Goal: Information Seeking & Learning: Learn about a topic

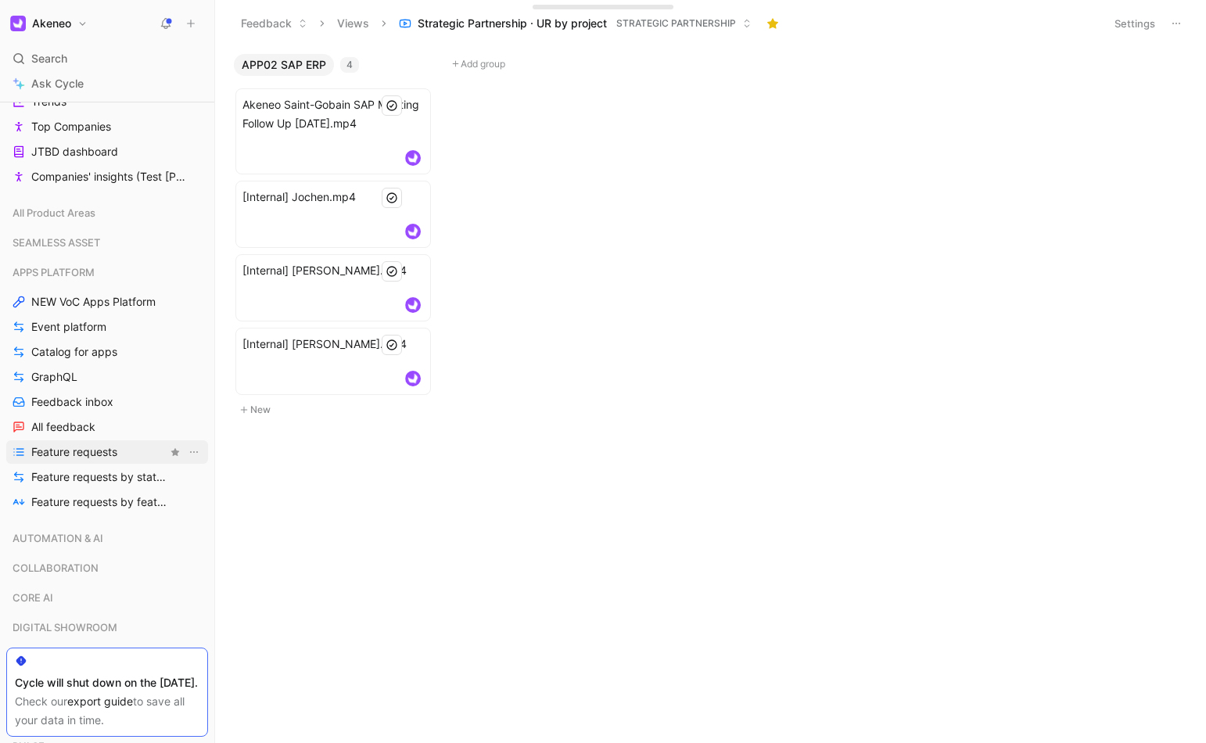
scroll to position [558, 0]
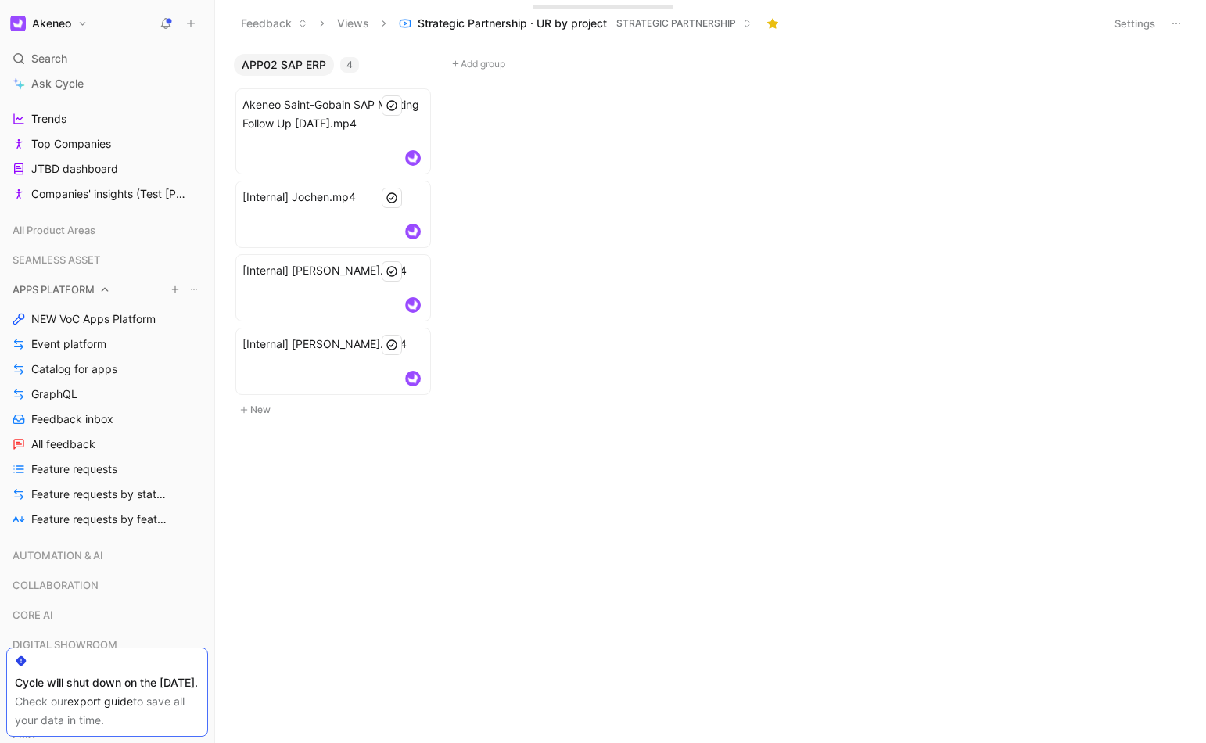
click at [104, 287] on icon at bounding box center [104, 289] width 11 height 11
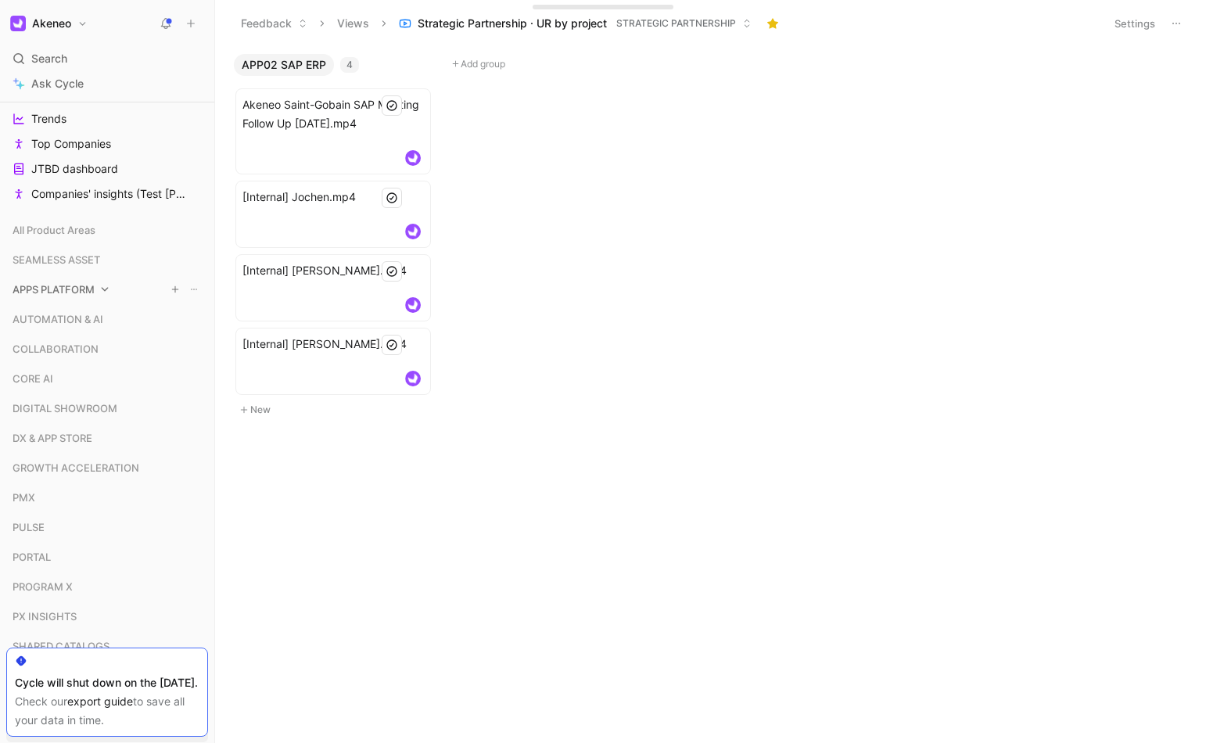
click at [104, 289] on icon at bounding box center [105, 289] width 7 height 4
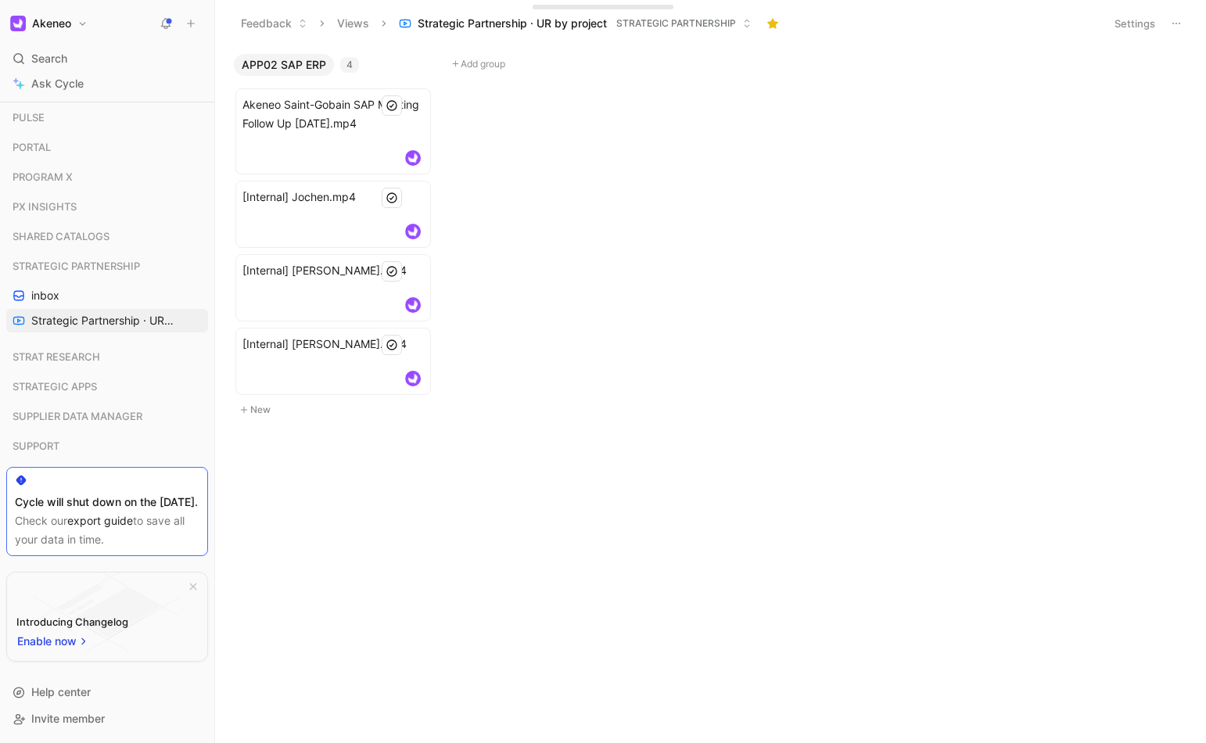
scroll to position [1203, 0]
click at [91, 389] on span "STRATEGIC APPS" at bounding box center [55, 388] width 84 height 16
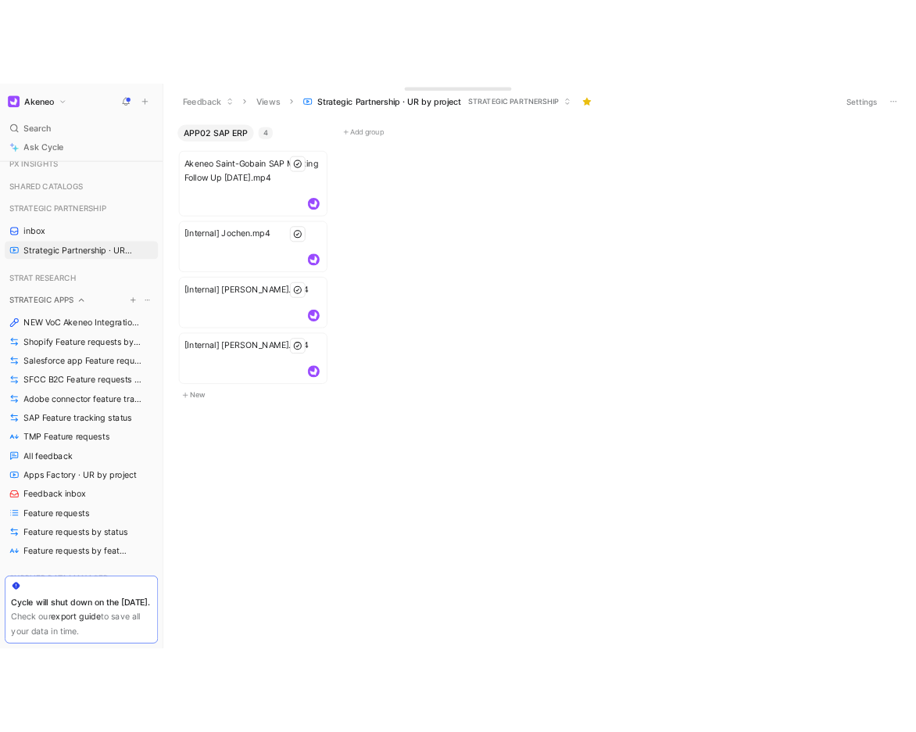
scroll to position [1307, 0]
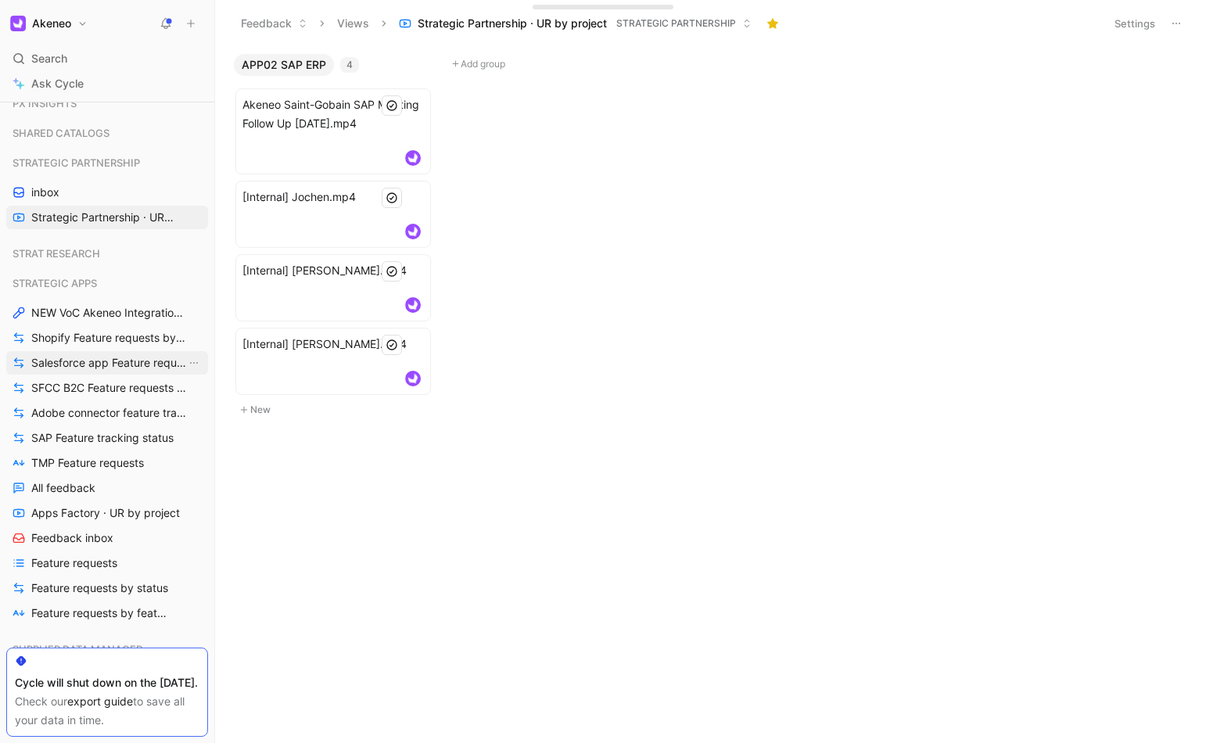
click at [99, 361] on span "Salesforce app Feature requests by status" at bounding box center [108, 363] width 155 height 16
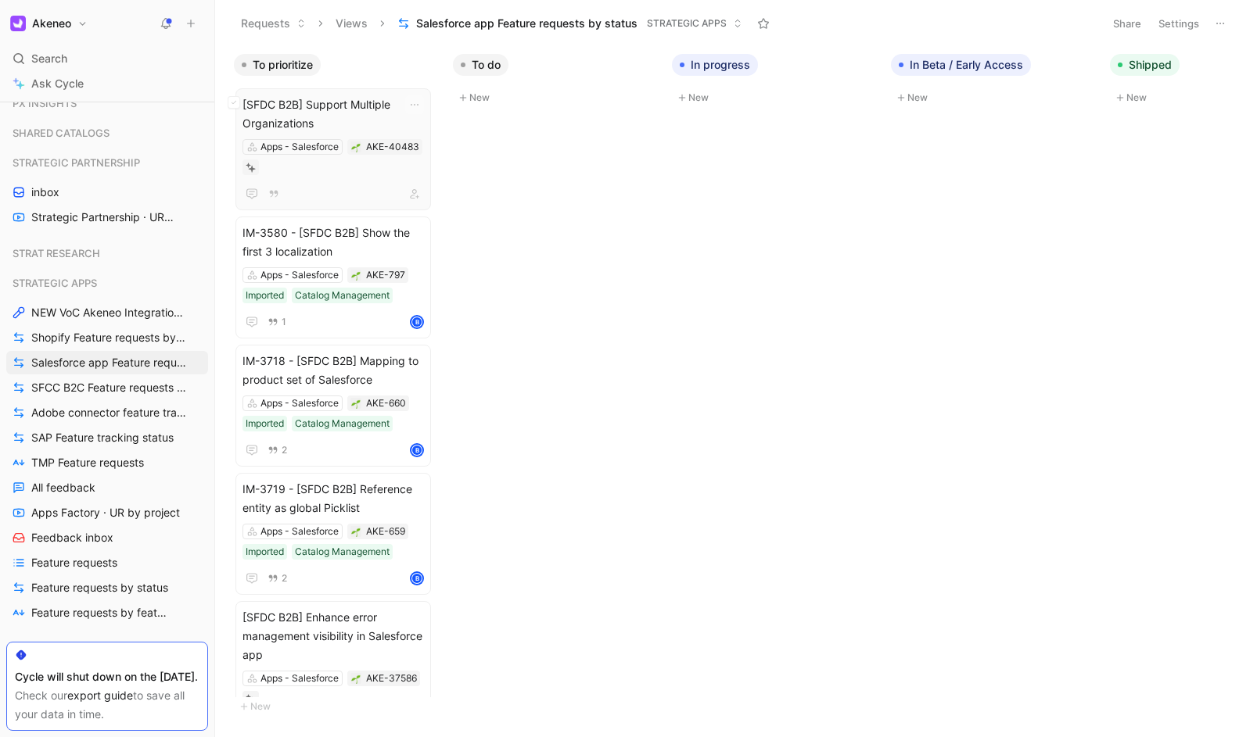
click at [339, 91] on div "[SFDC B2B] Support Multiple Organizations Apps - Salesforce AKE-40483" at bounding box center [332, 149] width 195 height 122
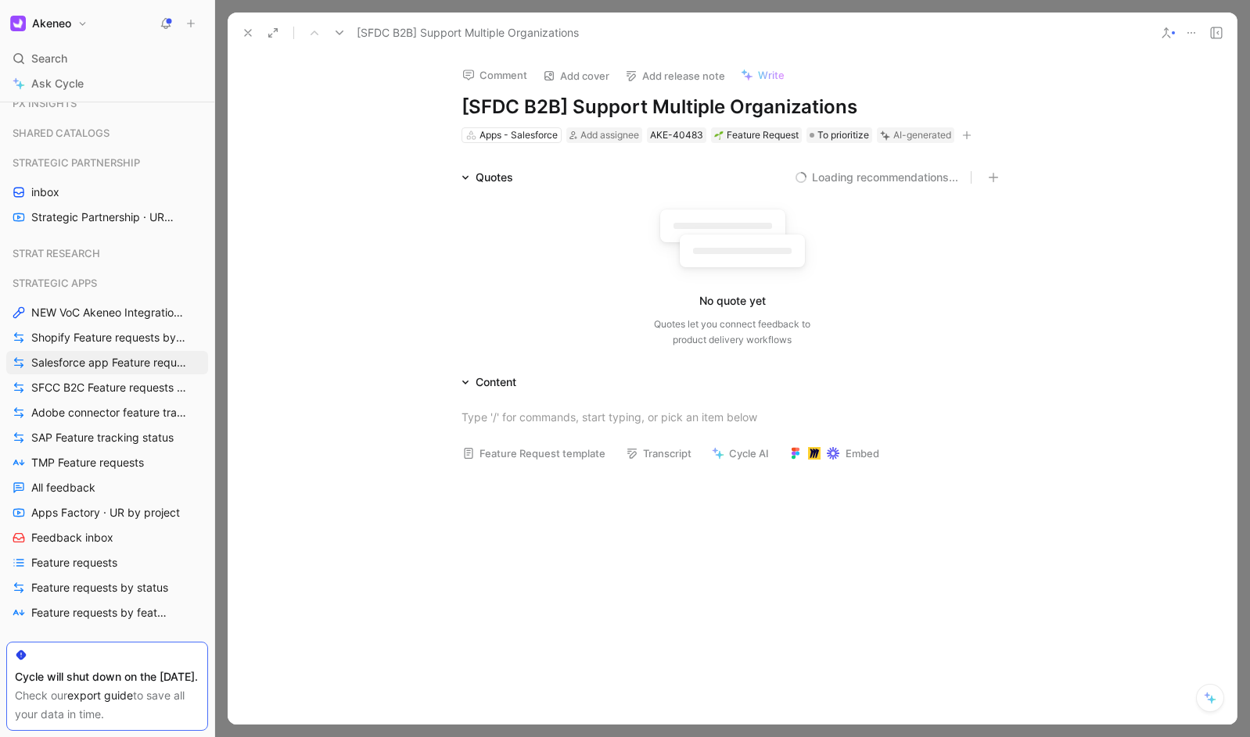
click at [333, 112] on div "Comment Add cover Add release note Write [SFDC B2B] Support Multiple Organizati…" at bounding box center [732, 389] width 1009 height 672
click at [247, 27] on icon at bounding box center [248, 33] width 13 height 13
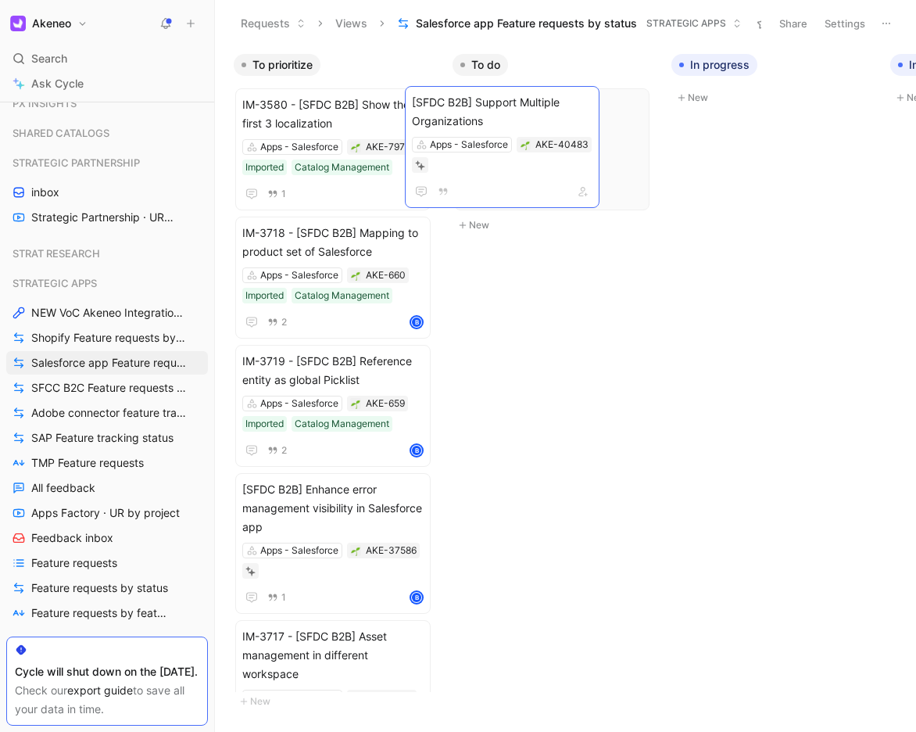
drag, startPoint x: 371, startPoint y: 96, endPoint x: 540, endPoint y: 94, distance: 168.9
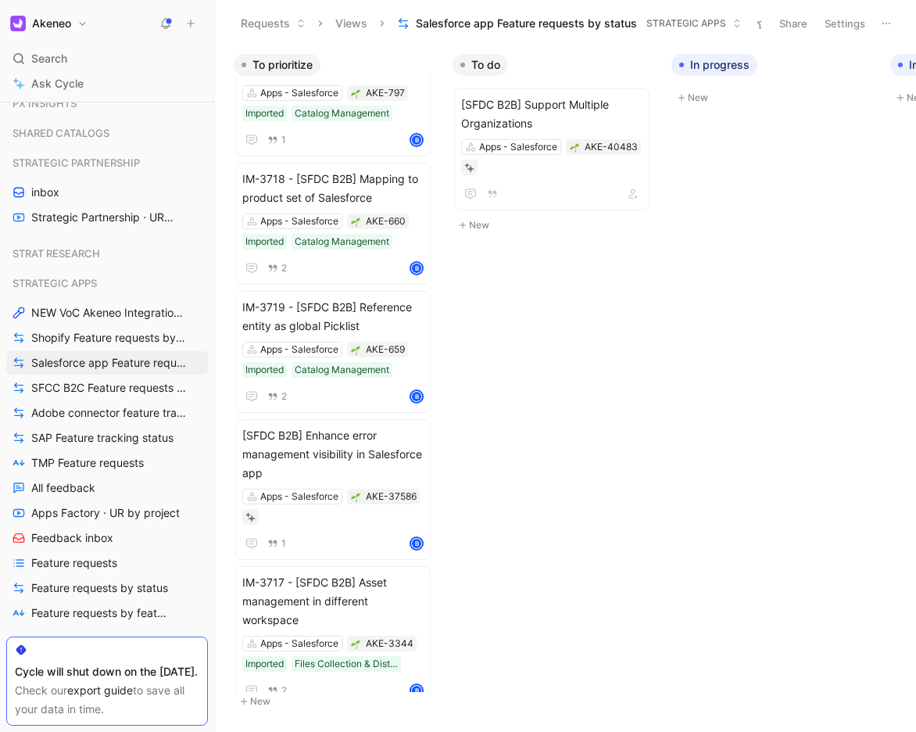
scroll to position [52, 0]
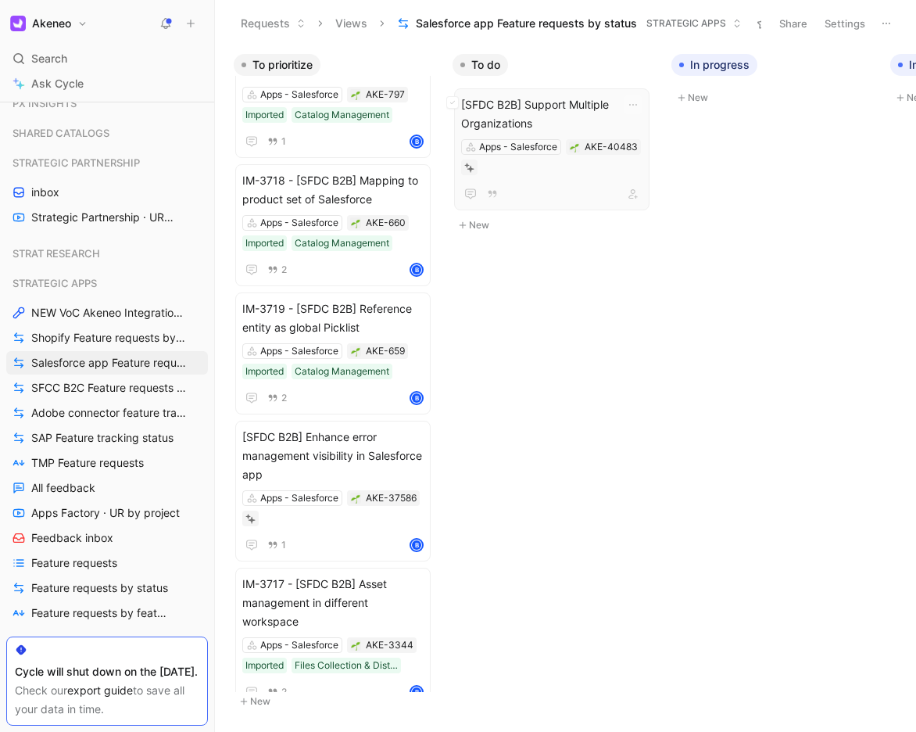
click at [558, 120] on span "[SFDC B2B] Support Multiple Organizations" at bounding box center [551, 114] width 181 height 38
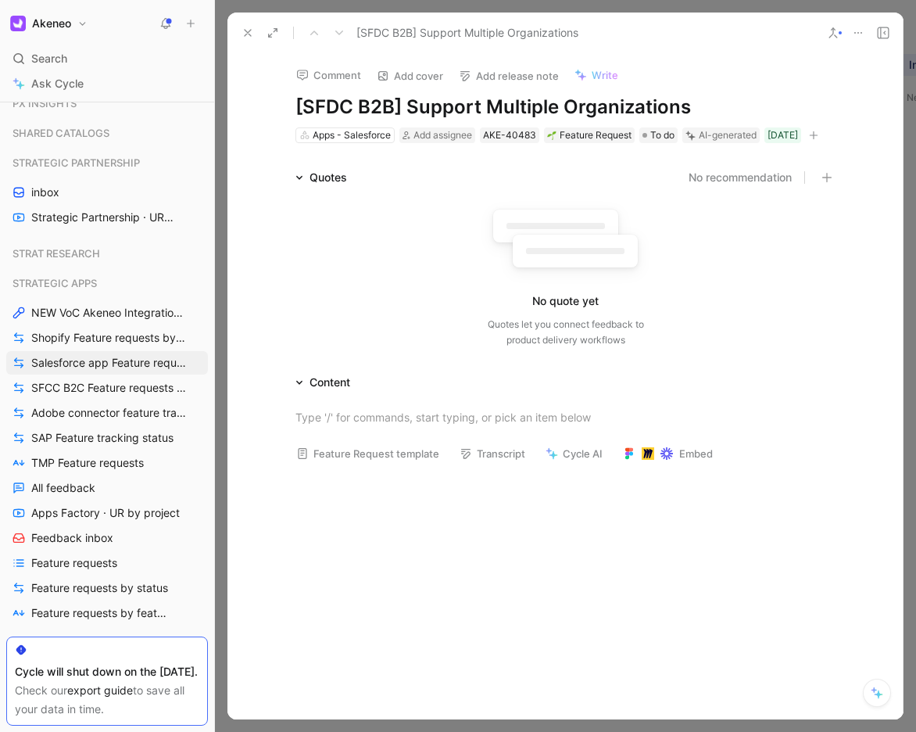
click at [248, 41] on button at bounding box center [248, 33] width 22 height 22
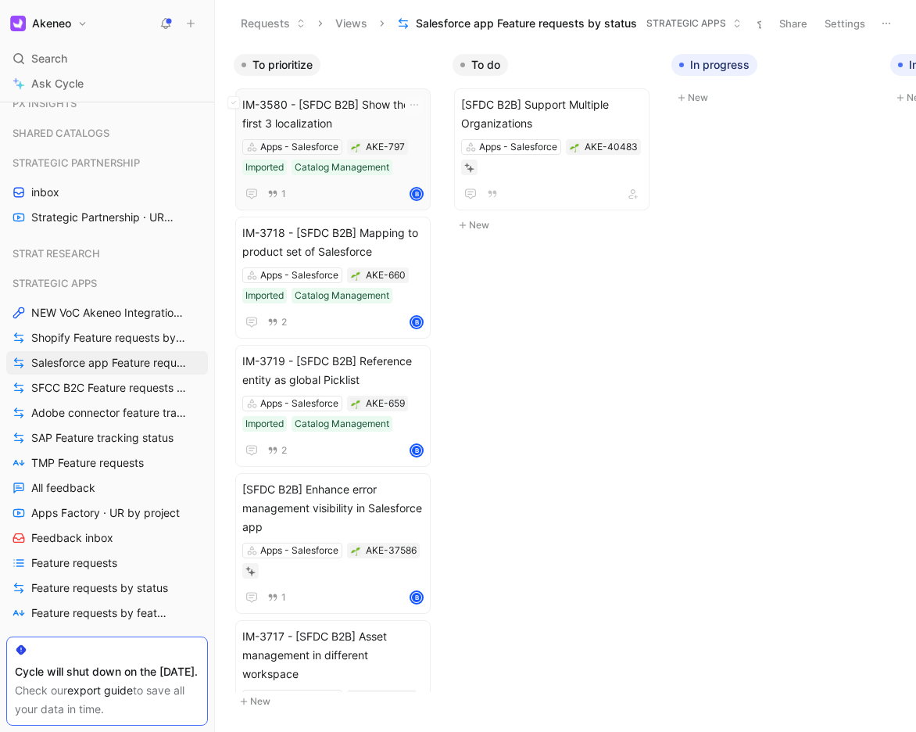
click at [373, 111] on span "IM-3580 - [SFDC B2B] Show the first 3 localization" at bounding box center [332, 114] width 181 height 38
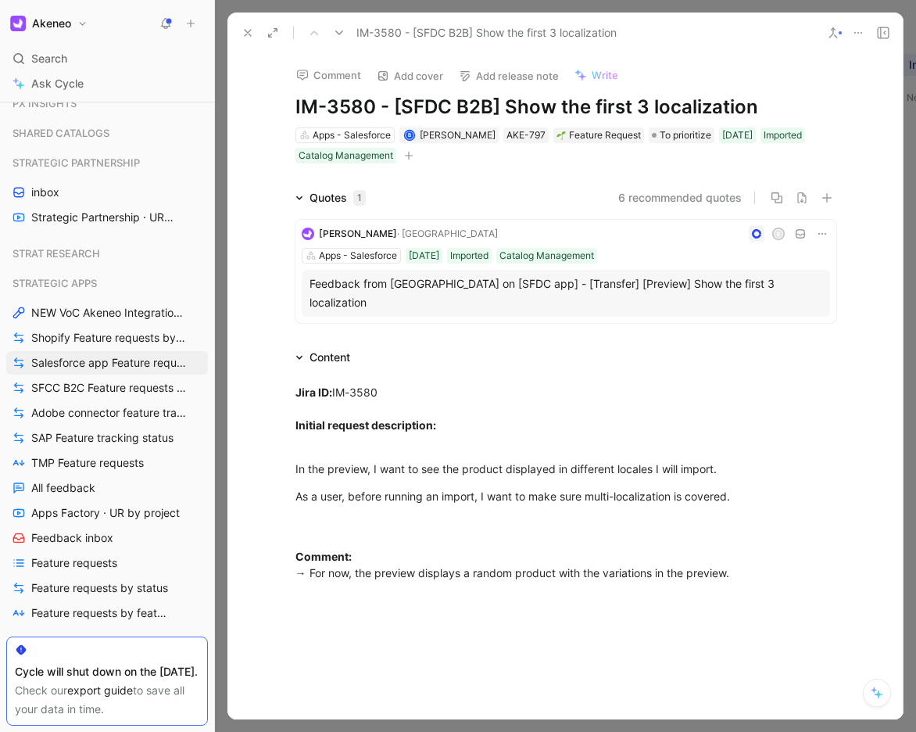
click at [246, 34] on use at bounding box center [248, 33] width 6 height 6
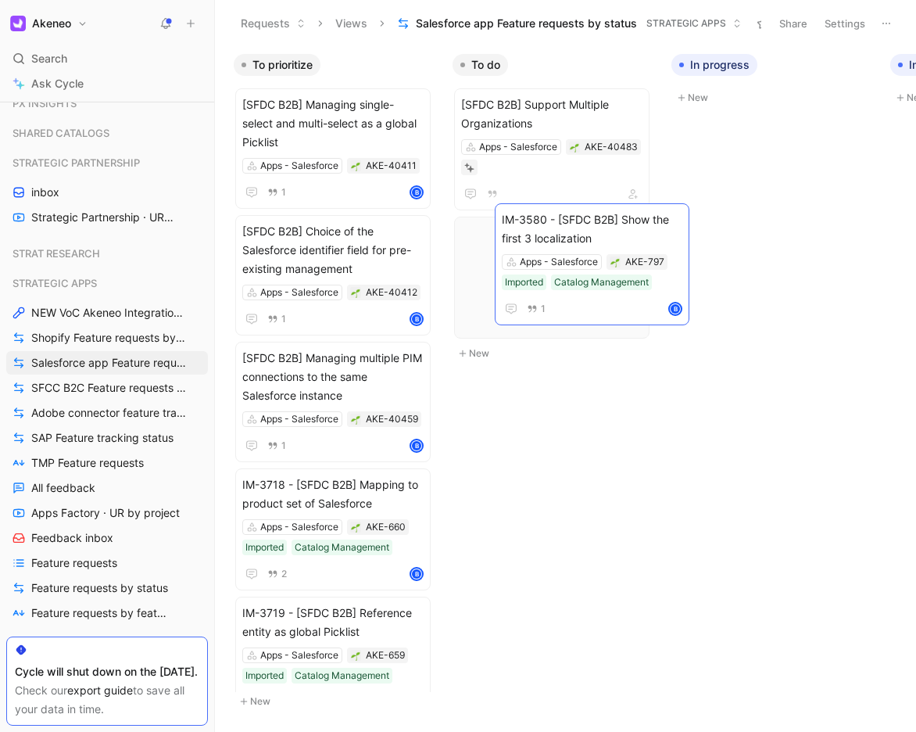
drag, startPoint x: 335, startPoint y: 124, endPoint x: 594, endPoint y: 239, distance: 283.2
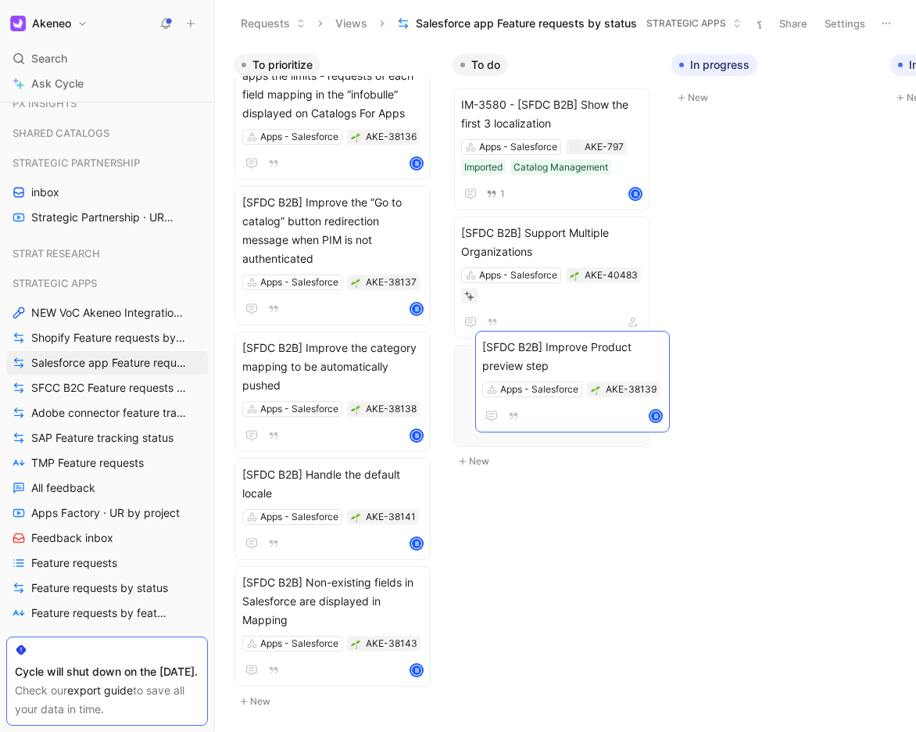
scroll to position [952, 0]
drag, startPoint x: 351, startPoint y: 363, endPoint x: 591, endPoint y: 352, distance: 240.3
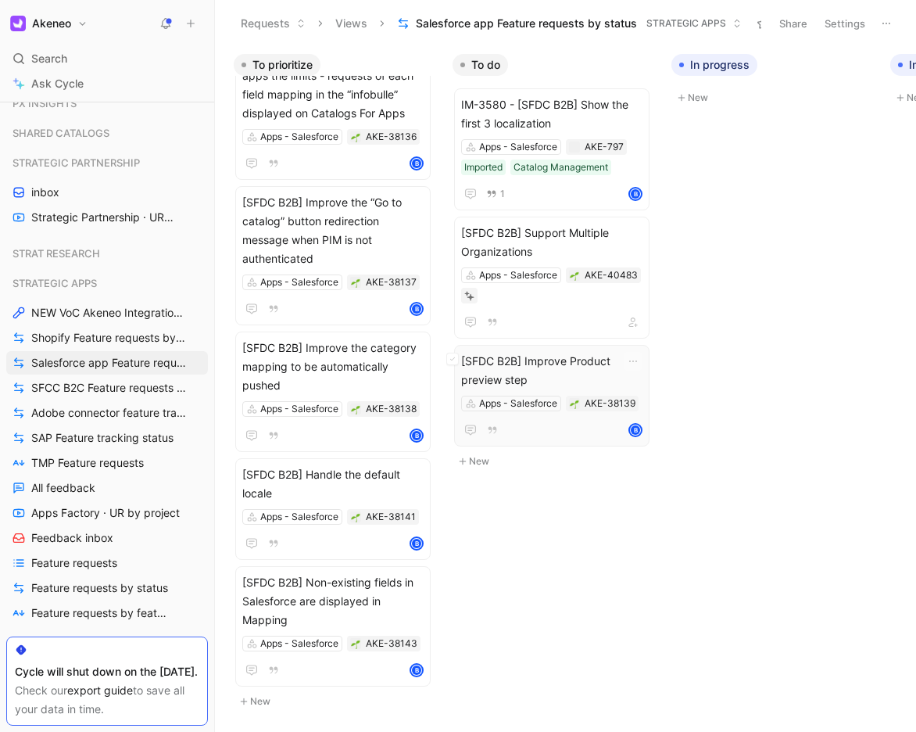
click at [549, 382] on span "[SFDC B2B] Improve Product preview step" at bounding box center [551, 371] width 181 height 38
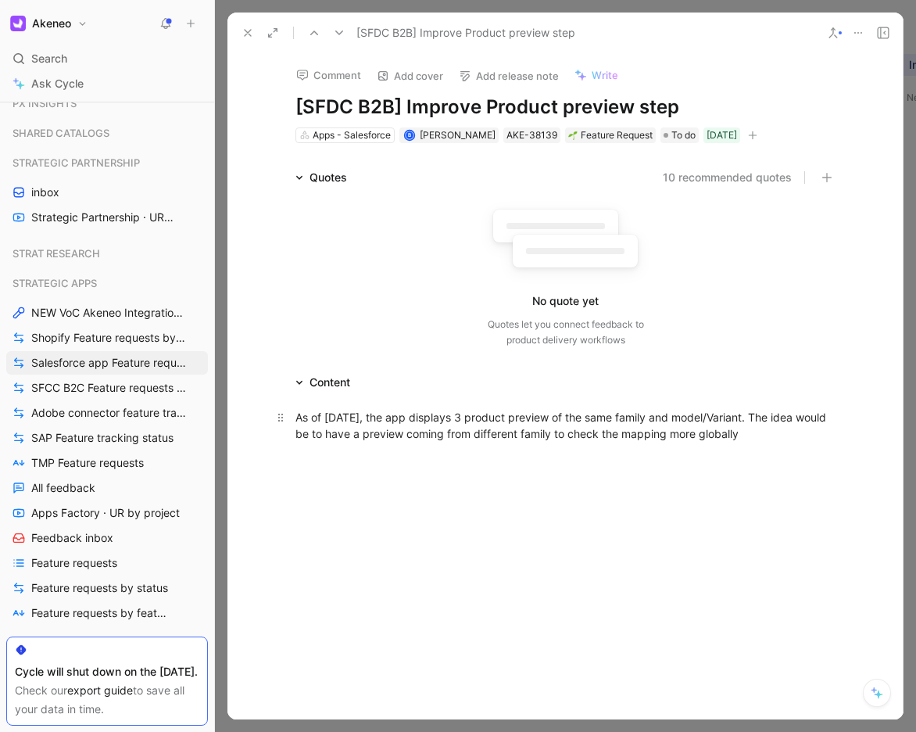
click at [372, 428] on div "As of today, the app displays 3 product preview of the same family and model/Va…" at bounding box center [566, 425] width 541 height 33
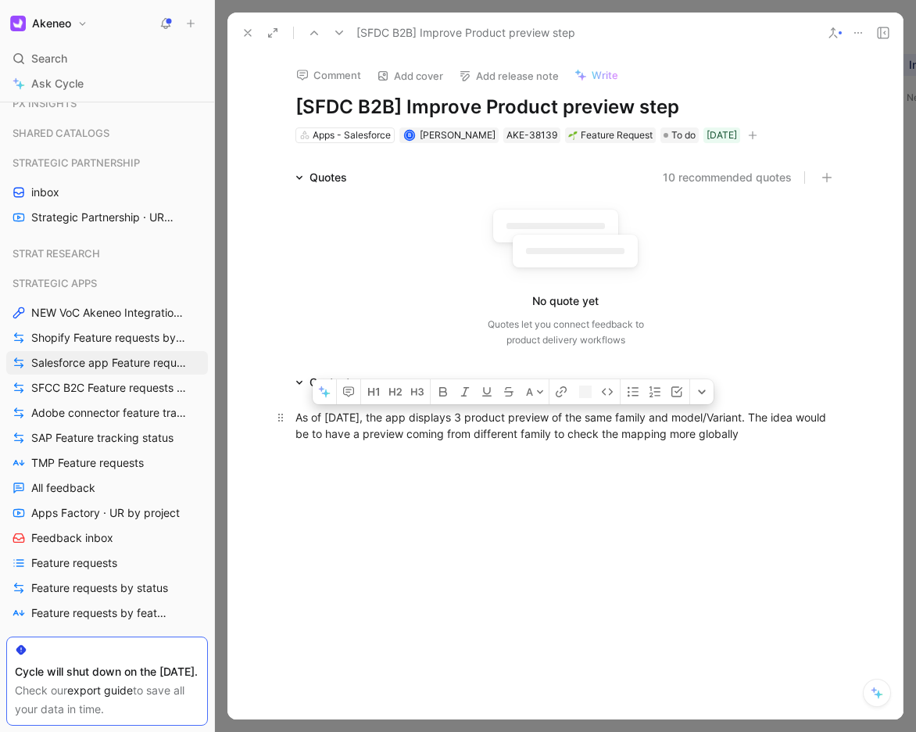
click at [372, 428] on div "As of today, the app displays 3 product preview of the same family and model/Va…" at bounding box center [566, 425] width 541 height 33
click at [250, 25] on button at bounding box center [248, 33] width 22 height 22
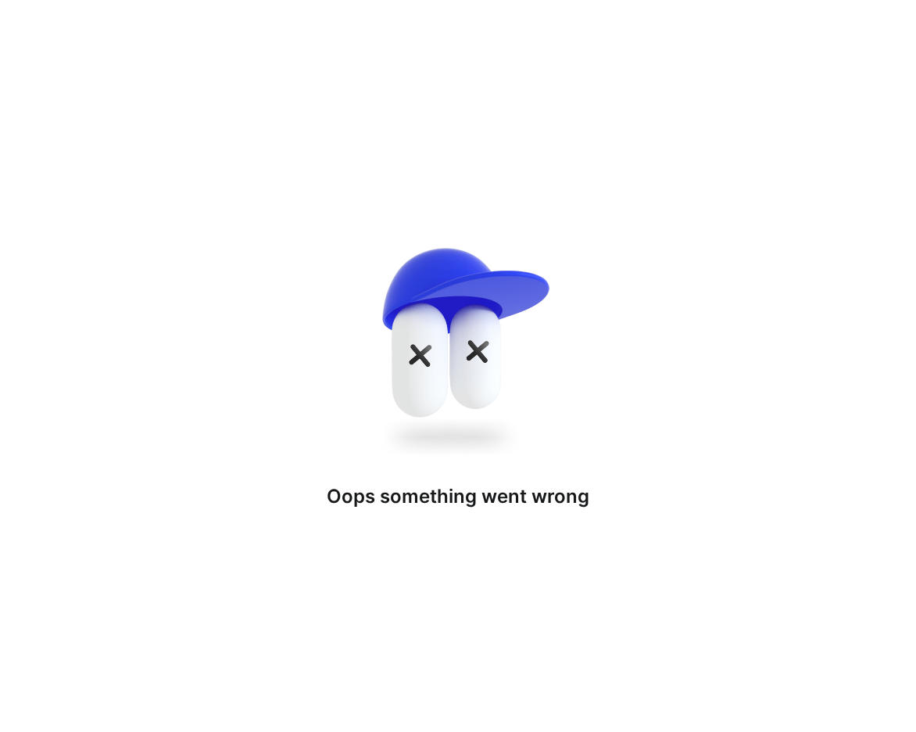
drag, startPoint x: 342, startPoint y: 137, endPoint x: 533, endPoint y: 445, distance: 362.4
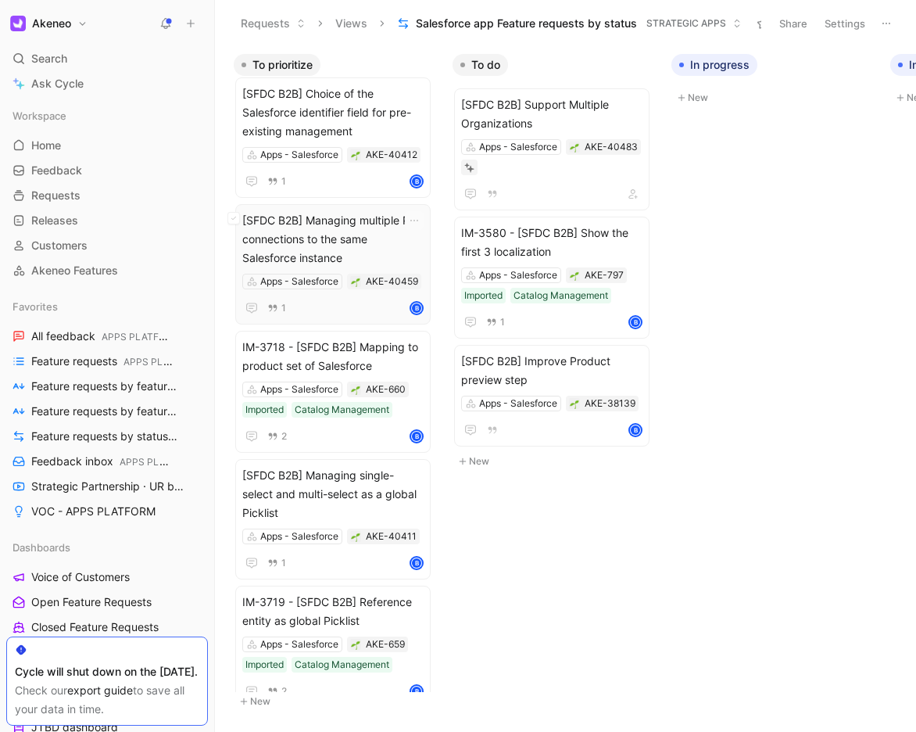
scroll to position [13, 0]
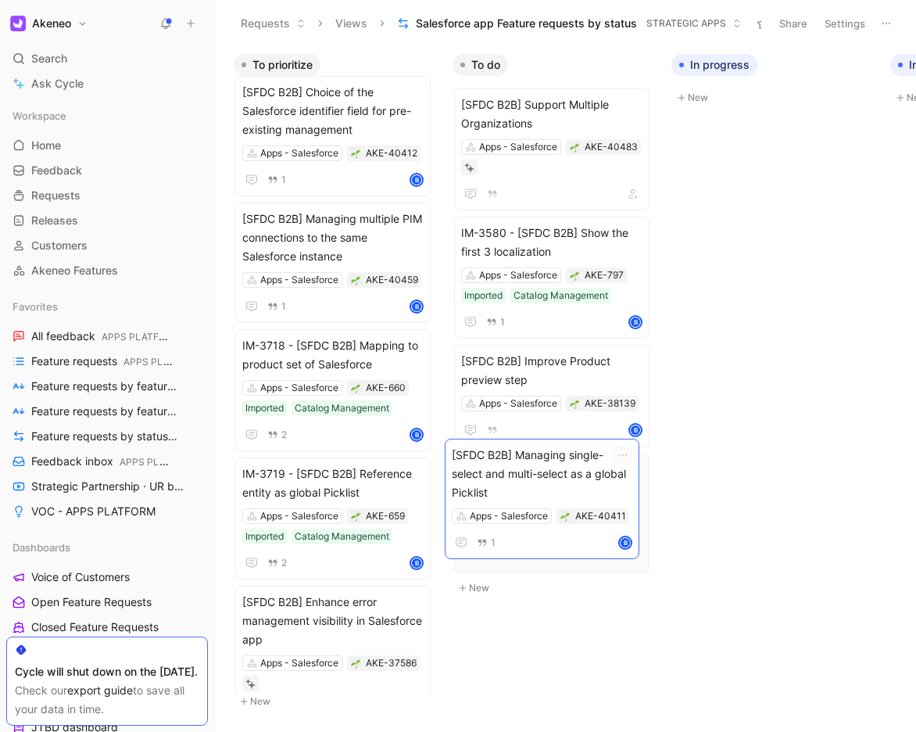
drag, startPoint x: 310, startPoint y: 498, endPoint x: 520, endPoint y: 479, distance: 210.4
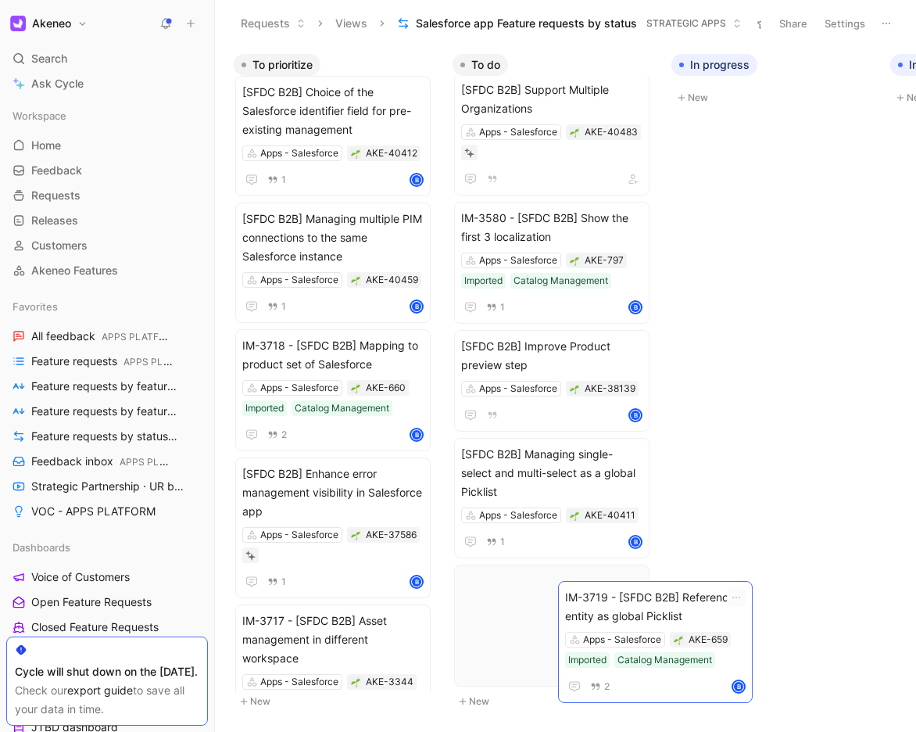
scroll to position [23, 0]
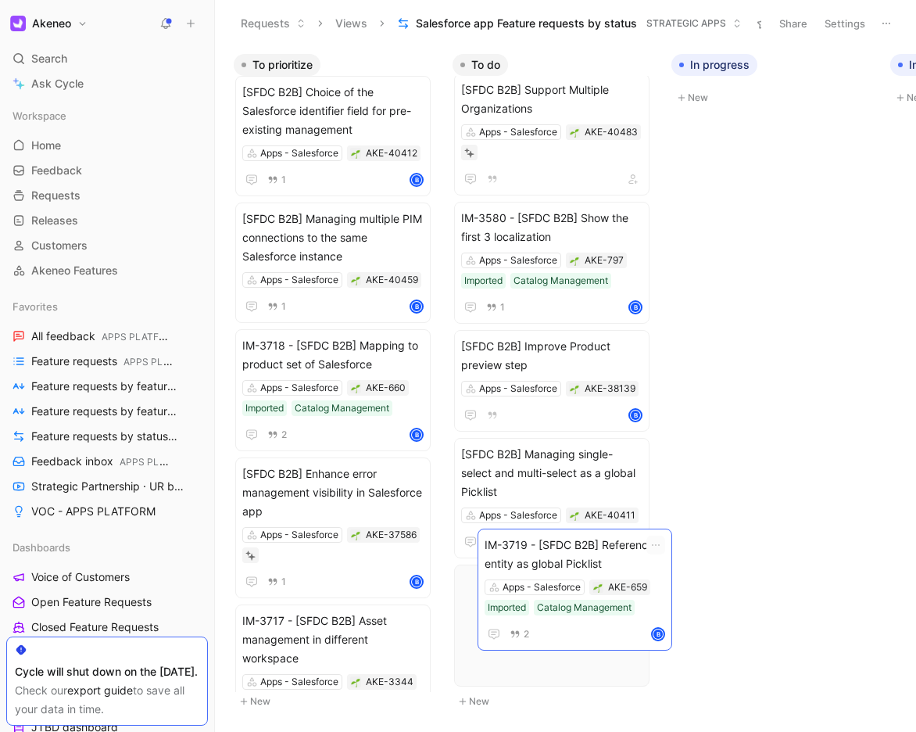
drag, startPoint x: 309, startPoint y: 475, endPoint x: 547, endPoint y: 552, distance: 250.7
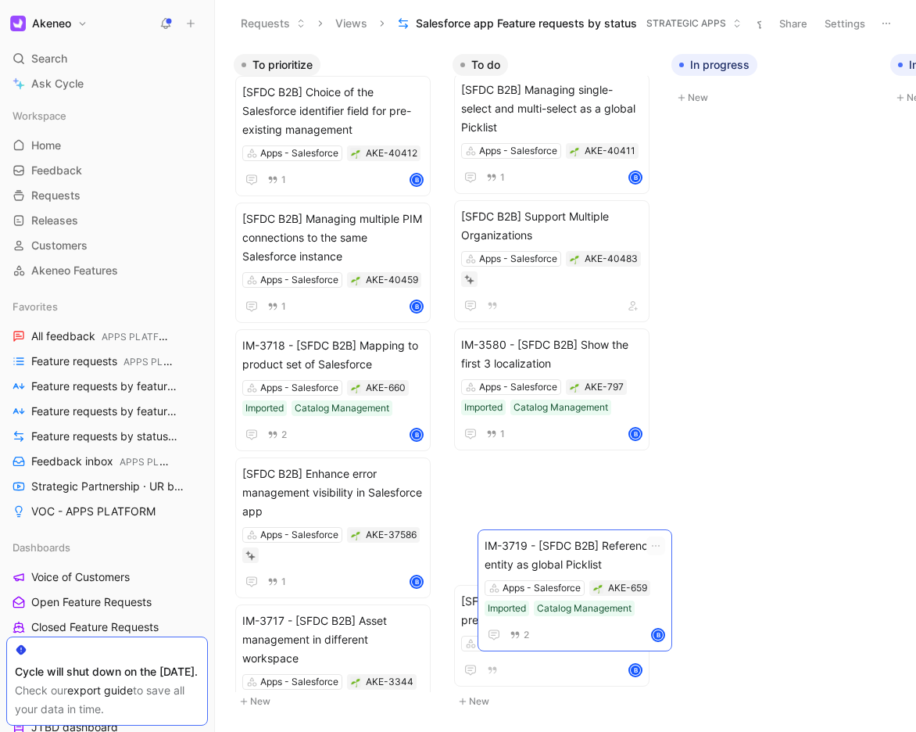
scroll to position [0, 0]
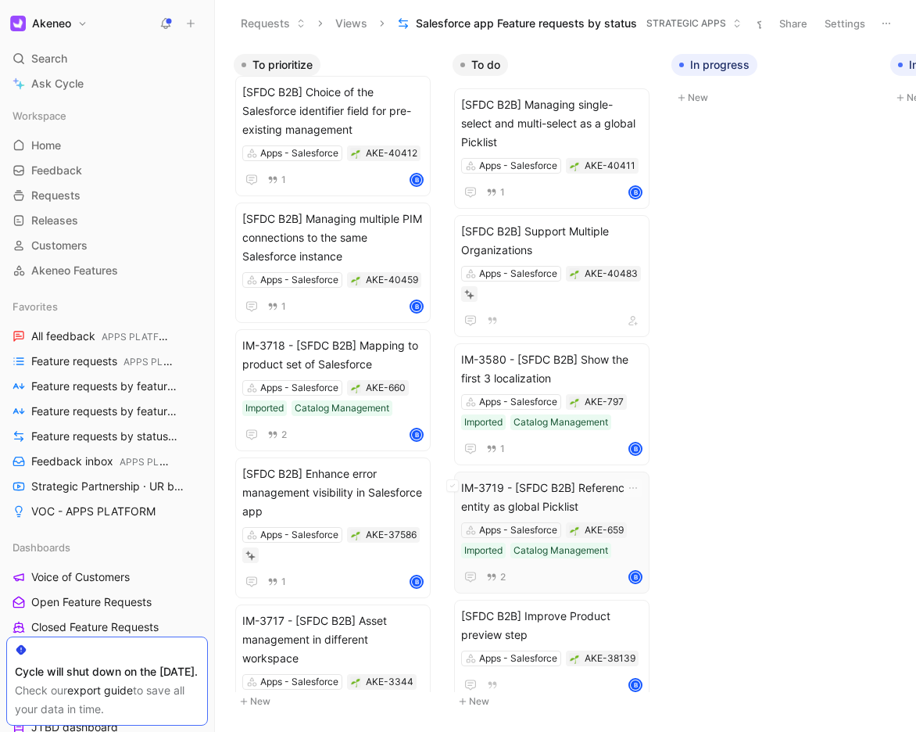
click at [568, 491] on span "IM-3719 - [SFDC B2B] Reference entity as global Picklist" at bounding box center [551, 498] width 181 height 38
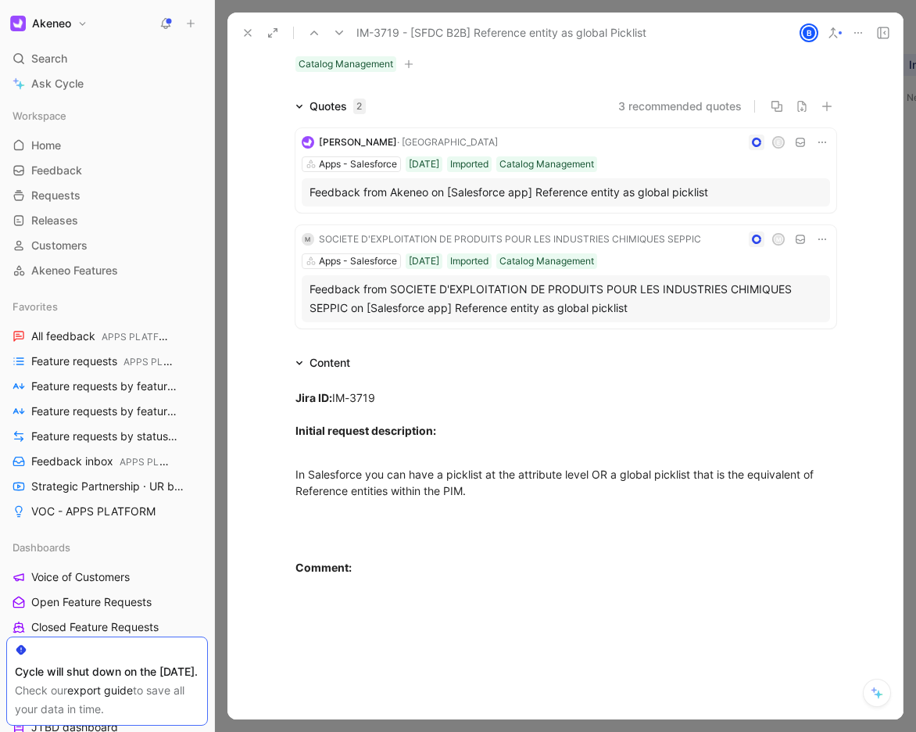
scroll to position [111, 0]
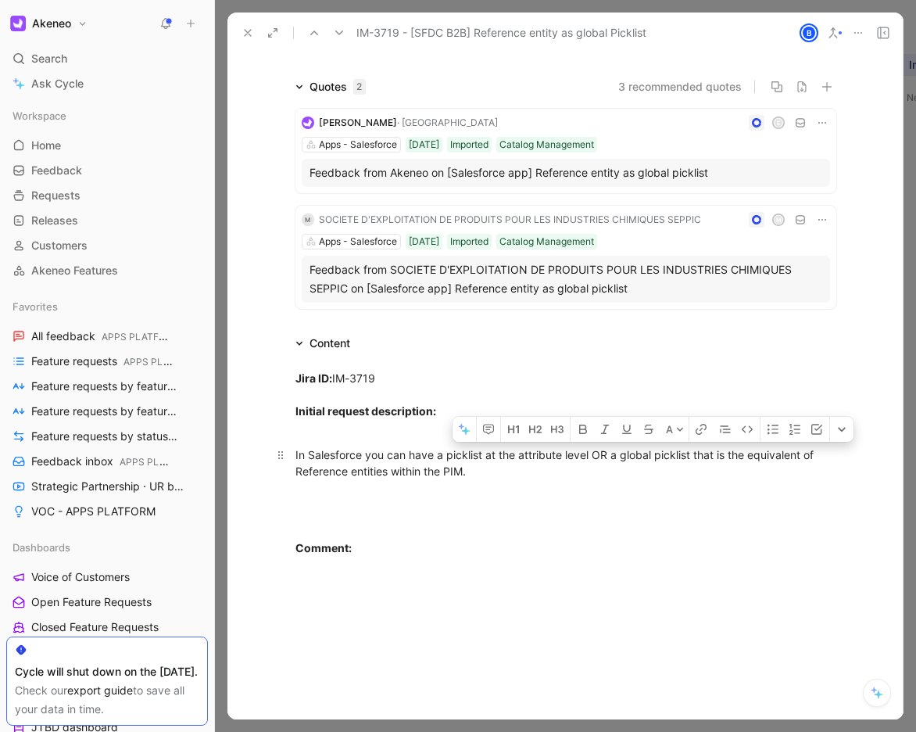
drag, startPoint x: 612, startPoint y: 451, endPoint x: 695, endPoint y: 457, distance: 83.1
click at [695, 457] on div "In Salesforce you can have a picklist at the attribute level OR a global pickli…" at bounding box center [566, 462] width 541 height 33
click at [519, 497] on div "Comment:" at bounding box center [566, 555] width 541 height 131
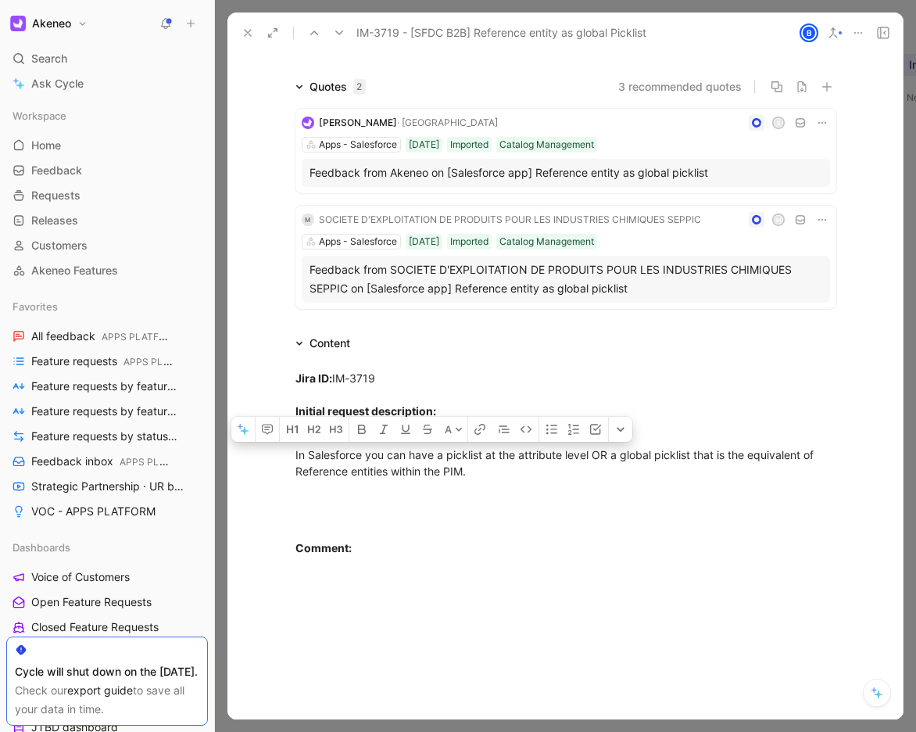
drag, startPoint x: 486, startPoint y: 474, endPoint x: 260, endPoint y: 458, distance: 227.3
click at [260, 458] on div "[PERSON_NAME] Jira ID: IM-3719 Initial request description: In Salesforce you c…" at bounding box center [566, 496] width 676 height 286
copy div "In Salesforce you can have a picklist at the attribute level OR a global pickli…"
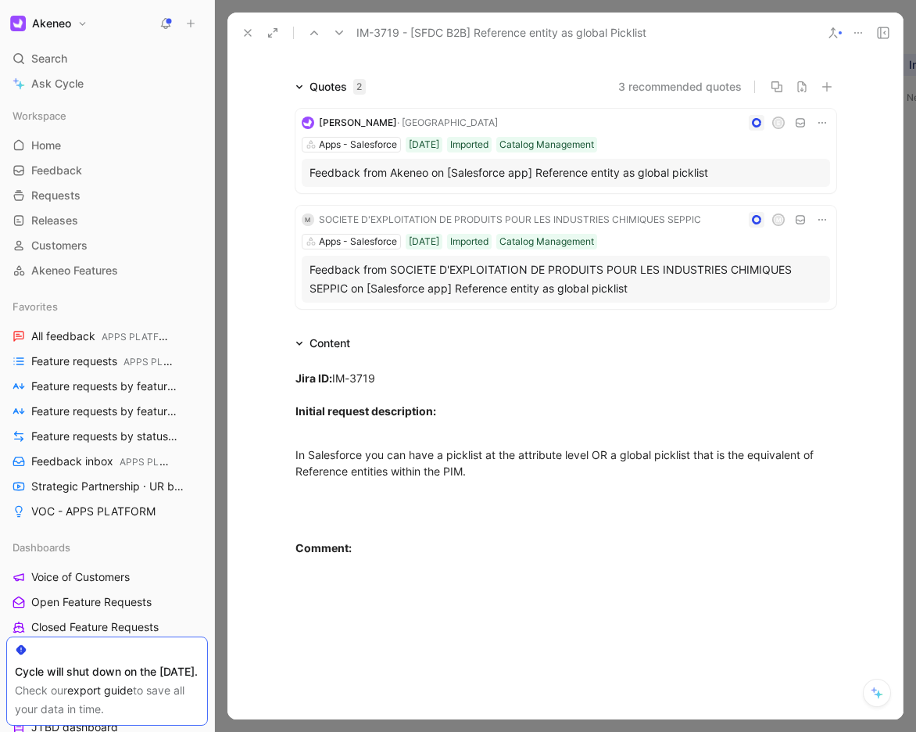
click at [242, 35] on icon at bounding box center [248, 33] width 13 height 13
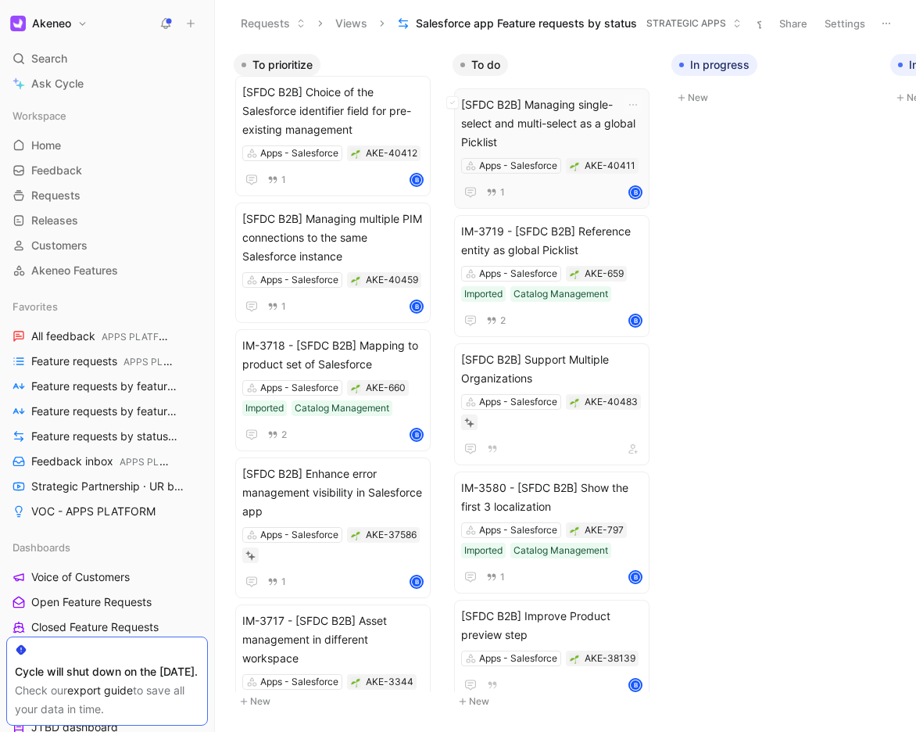
click at [586, 126] on span "[SFDC B2B] Managing single-select and multi-select as a global Picklist" at bounding box center [551, 123] width 181 height 56
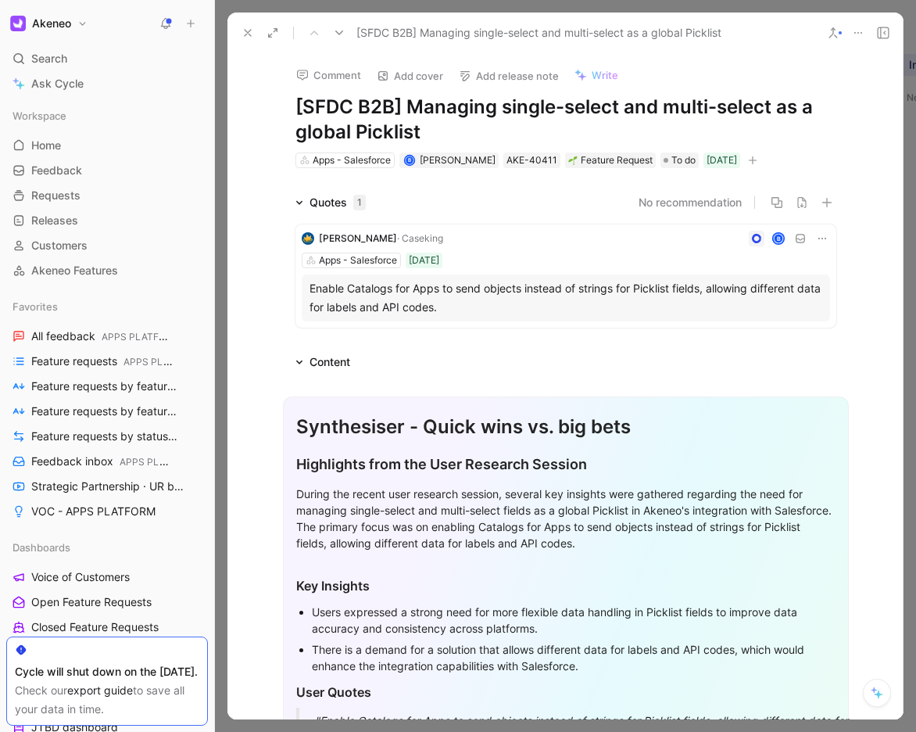
click at [497, 106] on h1 "[SFDC B2B] Managing single-select and multi-select as a global Picklist" at bounding box center [566, 120] width 541 height 50
copy h1 "[SFDC B2B] Managing single-select and multi-select as a global Picklist"
drag, startPoint x: 468, startPoint y: 310, endPoint x: 289, endPoint y: 296, distance: 178.8
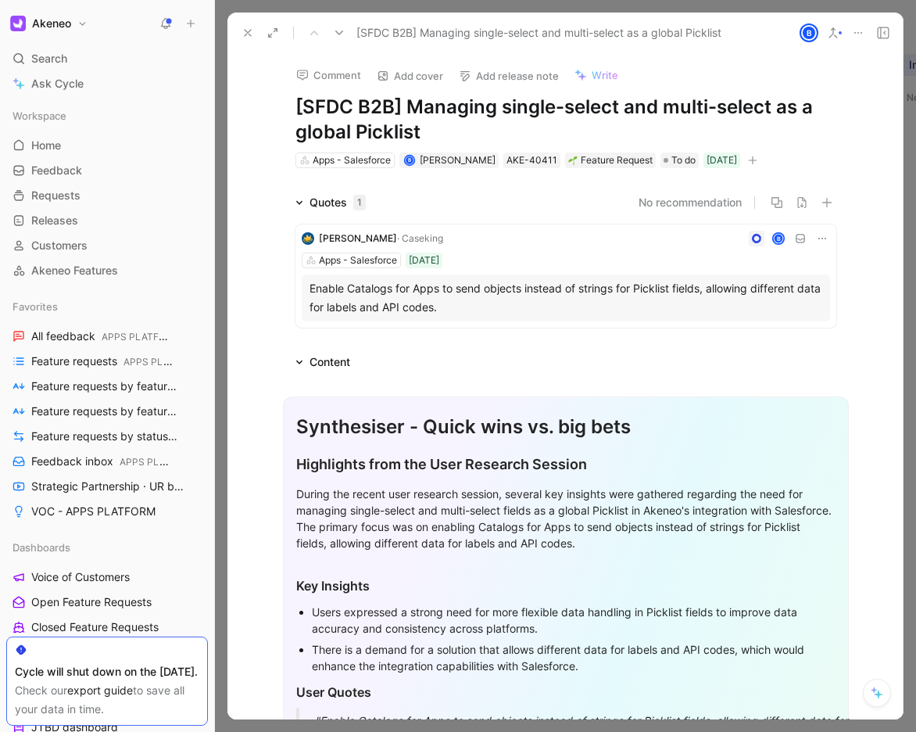
click at [292, 296] on div "[PERSON_NAME] · Caseking B Apps - Salesforce [DATE] Enable Catalogs for Apps to…" at bounding box center [565, 275] width 547 height 109
copy div "Enable Catalogs for Apps to send objects instead of strings for Picklist fields…"
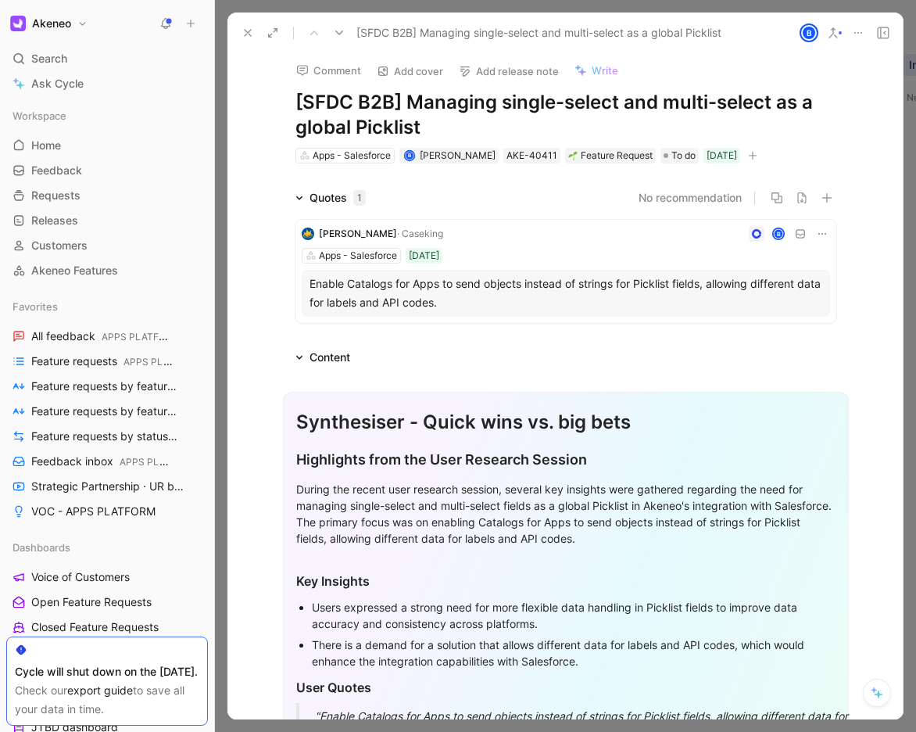
scroll to position [6, 0]
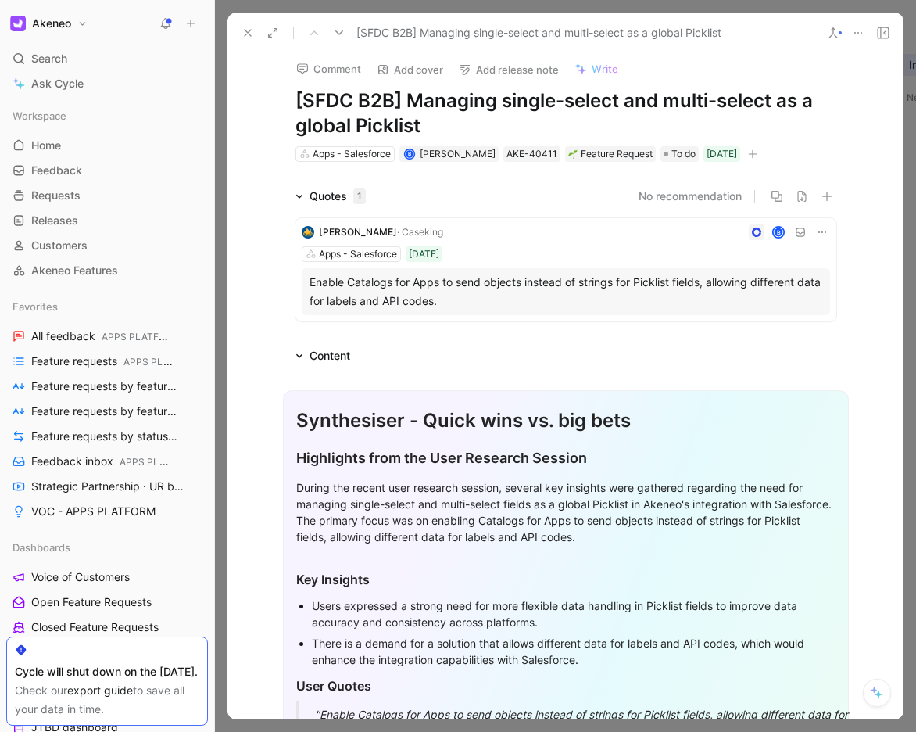
click at [439, 123] on h1 "[SFDC B2B] Managing single-select and multi-select as a global Picklist" at bounding box center [566, 113] width 541 height 50
drag, startPoint x: 414, startPoint y: 117, endPoint x: 439, endPoint y: 143, distance: 35.4
click at [439, 143] on div "Comment Add cover Add release note Write [SFDC B2B] Managing single-select and …" at bounding box center [566, 105] width 601 height 117
copy h1 "Managing single-select and multi-select as a global Picklist"
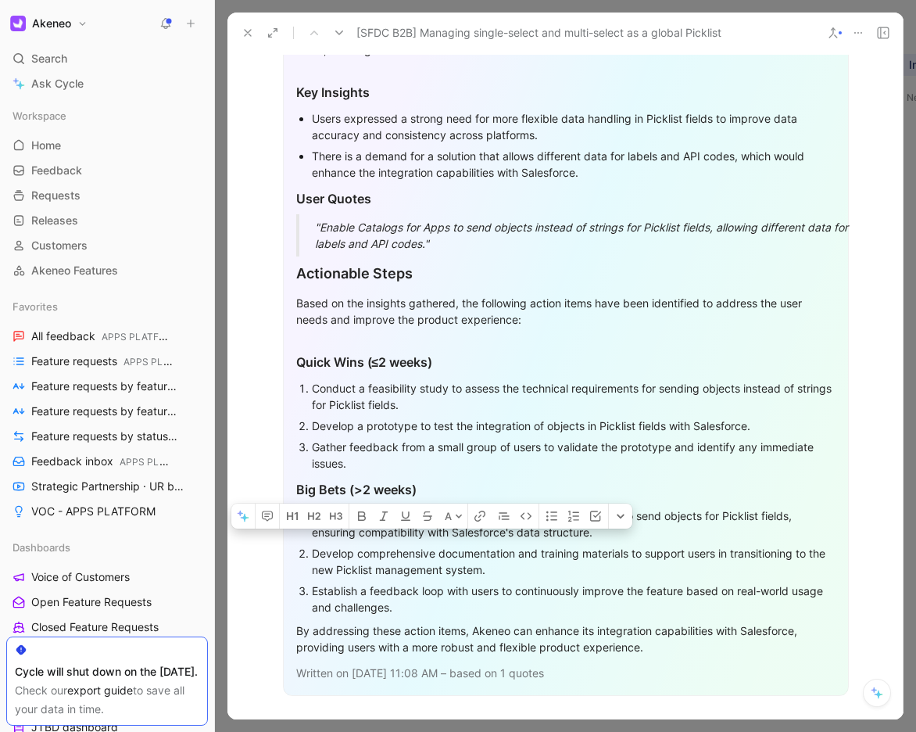
scroll to position [504, 0]
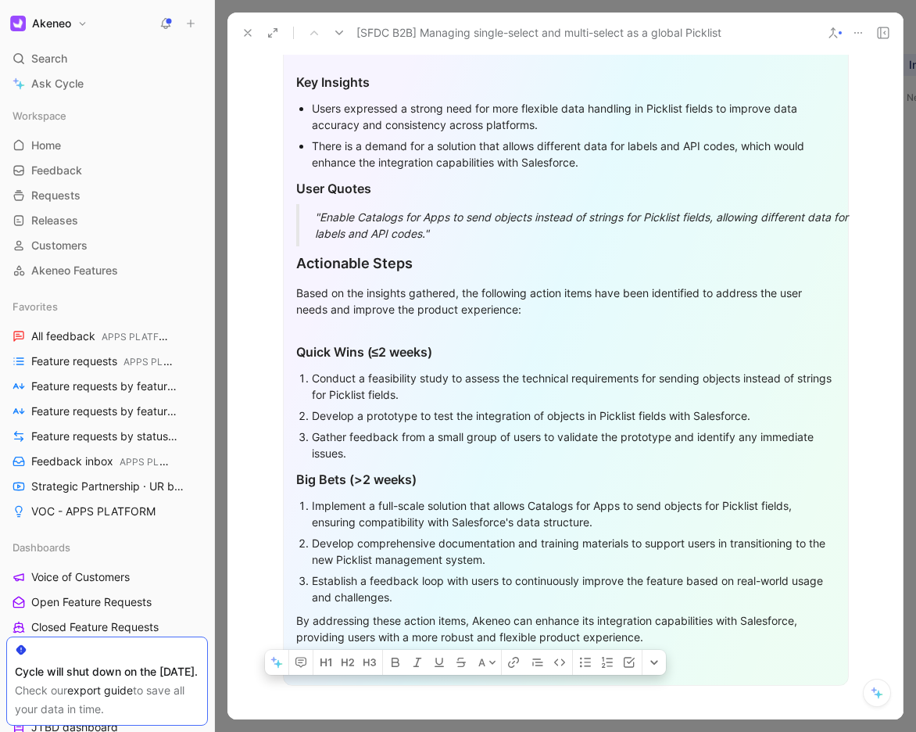
drag, startPoint x: 292, startPoint y: 203, endPoint x: 758, endPoint y: 631, distance: 633.1
click at [758, 631] on div "Synthesiser - Quick wins vs. big bets Highlights from the User Research Session…" at bounding box center [566, 289] width 566 height 793
copy div "Synthesiser - Quick wins vs. big bets Highlights from the User Research Session…"
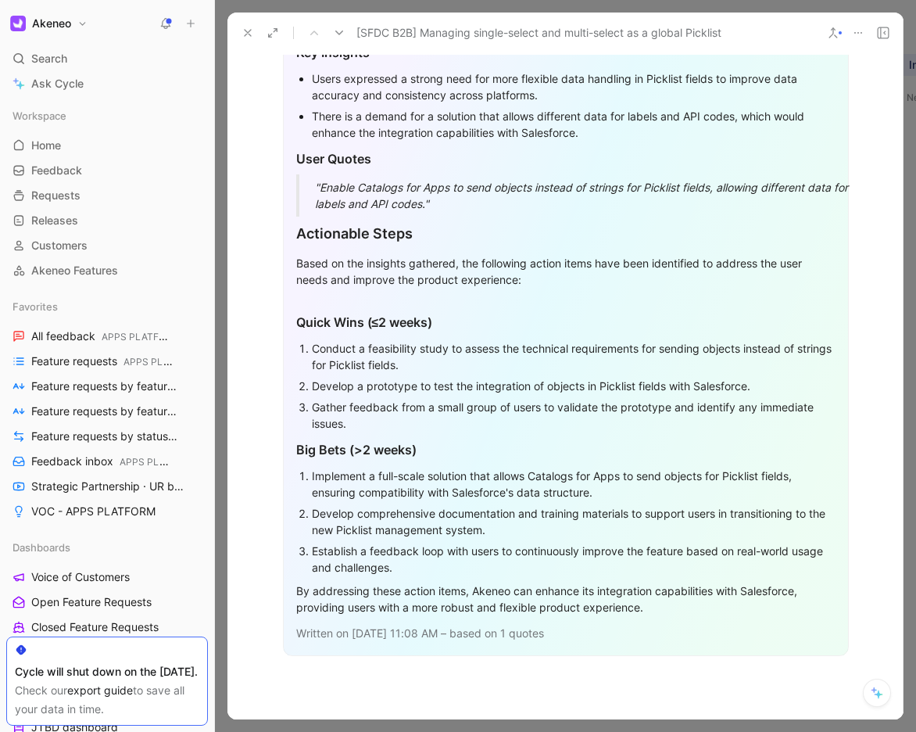
scroll to position [0, 0]
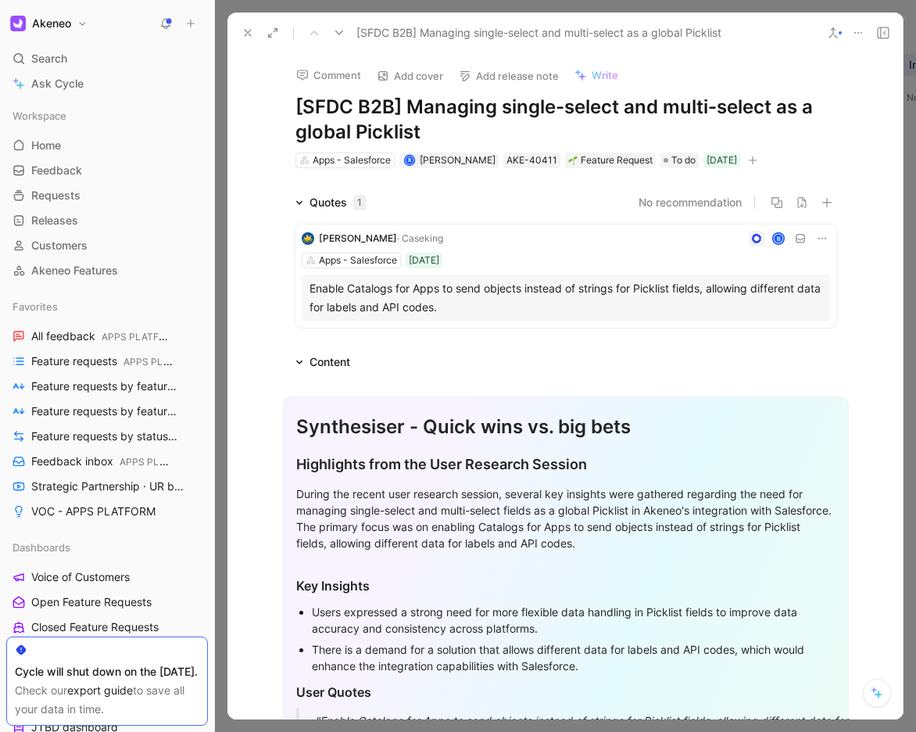
click at [249, 35] on icon at bounding box center [248, 33] width 13 height 13
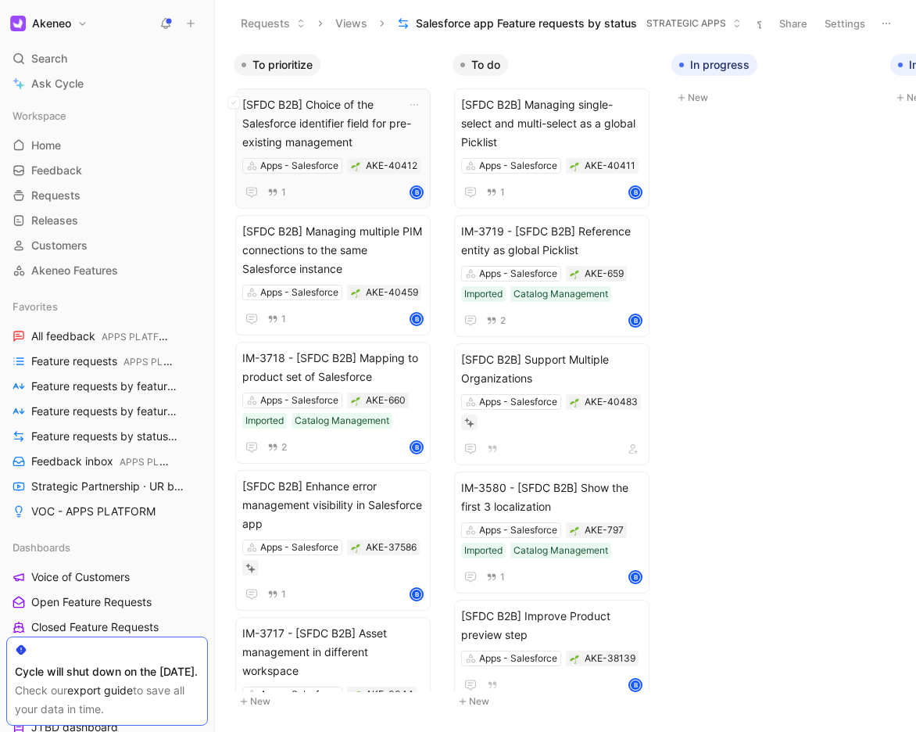
click at [366, 138] on span "[SFDC B2B] Choice of the Salesforce identifier field for pre-existing management" at bounding box center [332, 123] width 181 height 56
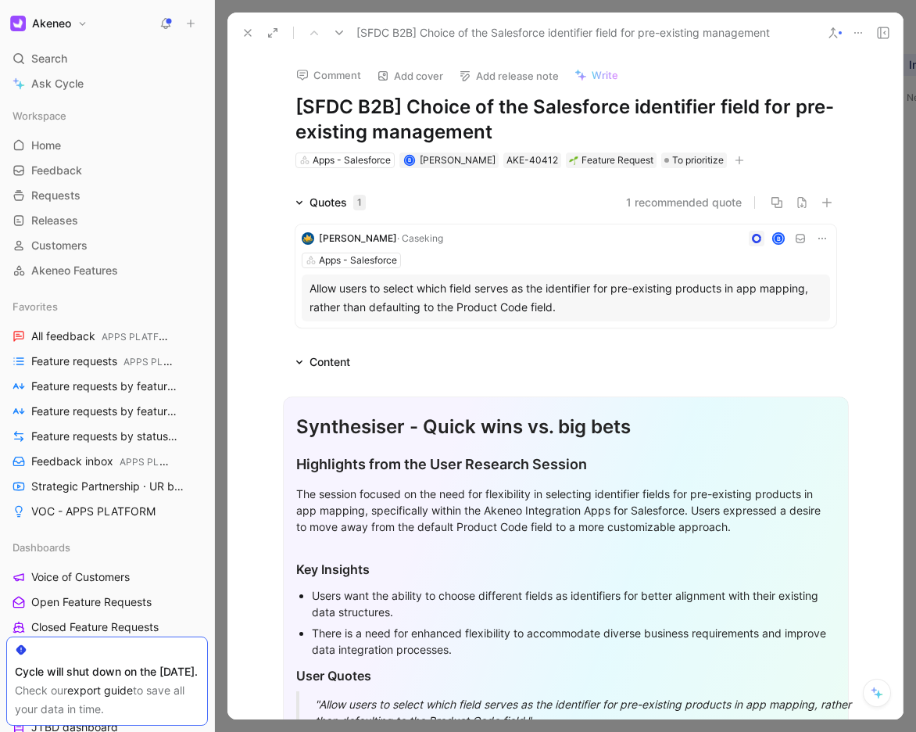
click at [248, 27] on icon at bounding box center [248, 33] width 13 height 13
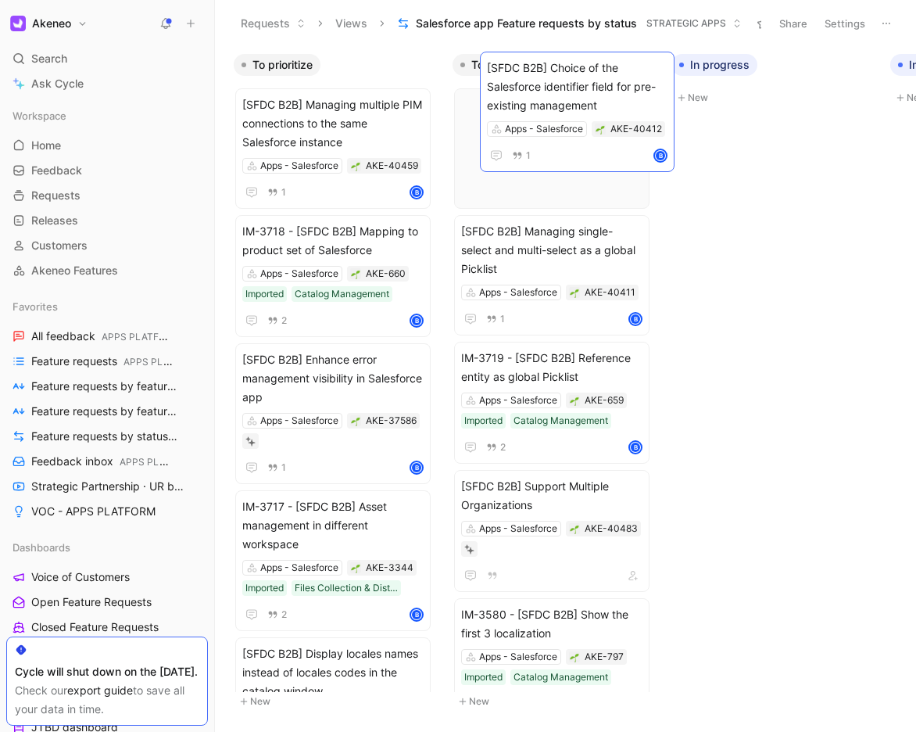
drag, startPoint x: 274, startPoint y: 139, endPoint x: 519, endPoint y: 103, distance: 247.4
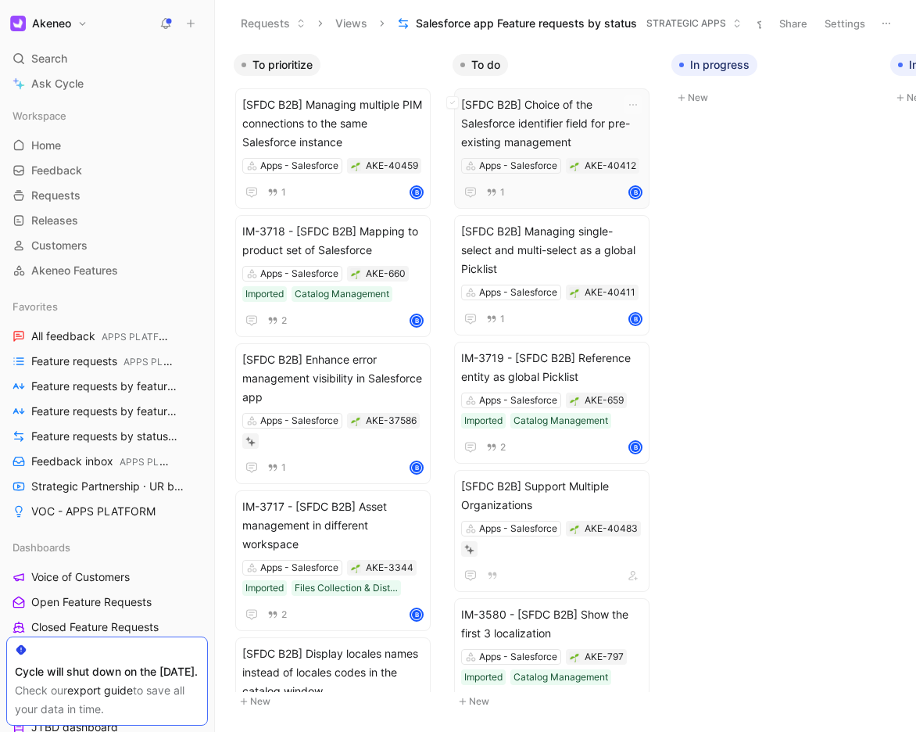
click at [599, 122] on span "[SFDC B2B] Choice of the Salesforce identifier field for pre-existing management" at bounding box center [551, 123] width 181 height 56
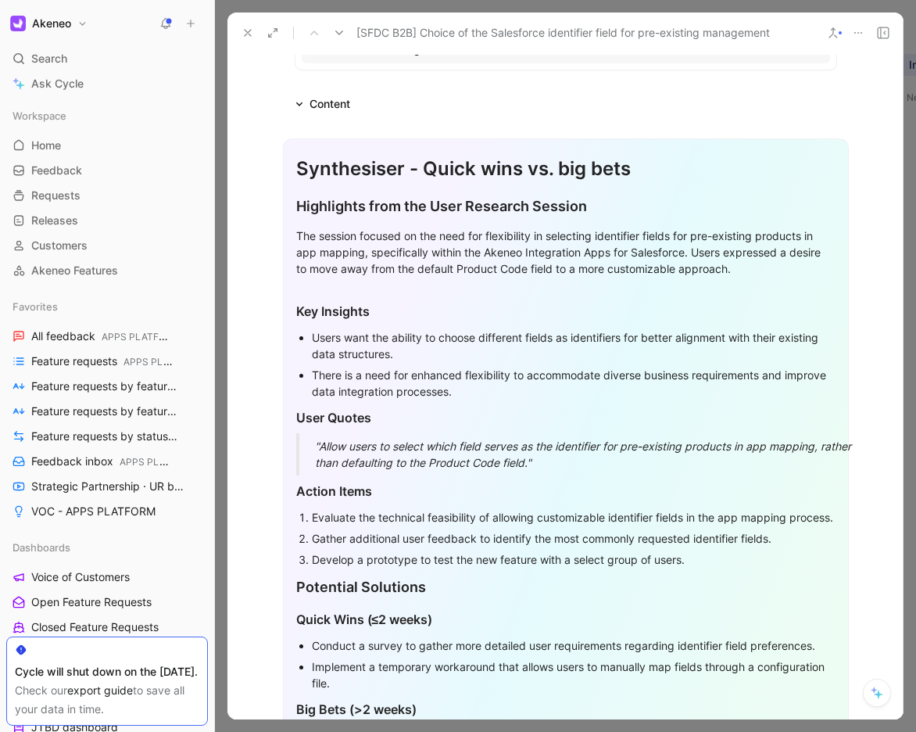
scroll to position [259, 0]
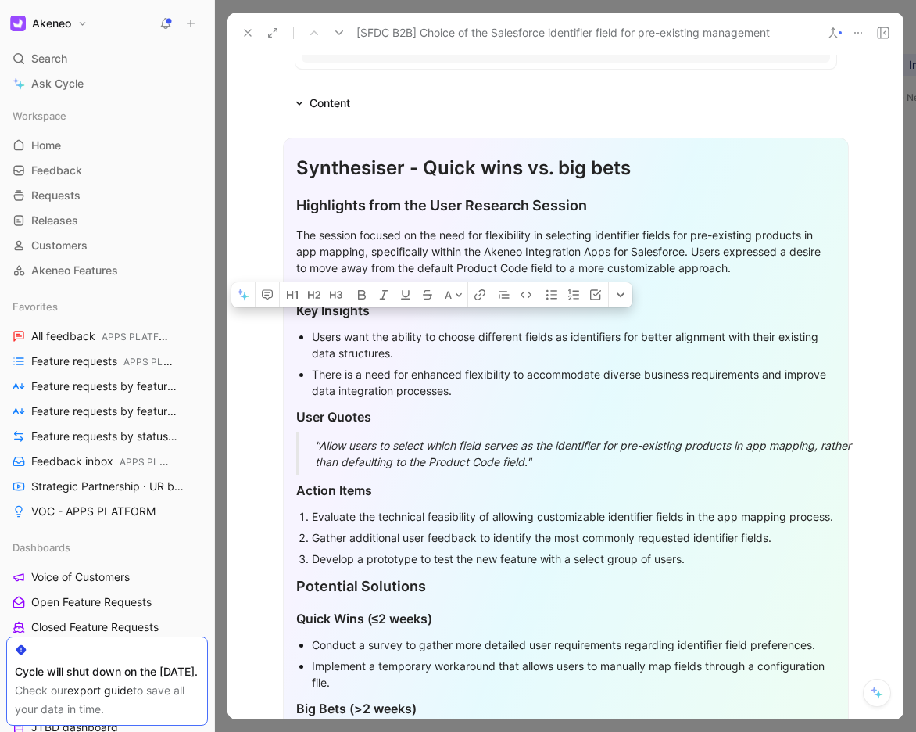
drag, startPoint x: 307, startPoint y: 339, endPoint x: 615, endPoint y: 475, distance: 337.8
click at [615, 475] on div "Synthesiser - Quick wins vs. big bets Highlights from the User Research Session…" at bounding box center [566, 505] width 566 height 735
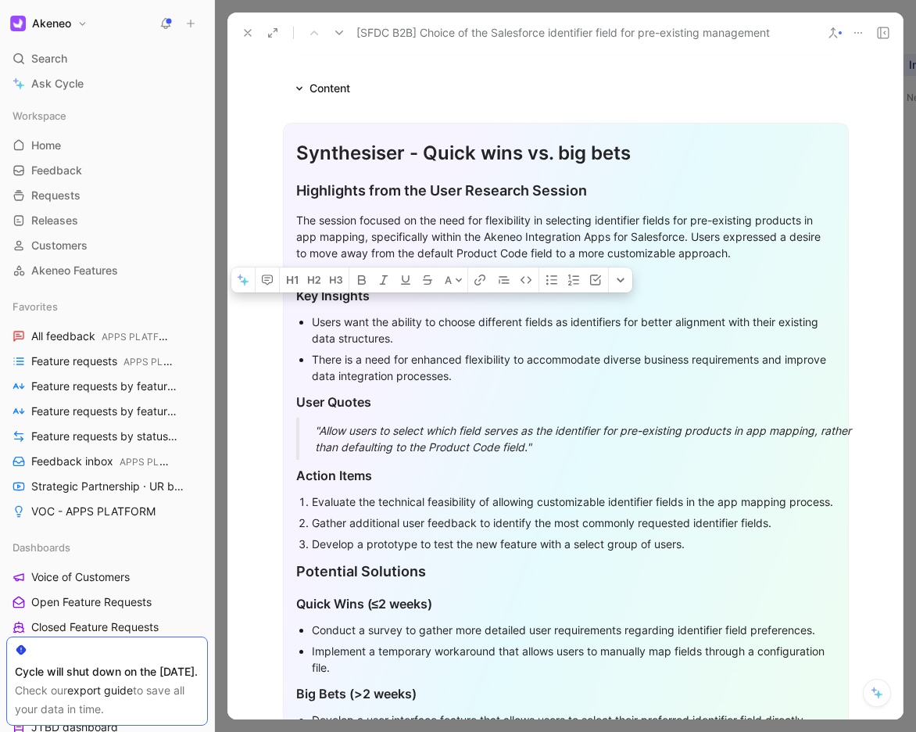
scroll to position [284, 0]
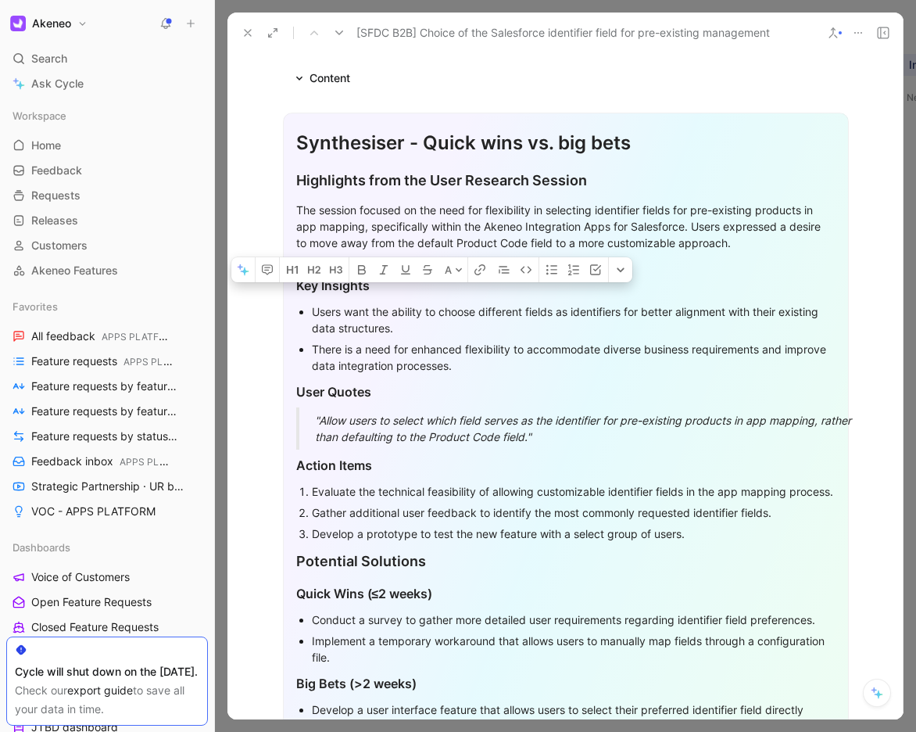
copy div "Users want the ability to choose different fields as identifiers for better ali…"
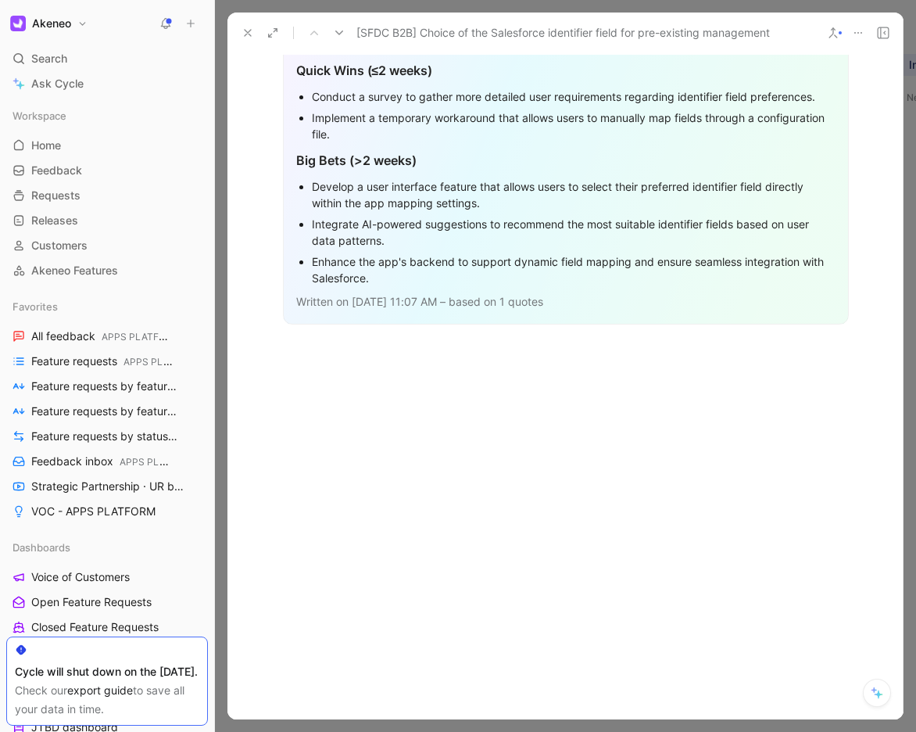
scroll to position [0, 0]
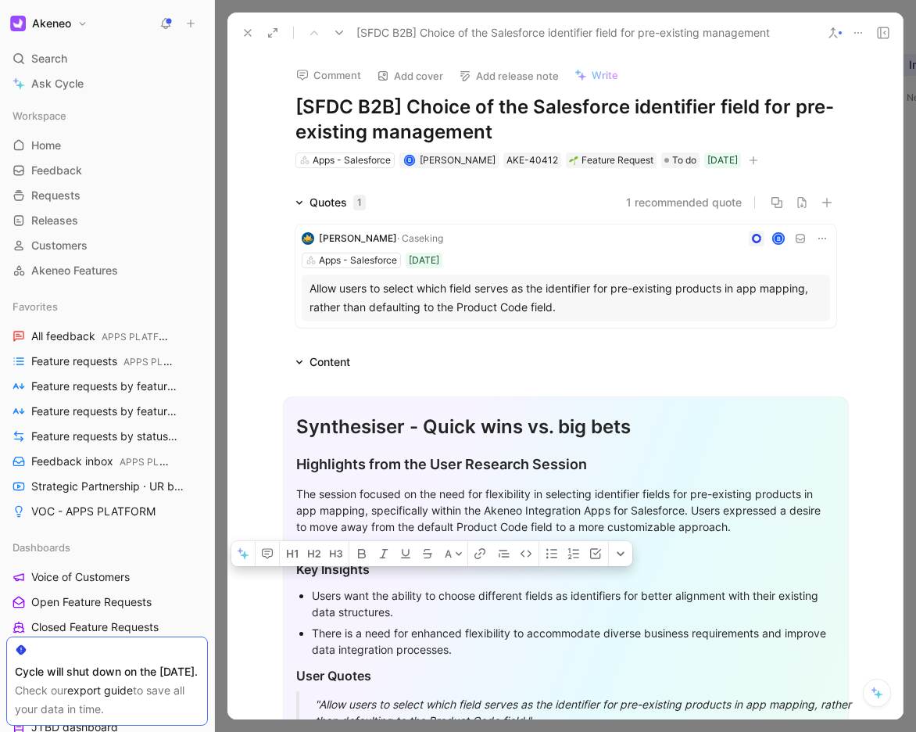
click at [243, 33] on icon at bounding box center [248, 33] width 13 height 13
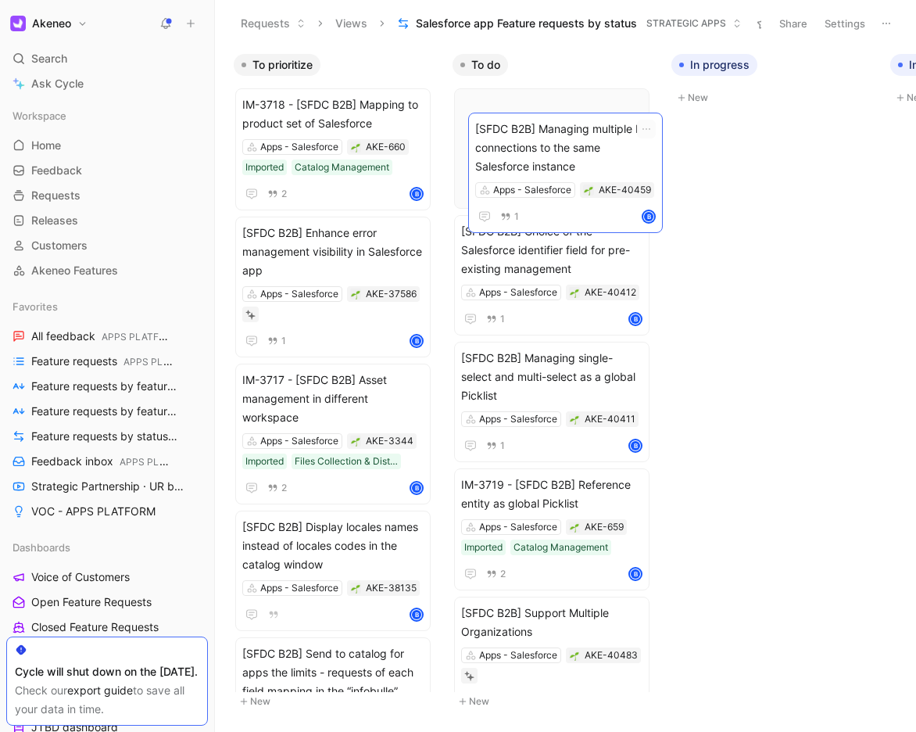
drag, startPoint x: 333, startPoint y: 124, endPoint x: 566, endPoint y: 149, distance: 234.3
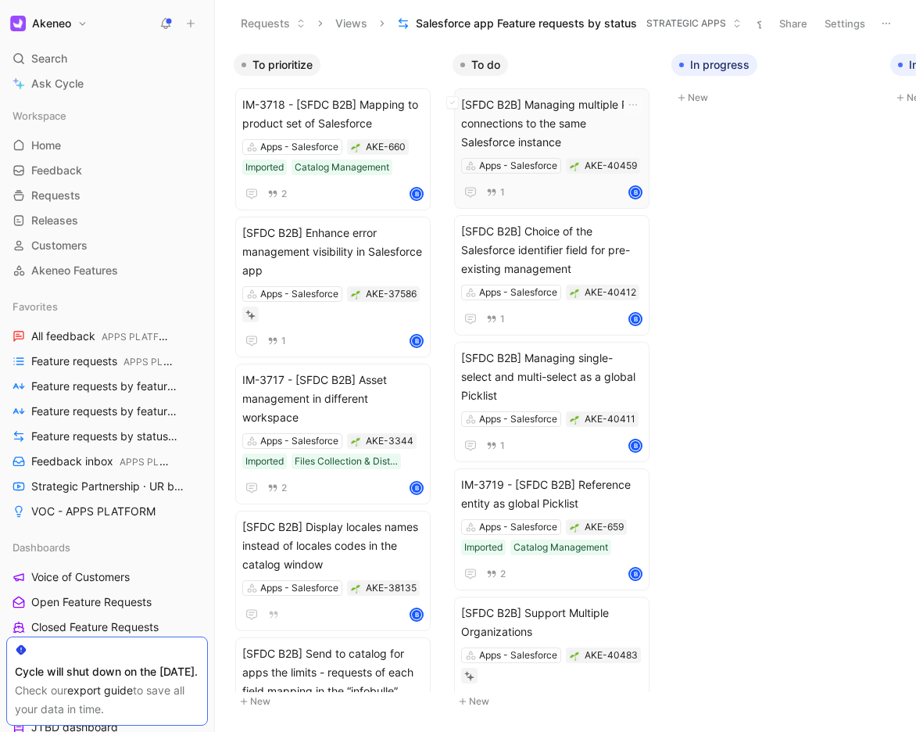
click at [576, 132] on span "[SFDC B2B] Managing multiple PIM connections to the same Salesforce instance" at bounding box center [551, 123] width 181 height 56
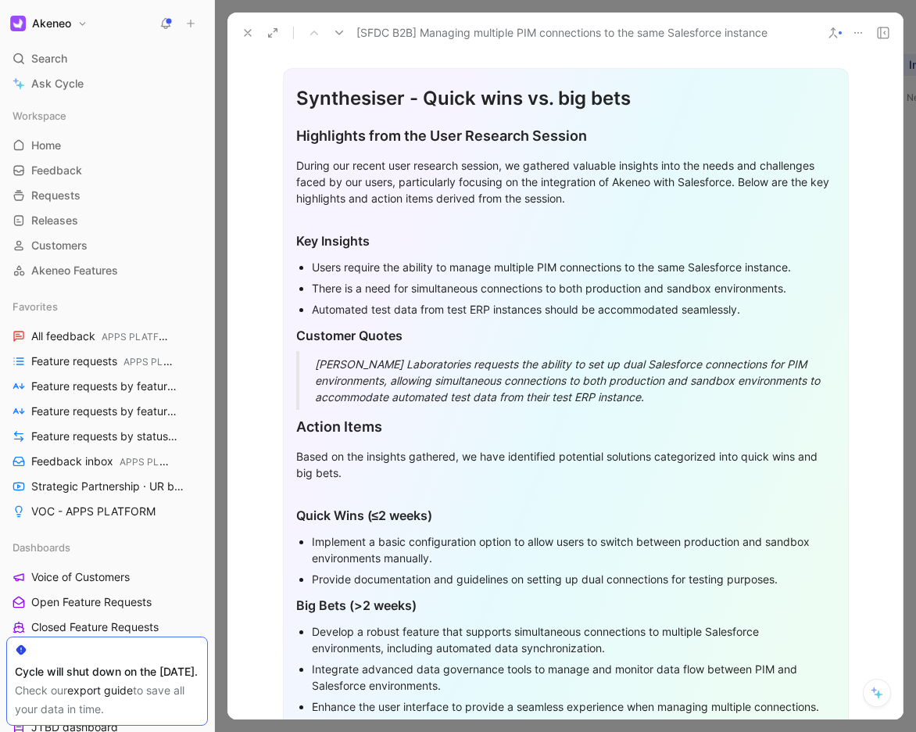
scroll to position [371, 0]
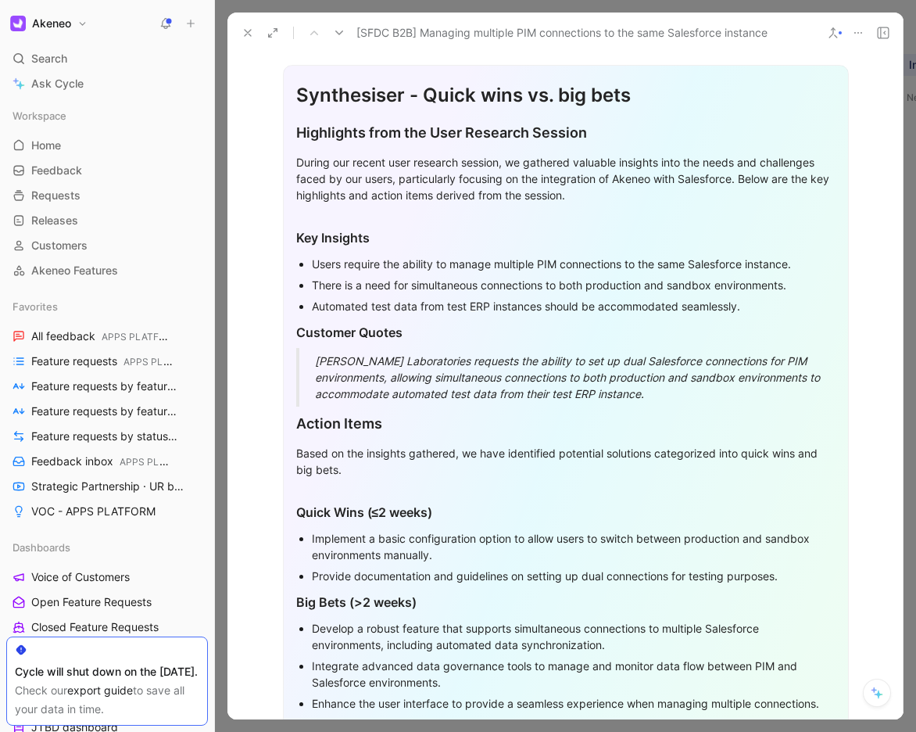
click at [253, 36] on icon at bounding box center [248, 33] width 13 height 13
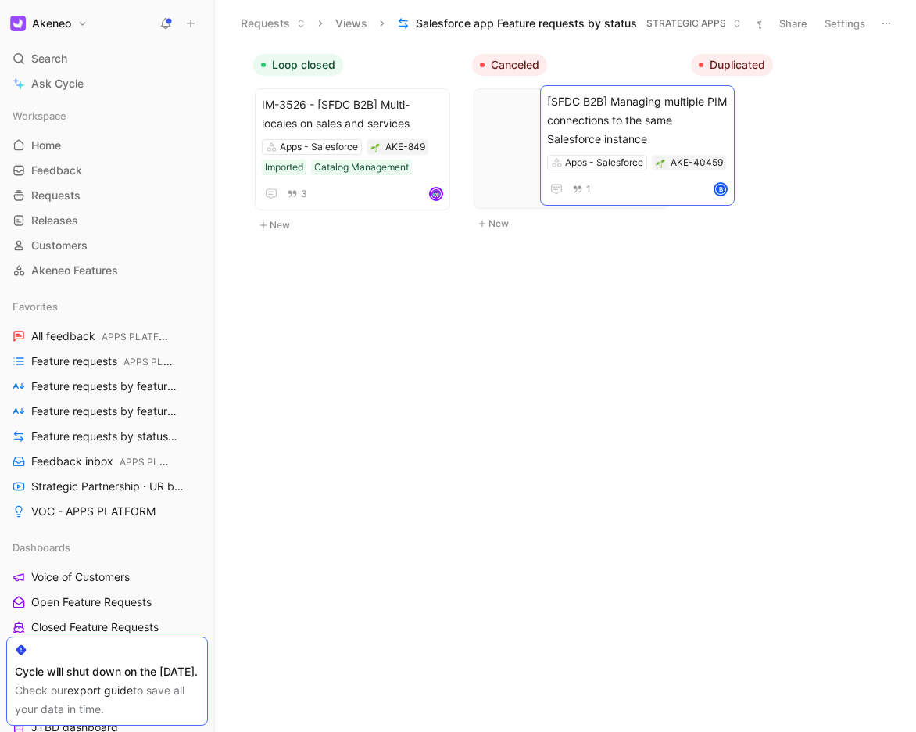
scroll to position [0, 1059]
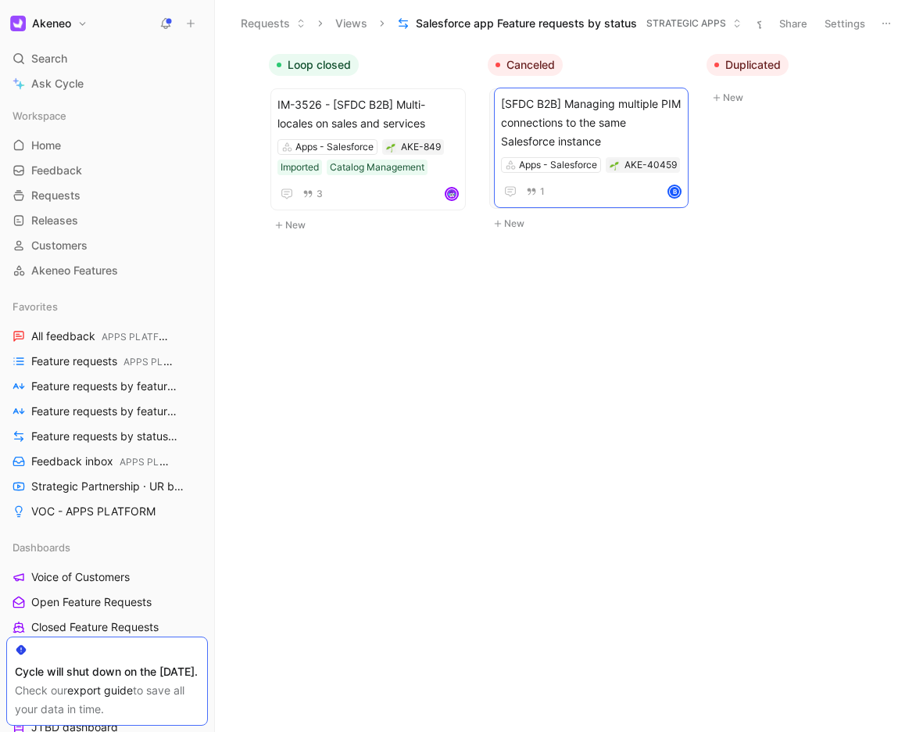
drag, startPoint x: 753, startPoint y: 124, endPoint x: 594, endPoint y: 127, distance: 158.7
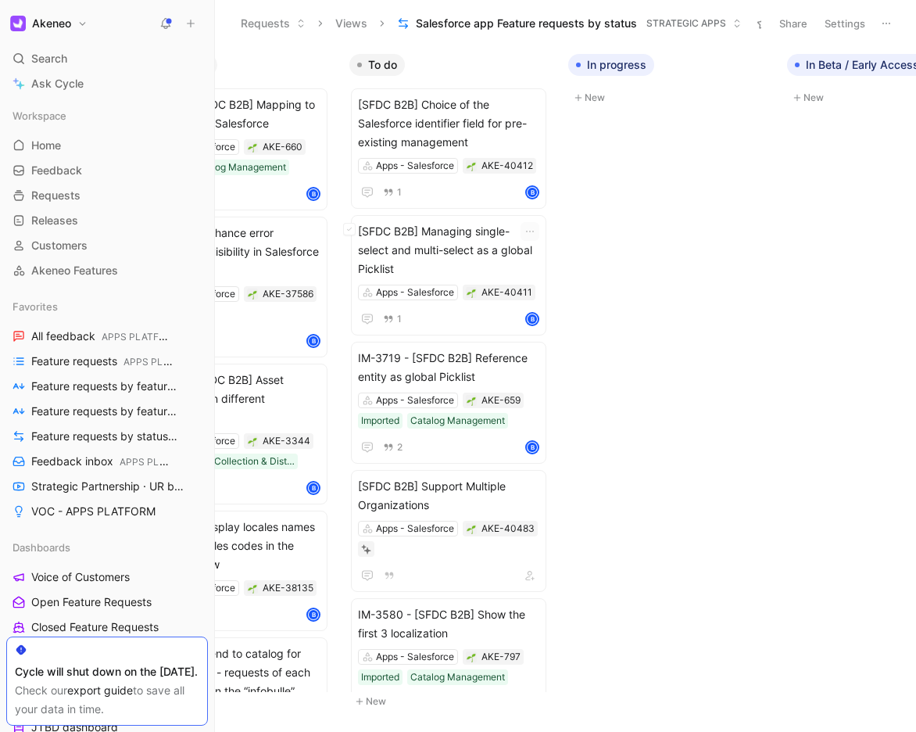
scroll to position [0, 0]
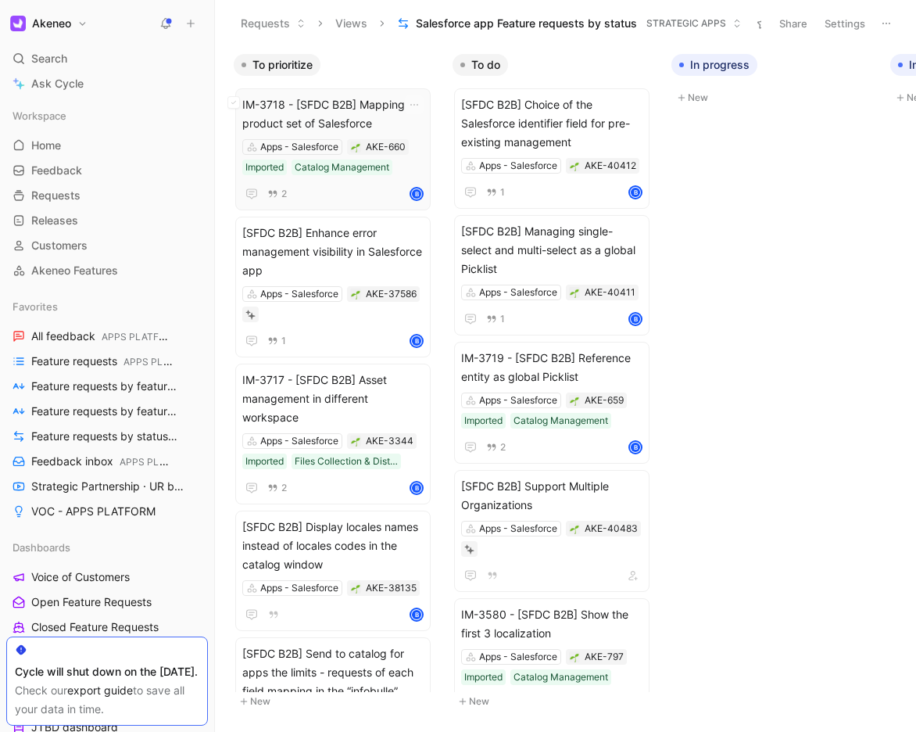
click at [380, 123] on span "IM-3718 - [SFDC B2B] Mapping to product set of Salesforce" at bounding box center [332, 114] width 181 height 38
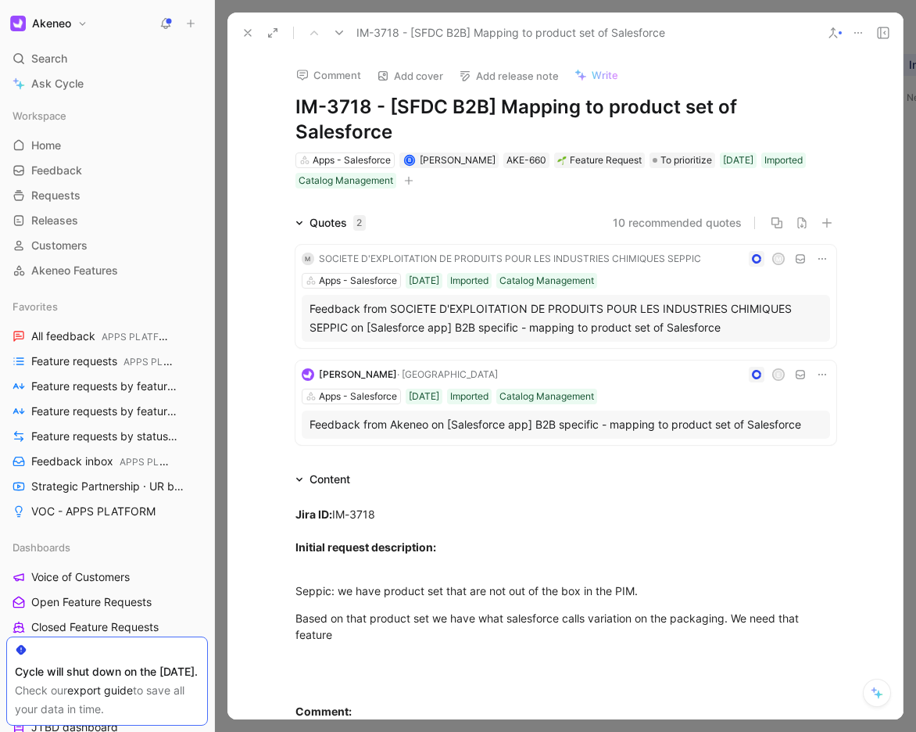
click at [252, 32] on icon at bounding box center [248, 33] width 13 height 13
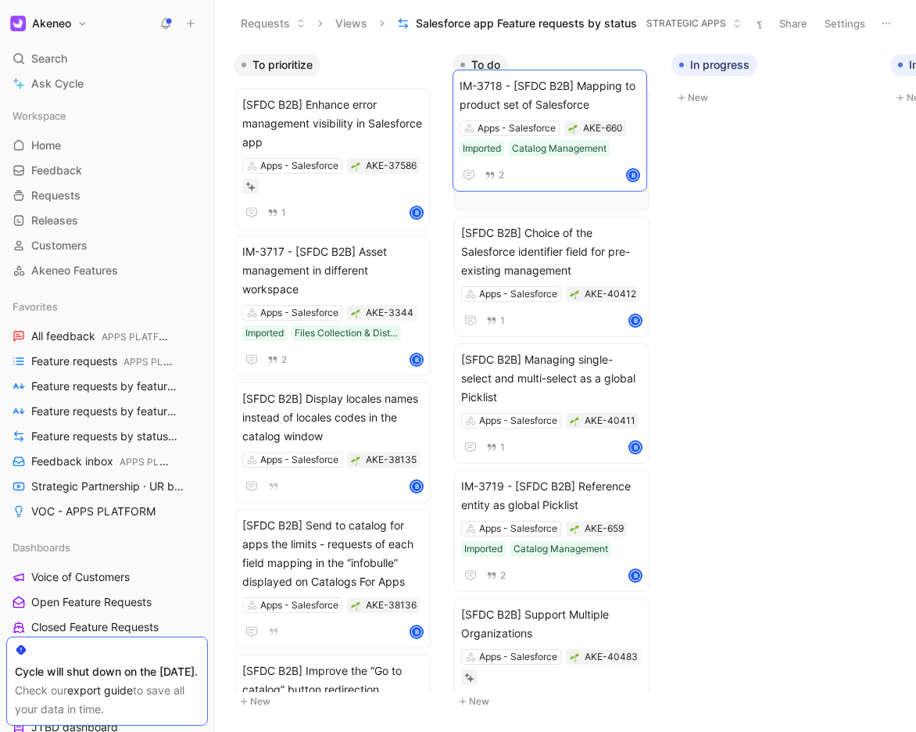
drag, startPoint x: 547, startPoint y: 96, endPoint x: 556, endPoint y: 95, distance: 8.7
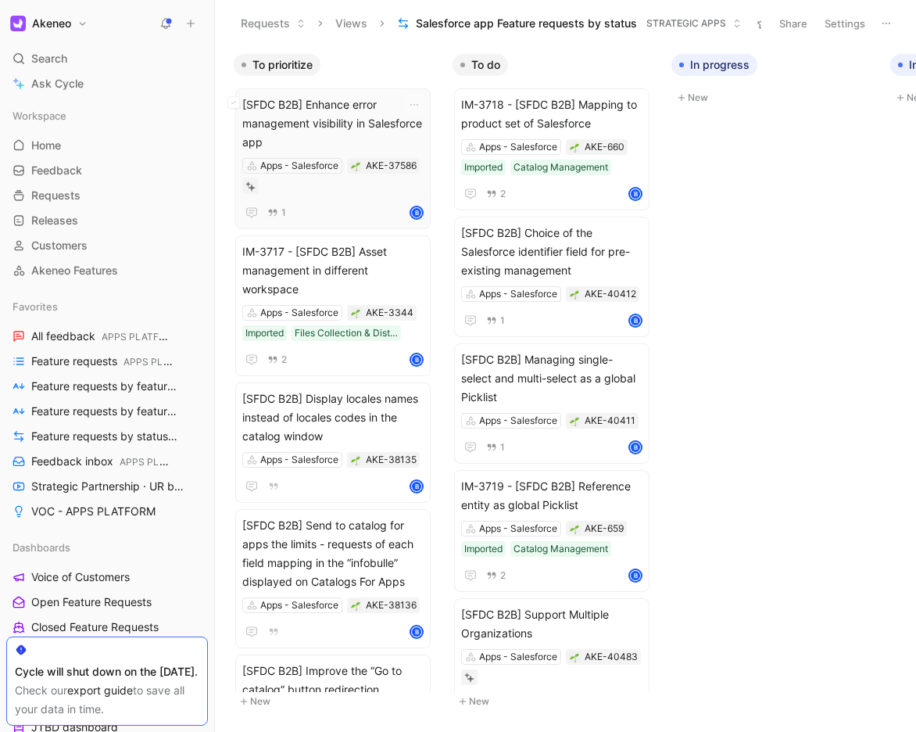
click at [372, 116] on span "[SFDC B2B] Enhance error management visibility in Salesforce app" at bounding box center [332, 123] width 181 height 56
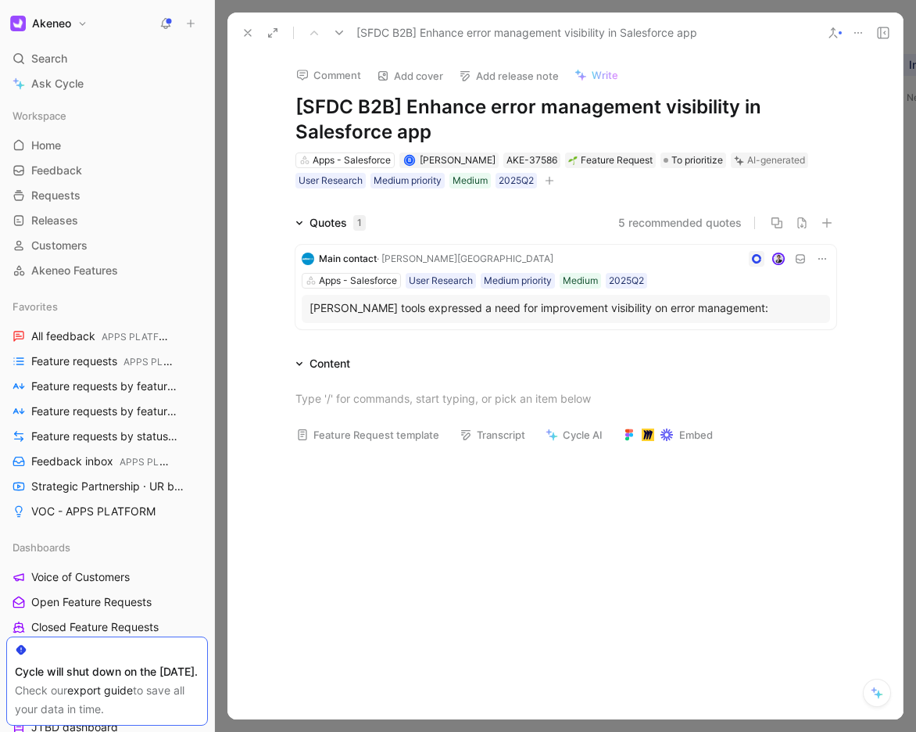
click at [632, 291] on div "Main contact · [PERSON_NAME] Tools Apps - Salesforce User Research Medium prior…" at bounding box center [566, 287] width 541 height 84
click at [583, 307] on span "[SFDC B2B] Enhance error management visibility in Salesforce app" at bounding box center [650, 306] width 321 height 14
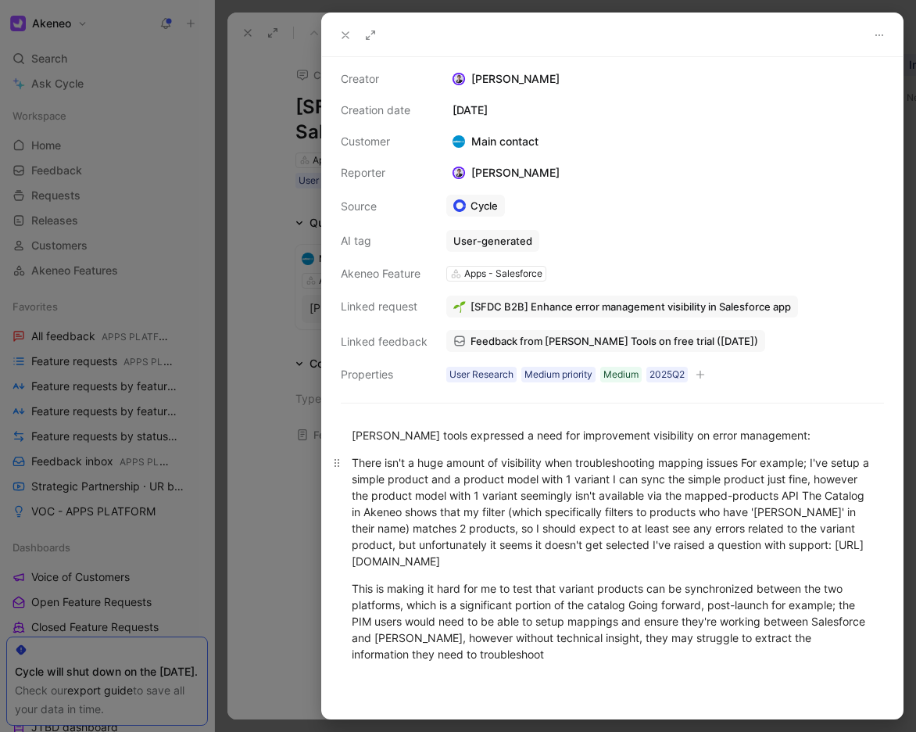
scroll to position [61, 0]
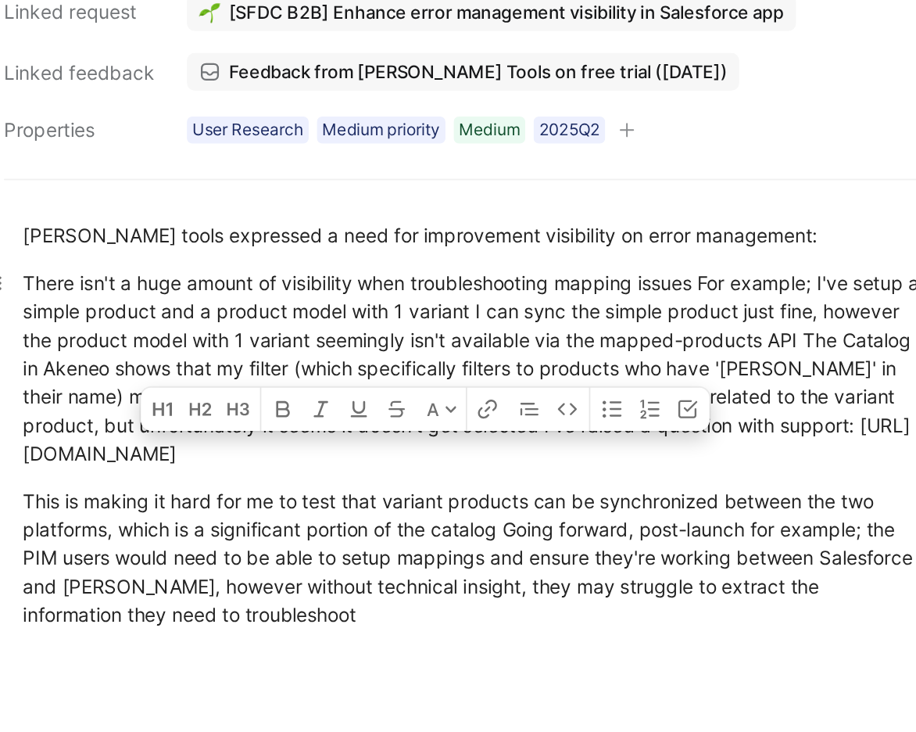
drag, startPoint x: 399, startPoint y: 500, endPoint x: 772, endPoint y: 500, distance: 373.0
click at [772, 500] on div "There isn't a huge amount of visibility when troubleshooting mapping issues For…" at bounding box center [613, 450] width 522 height 115
copy div "[URL][DOMAIN_NAME]"
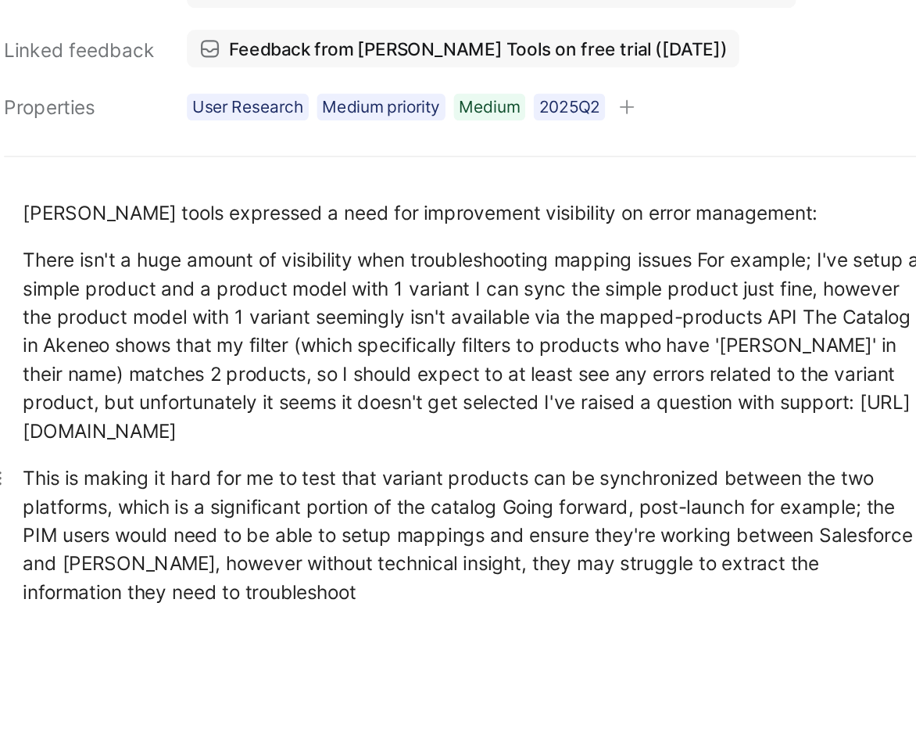
click at [707, 543] on div "This is making it hard for me to test that variant products can be synchronized…" at bounding box center [613, 560] width 522 height 82
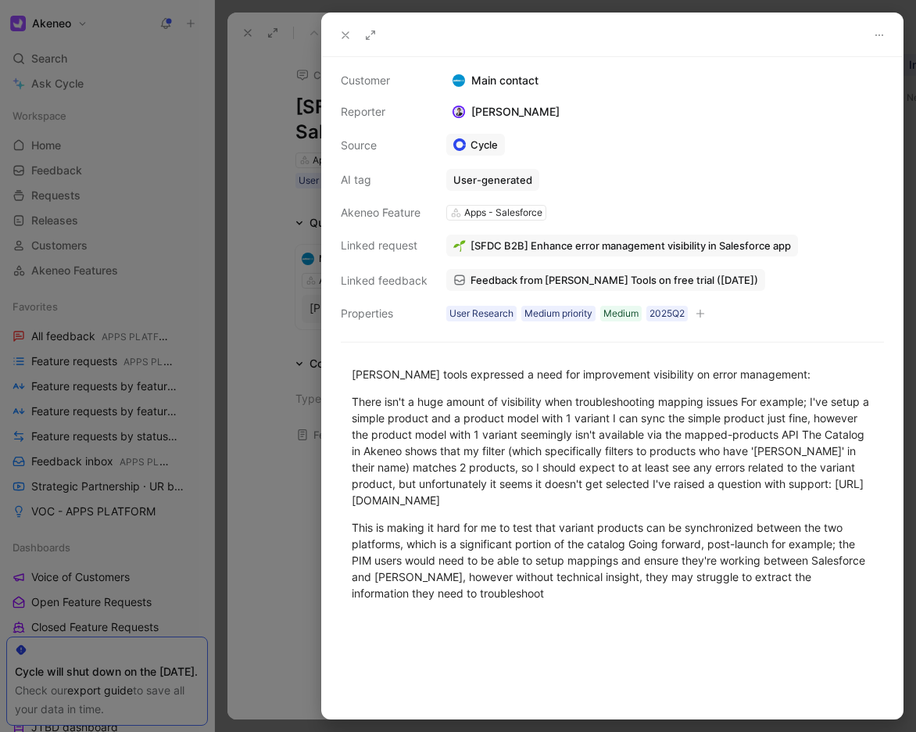
click at [344, 31] on icon at bounding box center [345, 35] width 13 height 13
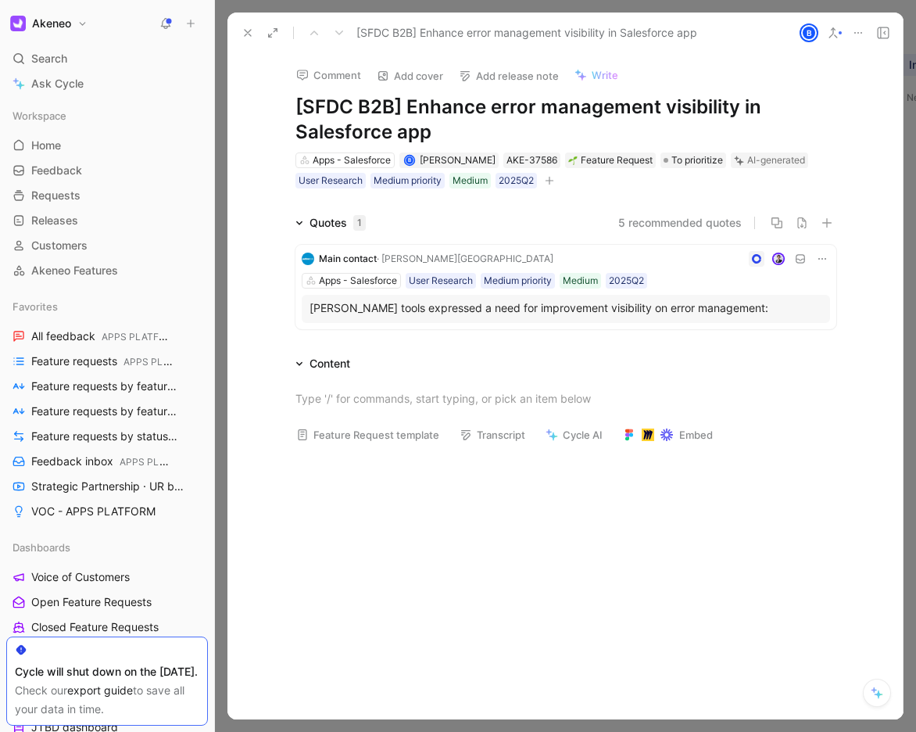
click at [246, 29] on icon at bounding box center [248, 33] width 13 height 13
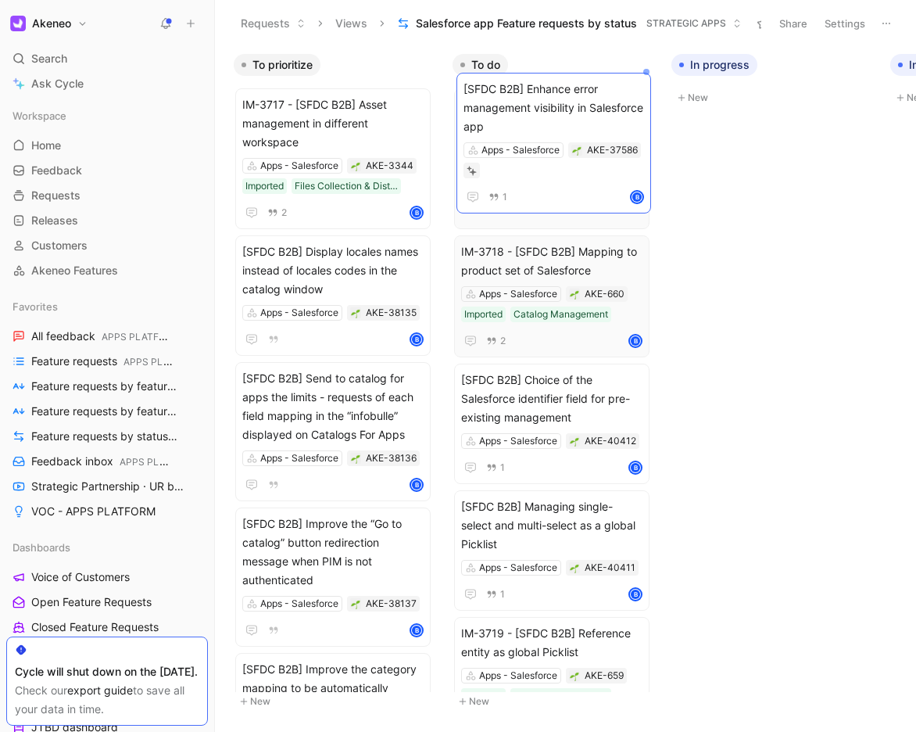
drag, startPoint x: 341, startPoint y: 127, endPoint x: 562, endPoint y: 112, distance: 221.8
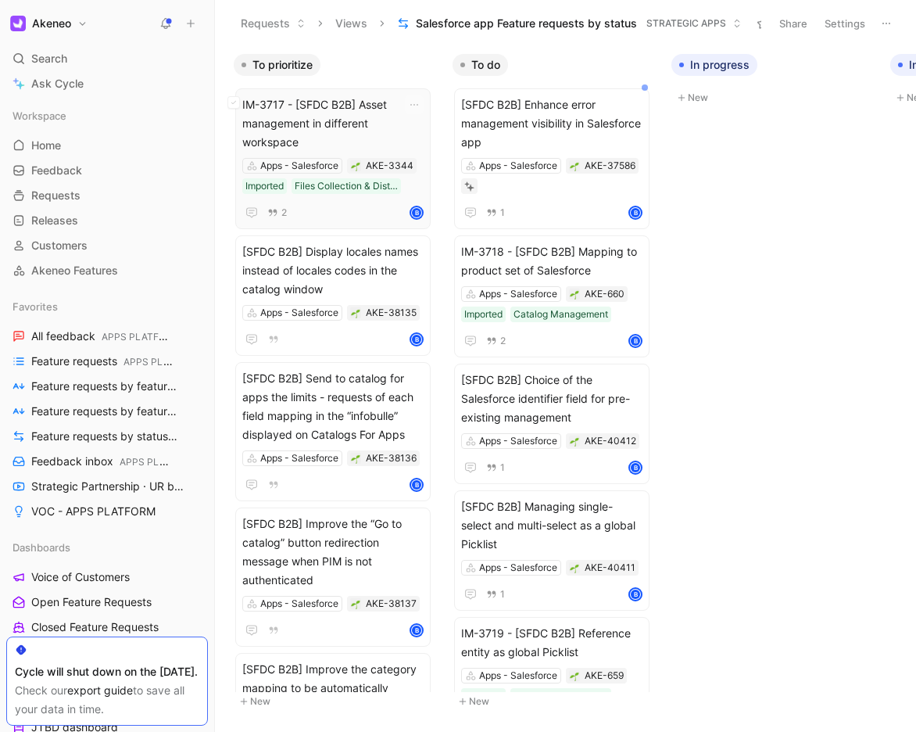
click at [362, 126] on span "IM-3717 - [SFDC B2B] Asset management in different workspace" at bounding box center [332, 123] width 181 height 56
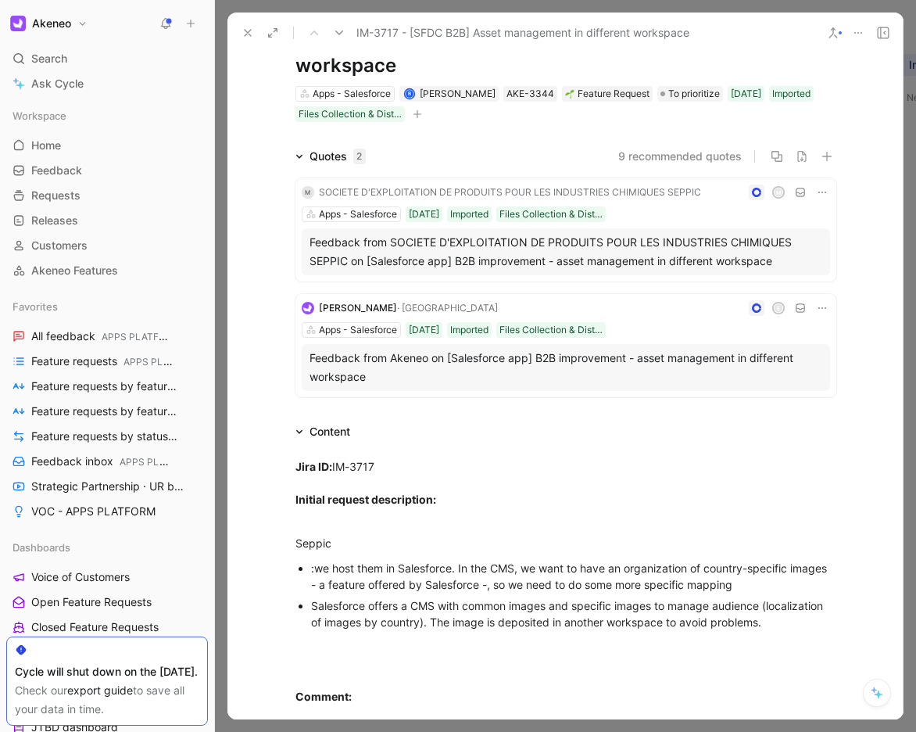
scroll to position [67, 0]
drag, startPoint x: 753, startPoint y: 622, endPoint x: 303, endPoint y: 568, distance: 453.7
click at [303, 568] on ul ":we host them in Salesforce. In the CMS, we want to have an organization of cou…" at bounding box center [566, 594] width 601 height 75
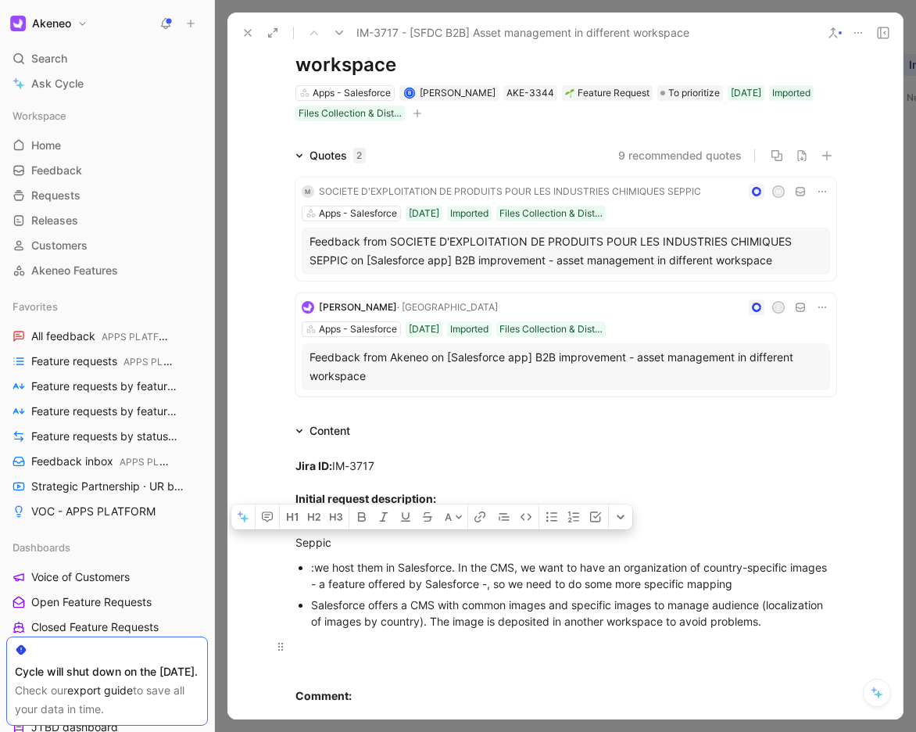
drag, startPoint x: 297, startPoint y: 543, endPoint x: 826, endPoint y: 651, distance: 540.4
click at [826, 651] on div "Jira ID: IM-3717 Initial request description: Seppic :we host them in Salesforc…" at bounding box center [566, 613] width 676 height 346
copy div "Seppic :we host them in Salesforce. In the CMS, we want to have an organization…"
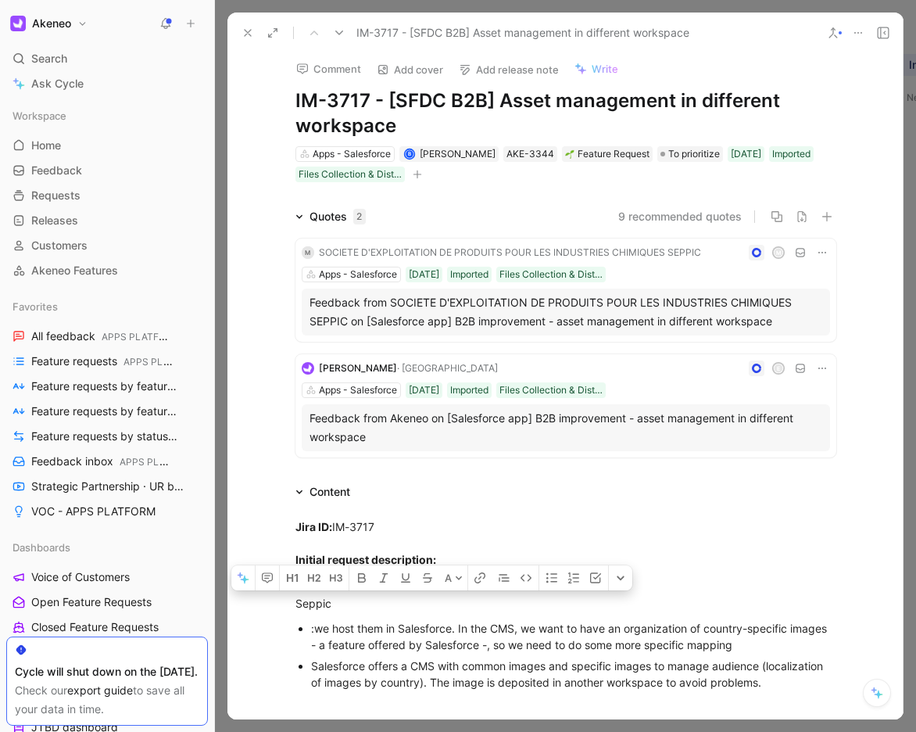
scroll to position [0, 0]
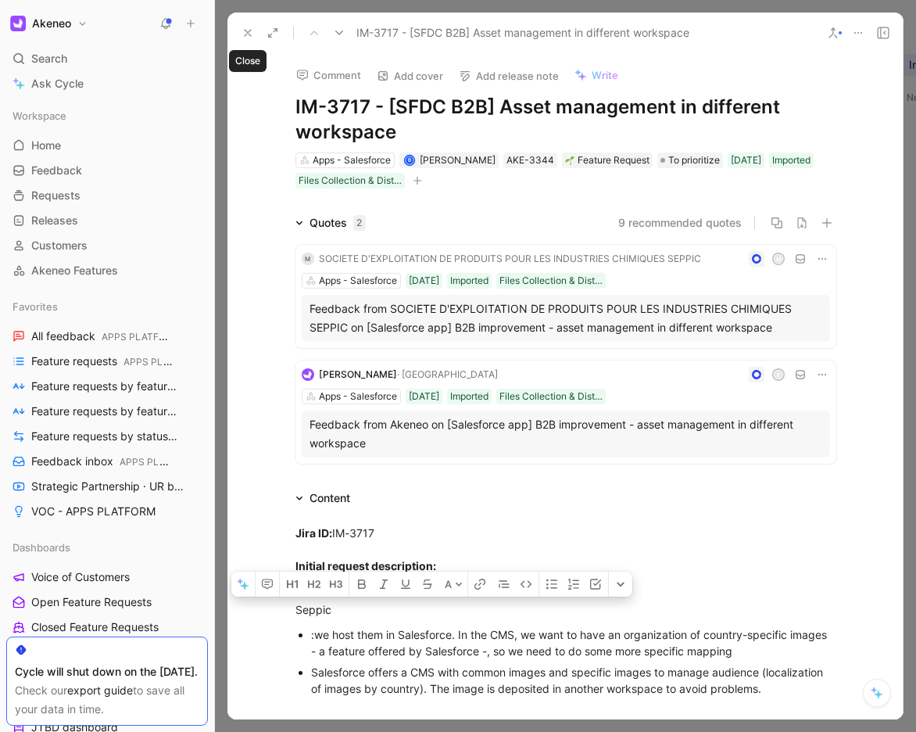
click at [245, 32] on icon at bounding box center [248, 33] width 13 height 13
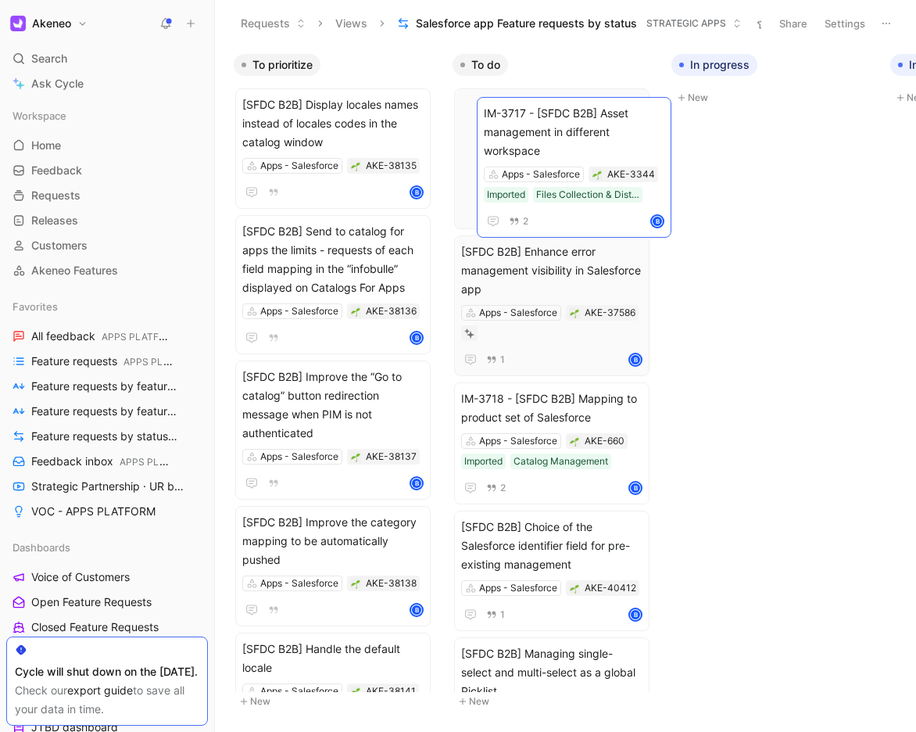
drag, startPoint x: 340, startPoint y: 117, endPoint x: 581, endPoint y: 125, distance: 241.0
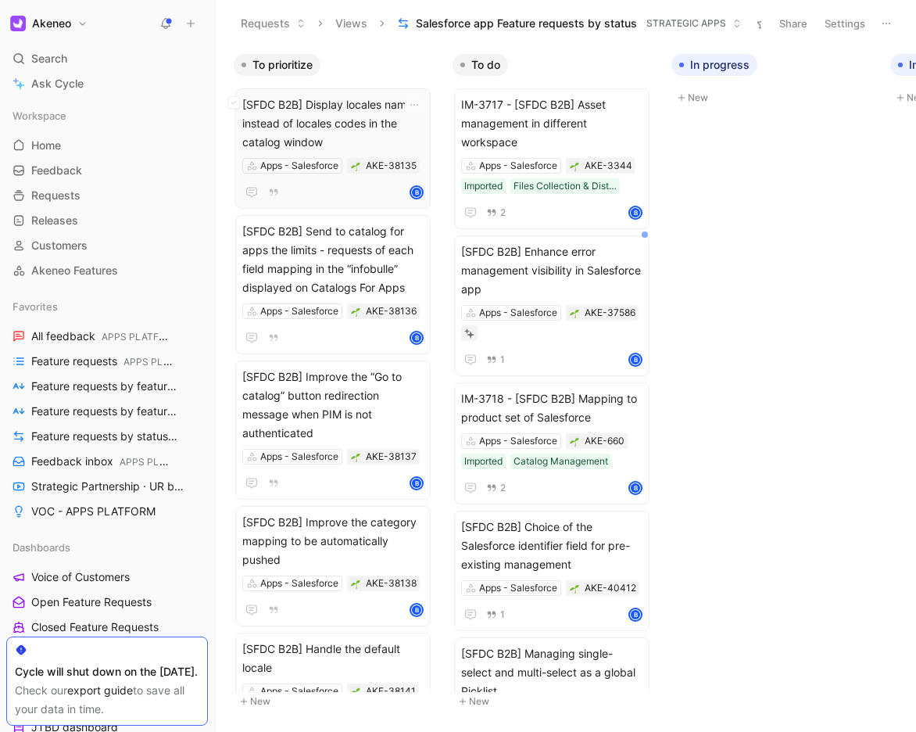
click at [327, 126] on span "[SFDC B2B] Display locales names instead of locales codes in the catalog window" at bounding box center [332, 123] width 181 height 56
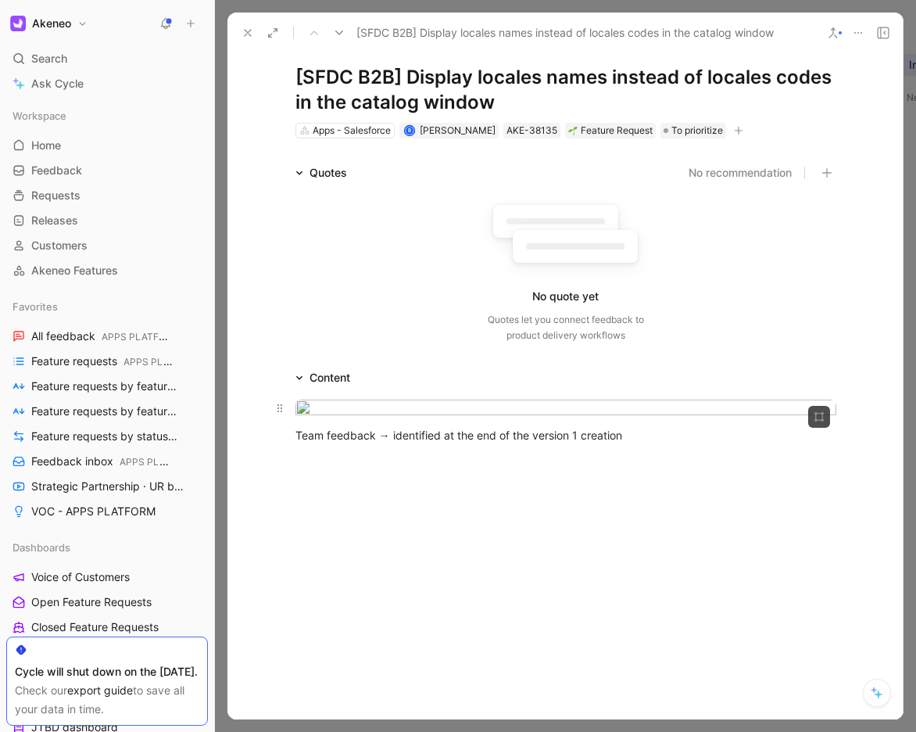
scroll to position [30, 0]
click at [247, 34] on icon at bounding box center [248, 33] width 13 height 13
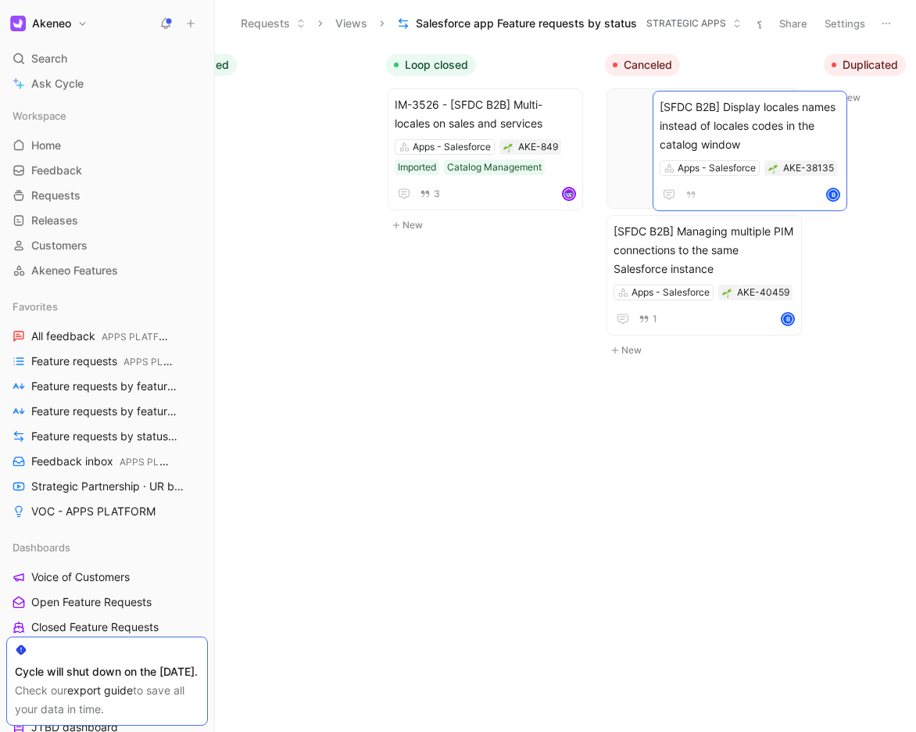
scroll to position [0, 946]
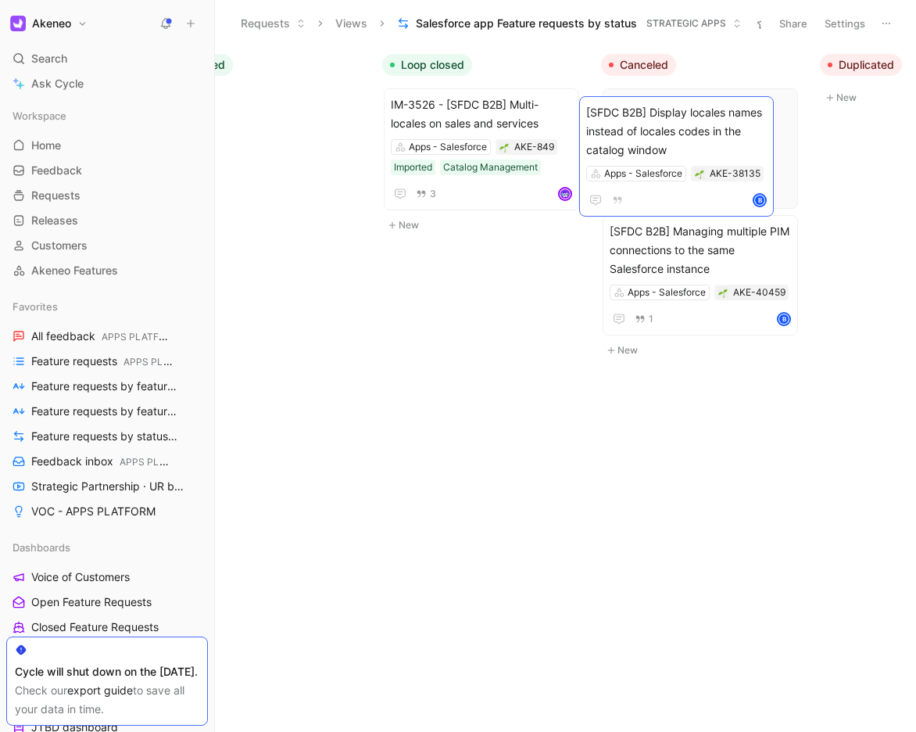
drag, startPoint x: 350, startPoint y: 117, endPoint x: 694, endPoint y: 124, distance: 344.1
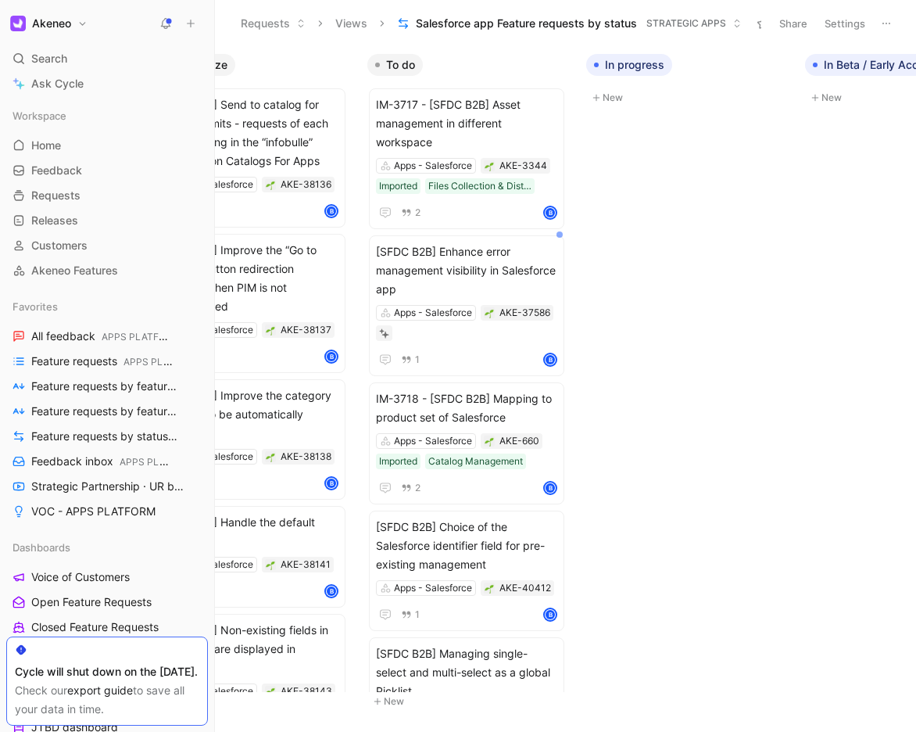
scroll to position [0, 0]
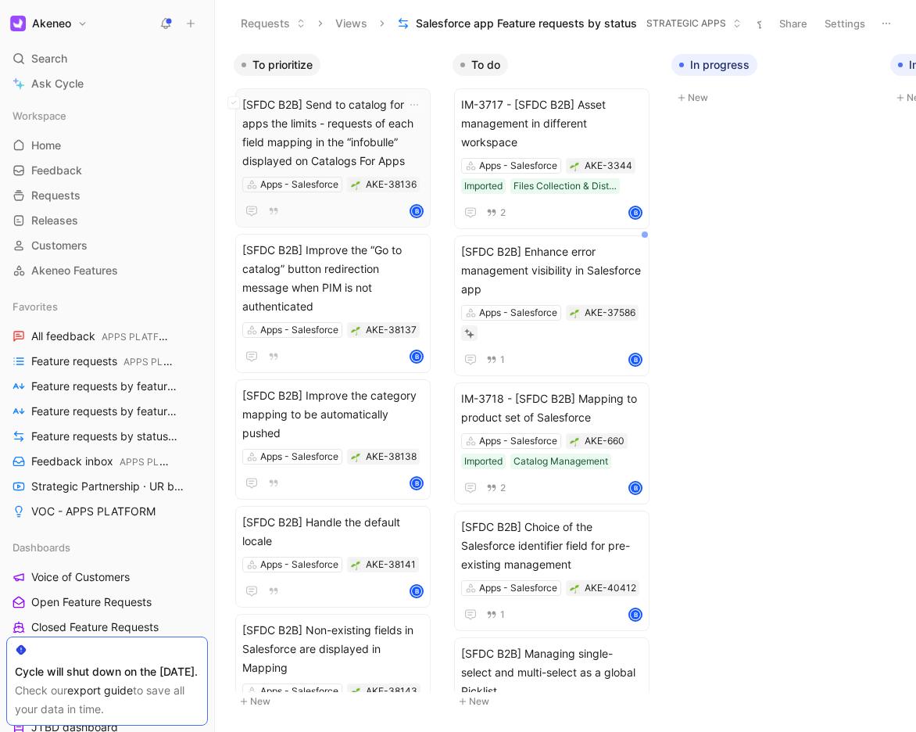
click at [330, 126] on span "[SFDC B2B] Send to catalog for apps the limits - requests of each field mapping…" at bounding box center [332, 132] width 181 height 75
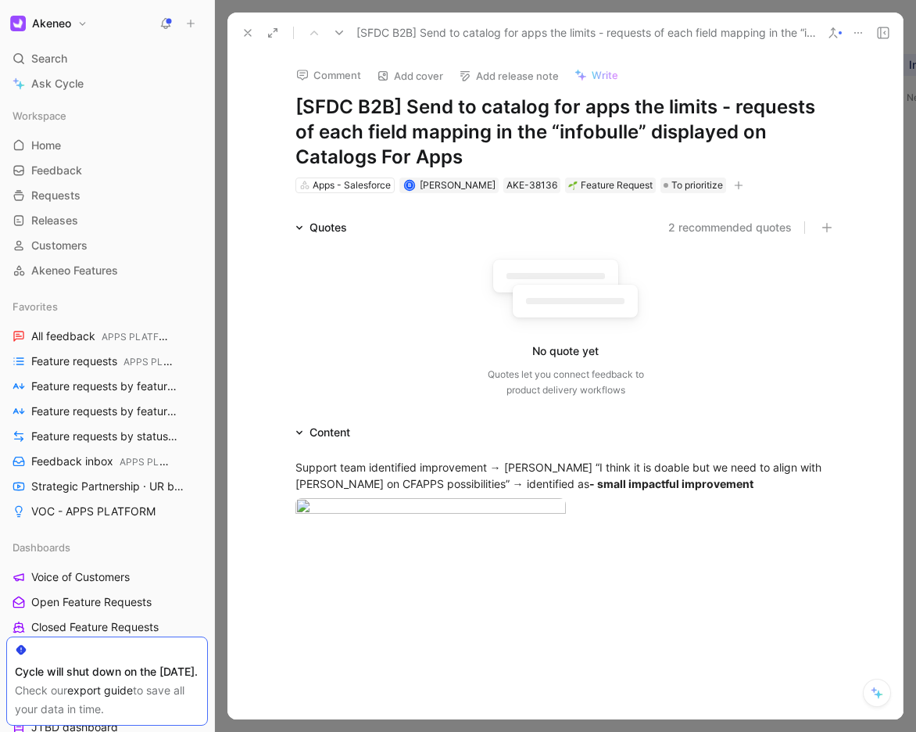
drag, startPoint x: 406, startPoint y: 107, endPoint x: 546, endPoint y: 143, distance: 144.5
click at [546, 143] on h1 "[SFDC B2B] Send to catalog for apps the limits - requests of each field mapping…" at bounding box center [566, 132] width 541 height 75
click at [428, 584] on body "Akeneo Search ⌘ K Ask Cycle Workspace Home G then H Feedback G then F Requests …" at bounding box center [458, 366] width 916 height 732
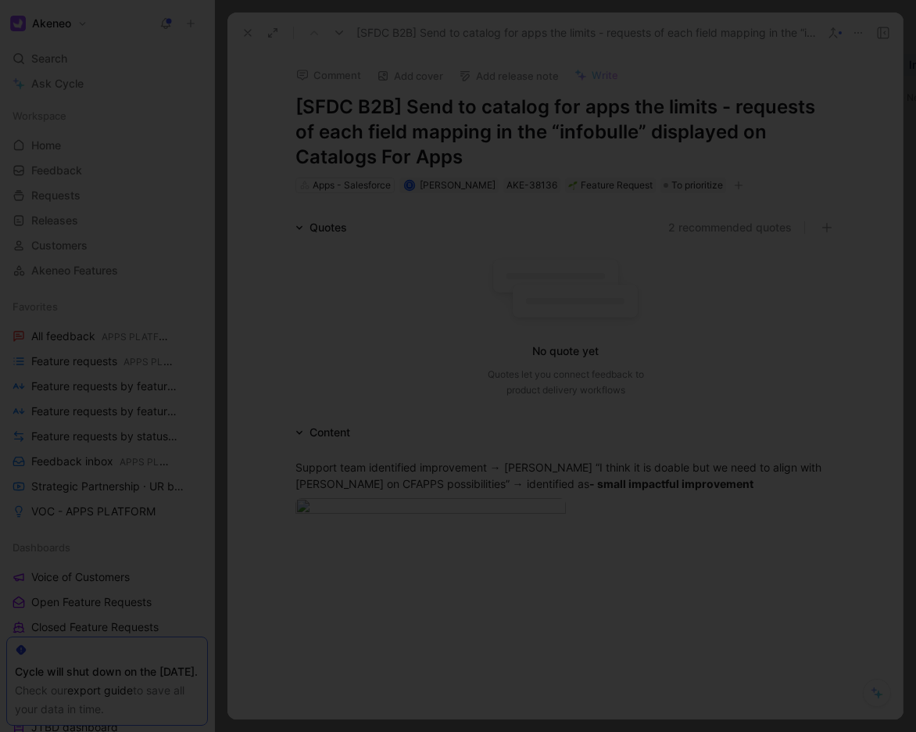
click at [757, 731] on div at bounding box center [458, 732] width 916 height 0
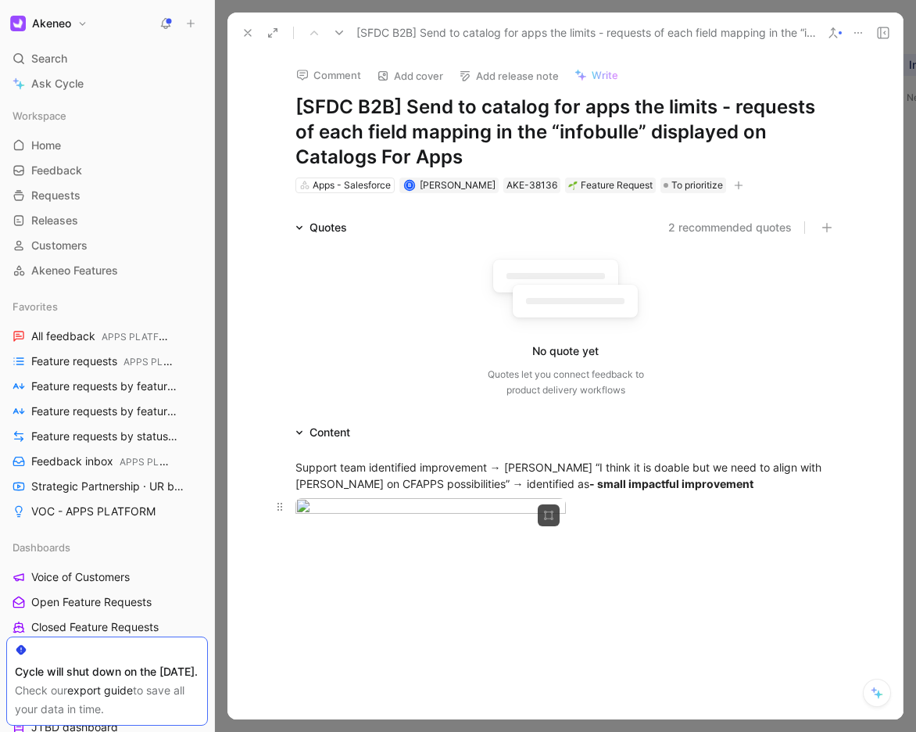
click at [452, 564] on body "Akeneo Search ⌘ K Ask Cycle Workspace Home G then H Feedback G then F Requests …" at bounding box center [458, 366] width 916 height 732
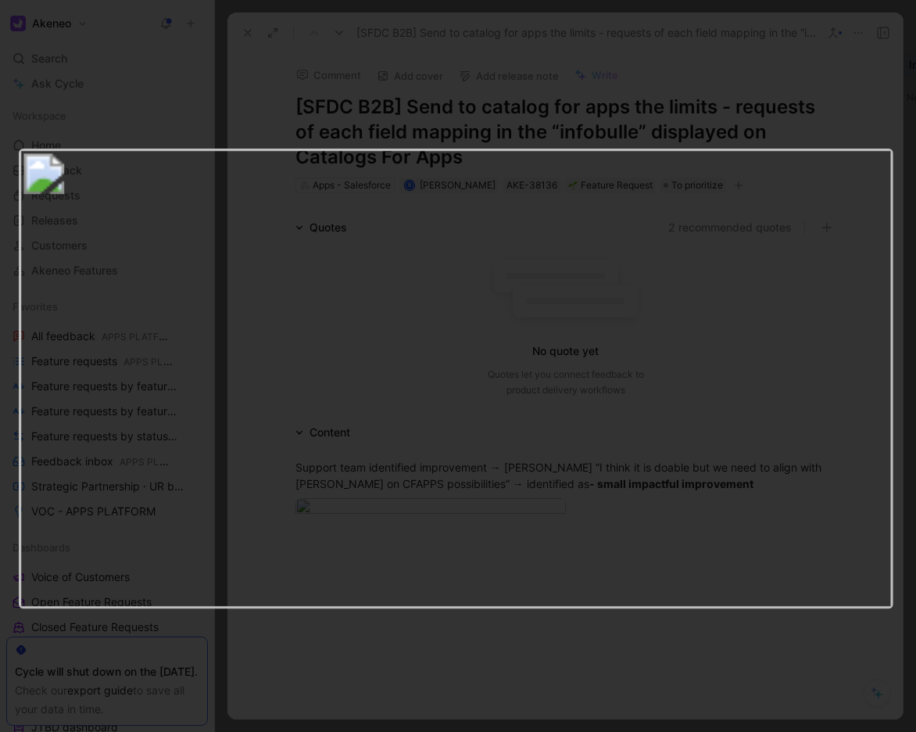
click at [772, 731] on div at bounding box center [458, 732] width 916 height 0
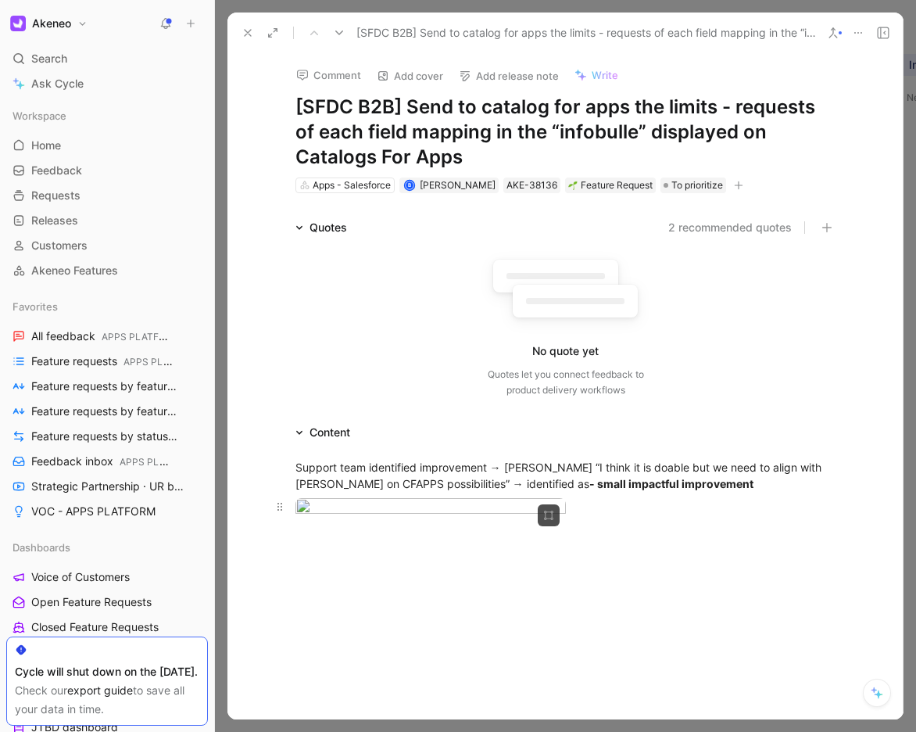
click at [492, 534] on body "Akeneo Search ⌘ K Ask Cycle Workspace Home G then H Feedback G then F Requests …" at bounding box center [458, 366] width 916 height 732
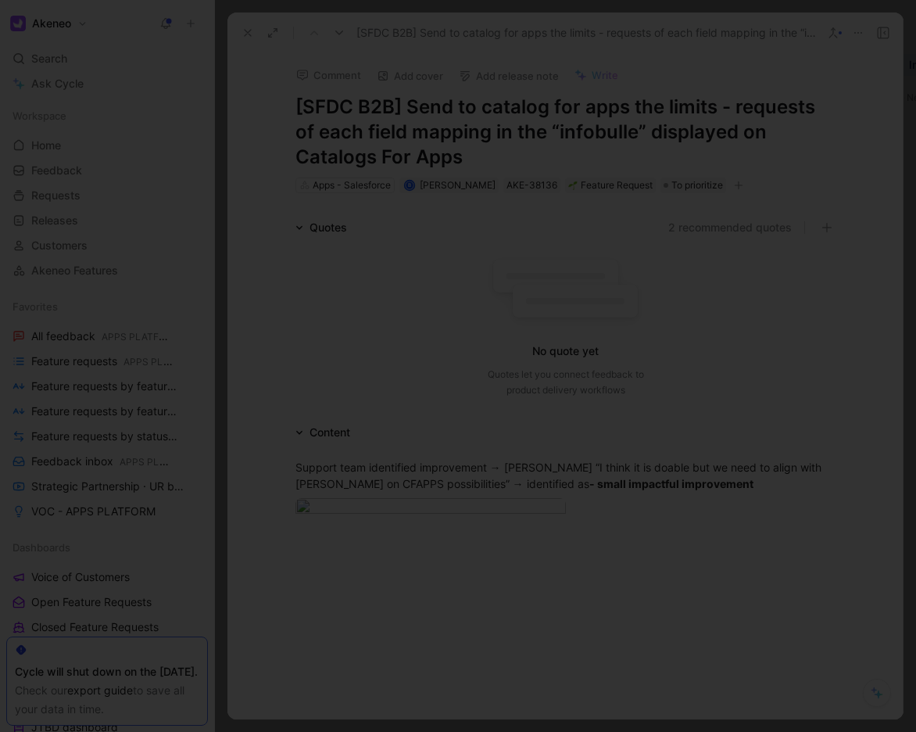
click at [593, 731] on div at bounding box center [458, 732] width 916 height 0
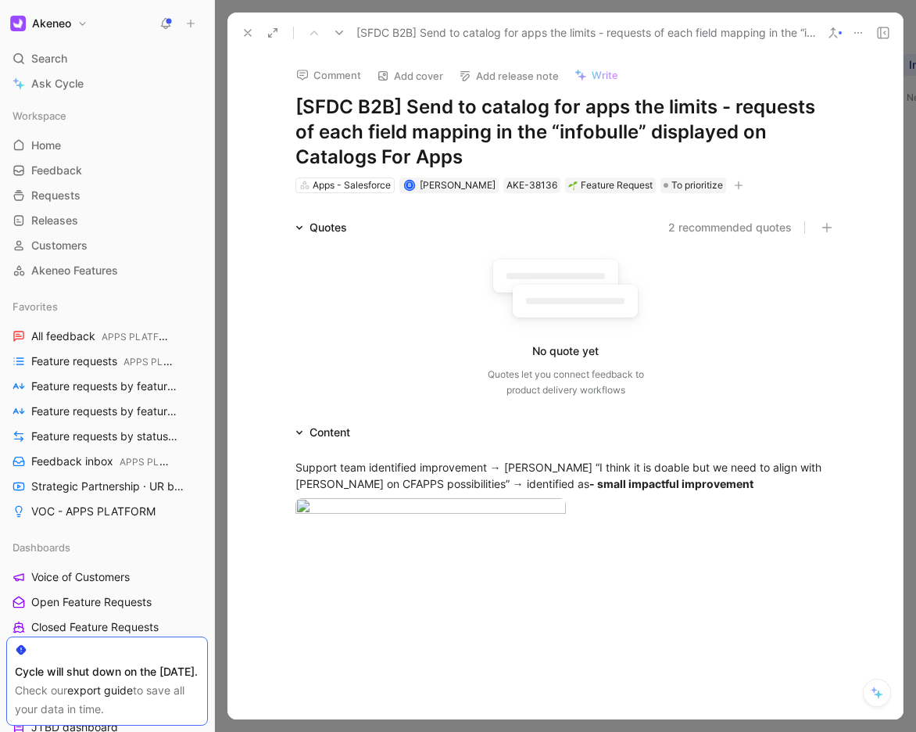
click at [246, 30] on use at bounding box center [248, 33] width 6 height 6
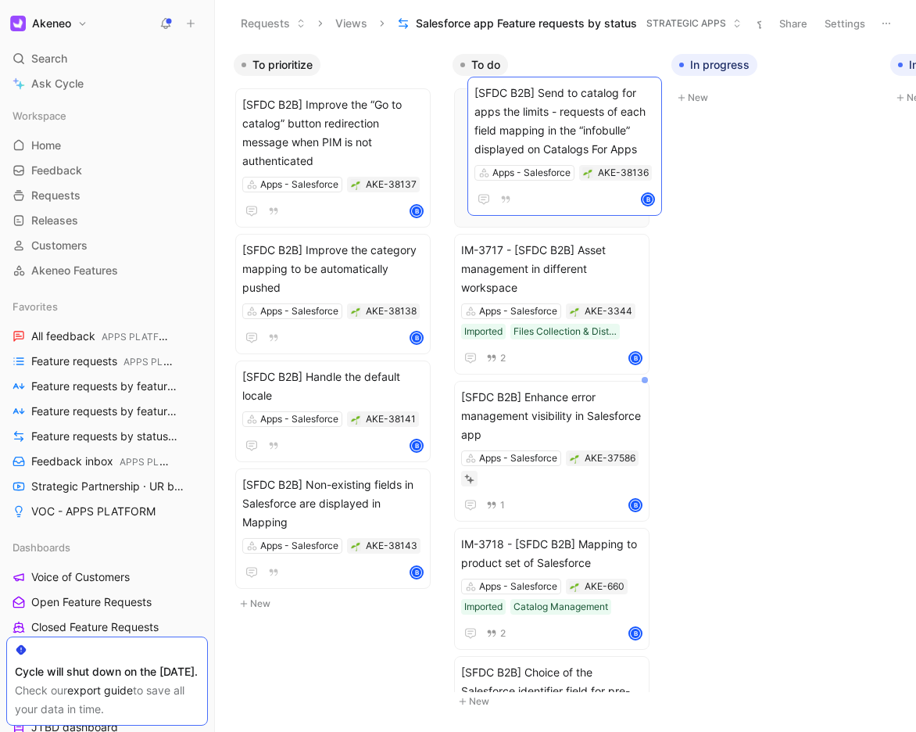
drag, startPoint x: 310, startPoint y: 123, endPoint x: 568, endPoint y: 113, distance: 257.5
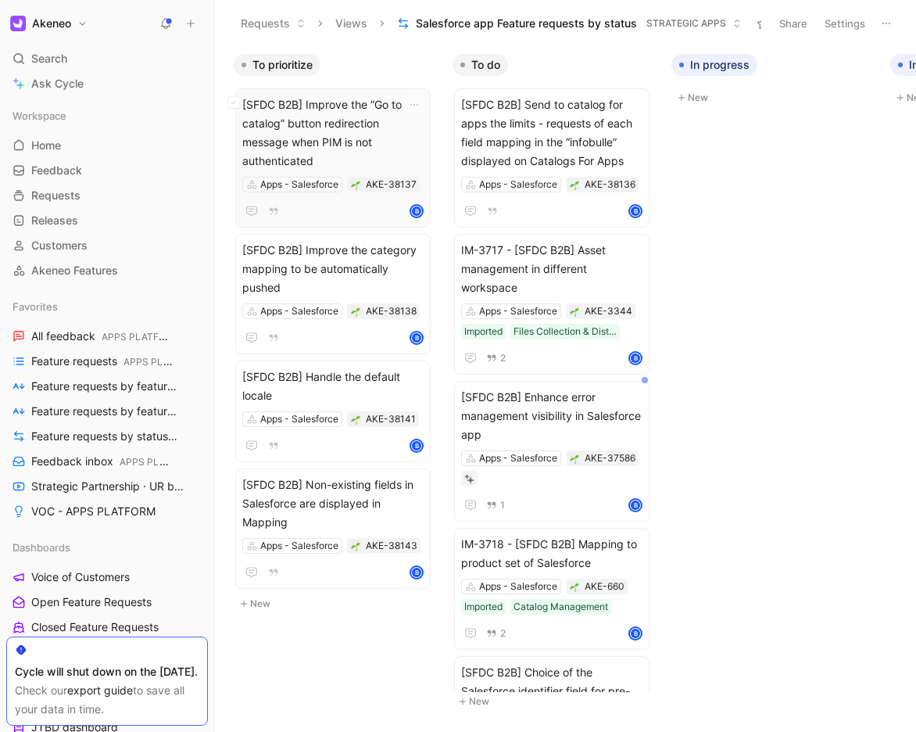
click at [359, 147] on span "[SFDC B2B] Improve the “Go to catalog” button redirection message when PIM is n…" at bounding box center [332, 132] width 181 height 75
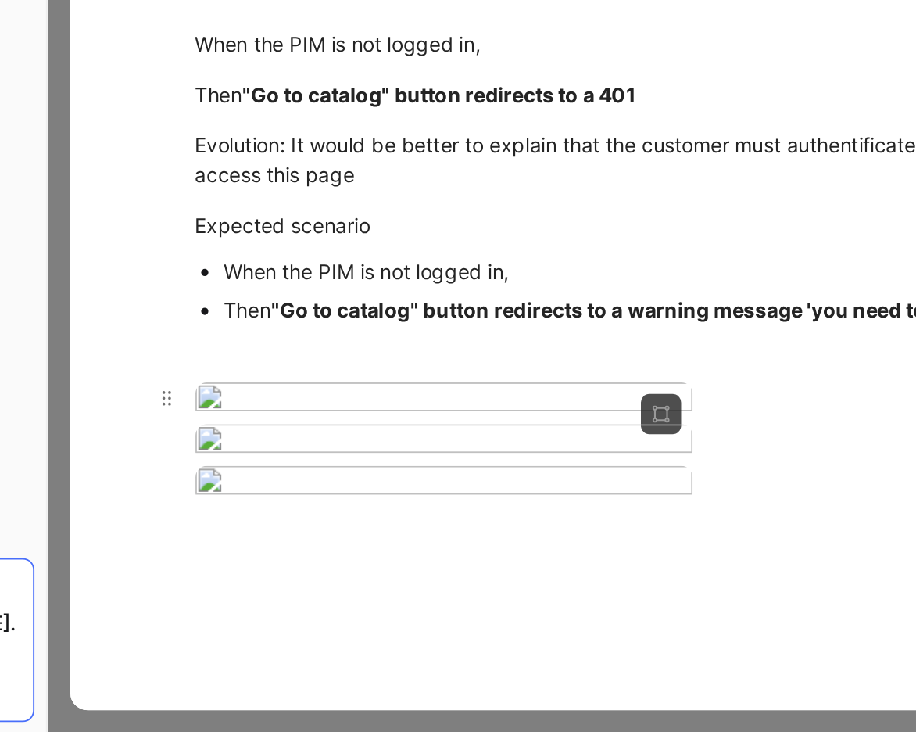
scroll to position [91, 0]
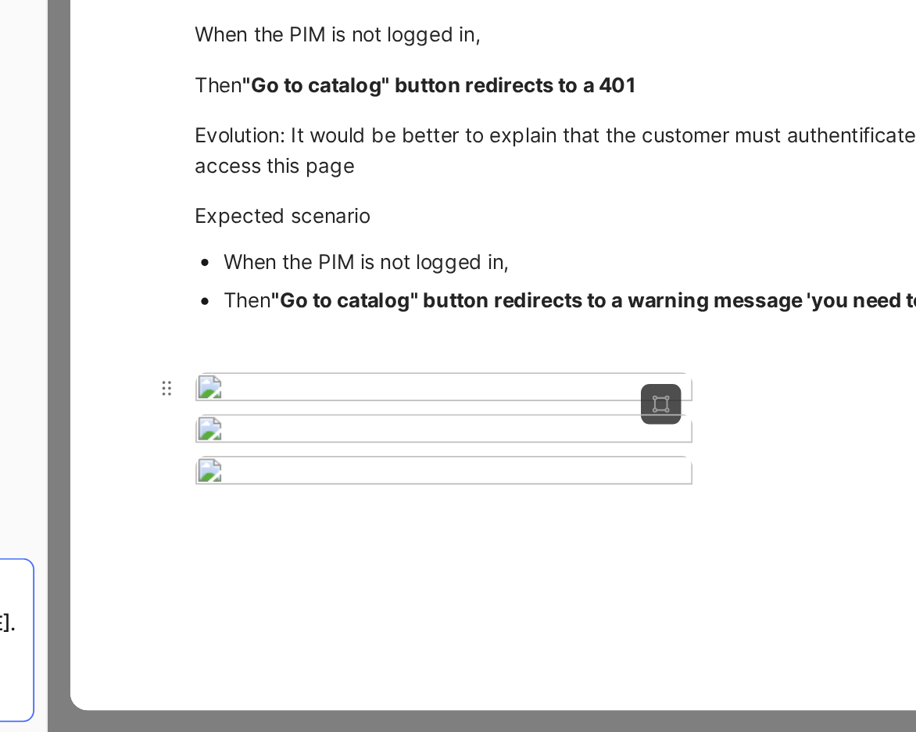
click at [432, 591] on body "Akeneo Search ⌘ K Ask Cycle Workspace Home G then H Feedback G then F Requests …" at bounding box center [458, 366] width 916 height 732
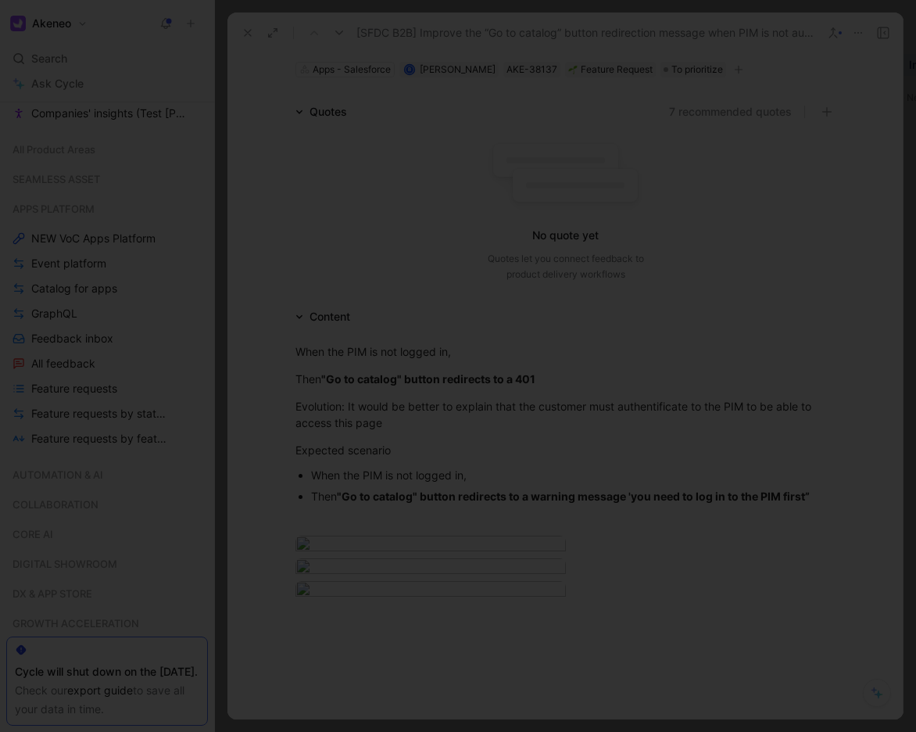
click at [452, 731] on div at bounding box center [458, 732] width 916 height 0
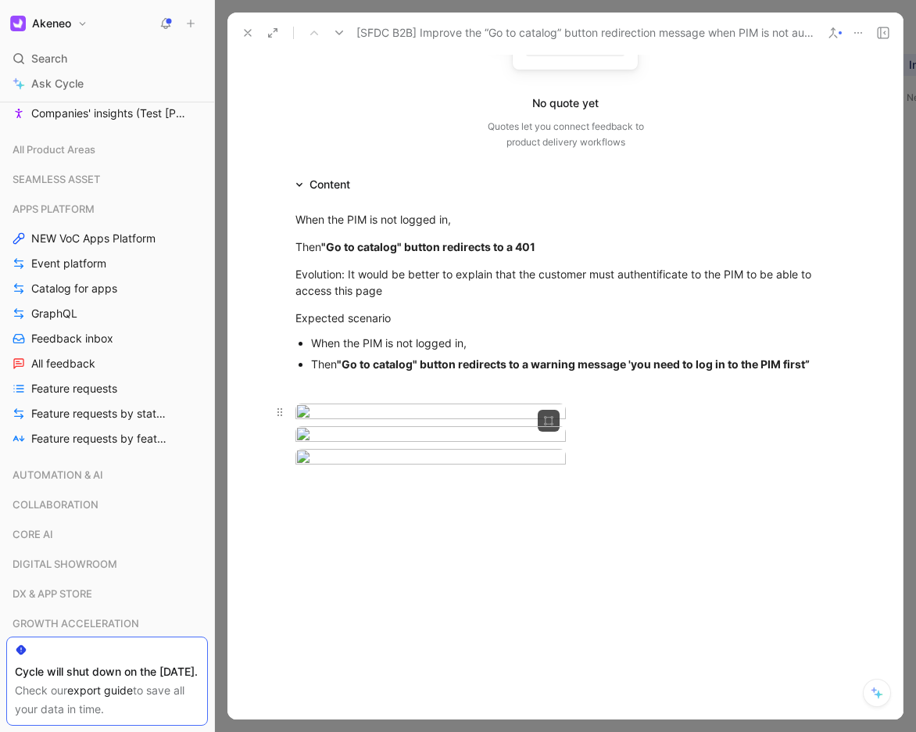
scroll to position [227, 0]
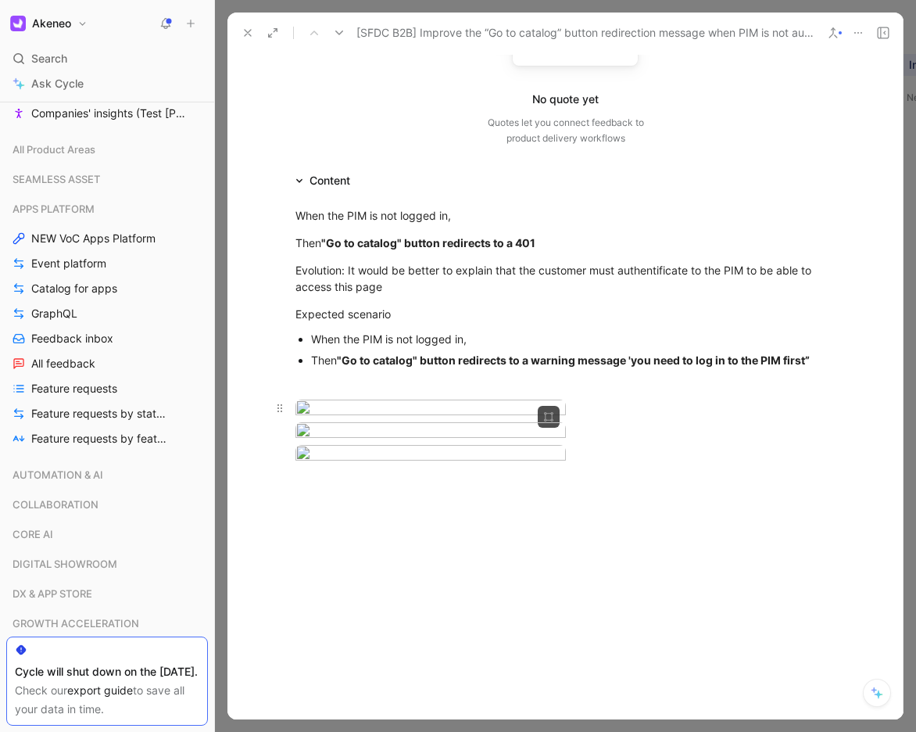
click at [467, 441] on body "Akeneo Search ⌘ K Ask Cycle Workspace Home G then H Feedback G then F Requests …" at bounding box center [458, 366] width 916 height 732
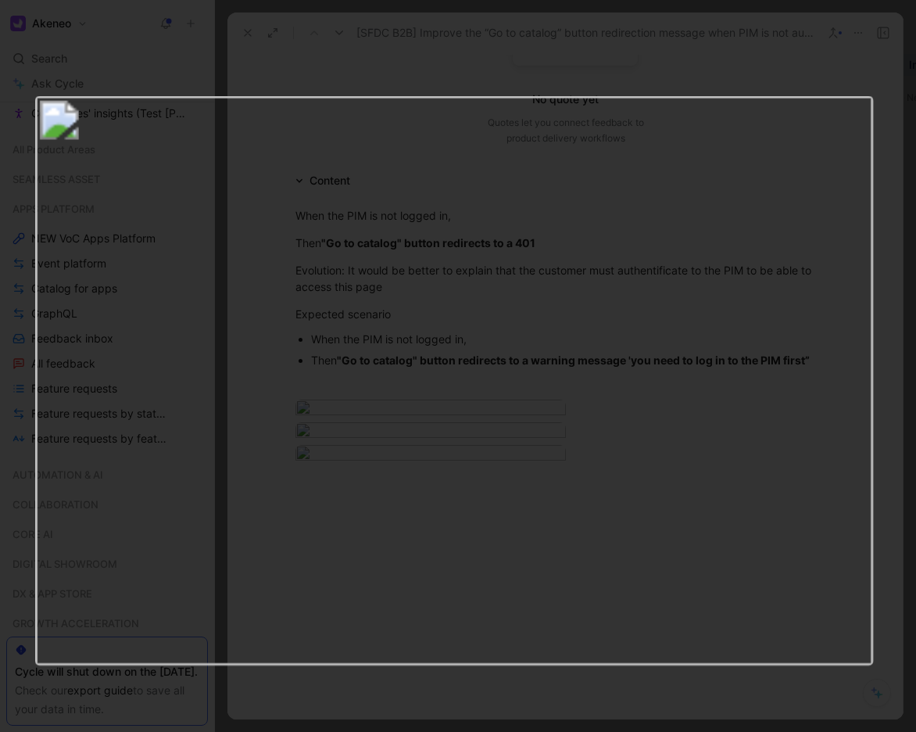
click at [831, 731] on div at bounding box center [458, 732] width 916 height 0
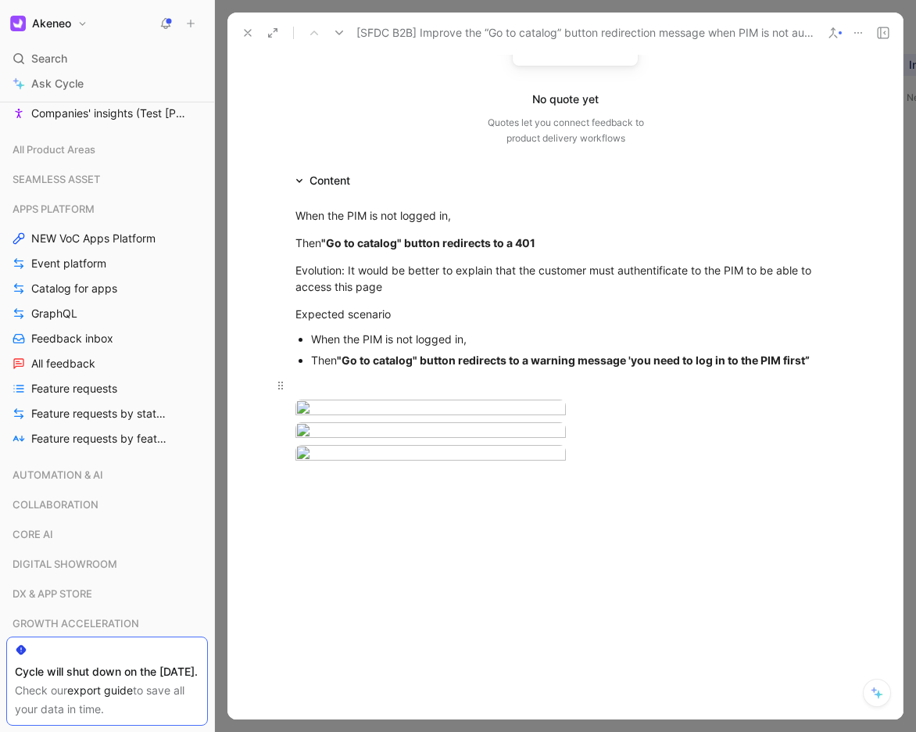
scroll to position [260, 0]
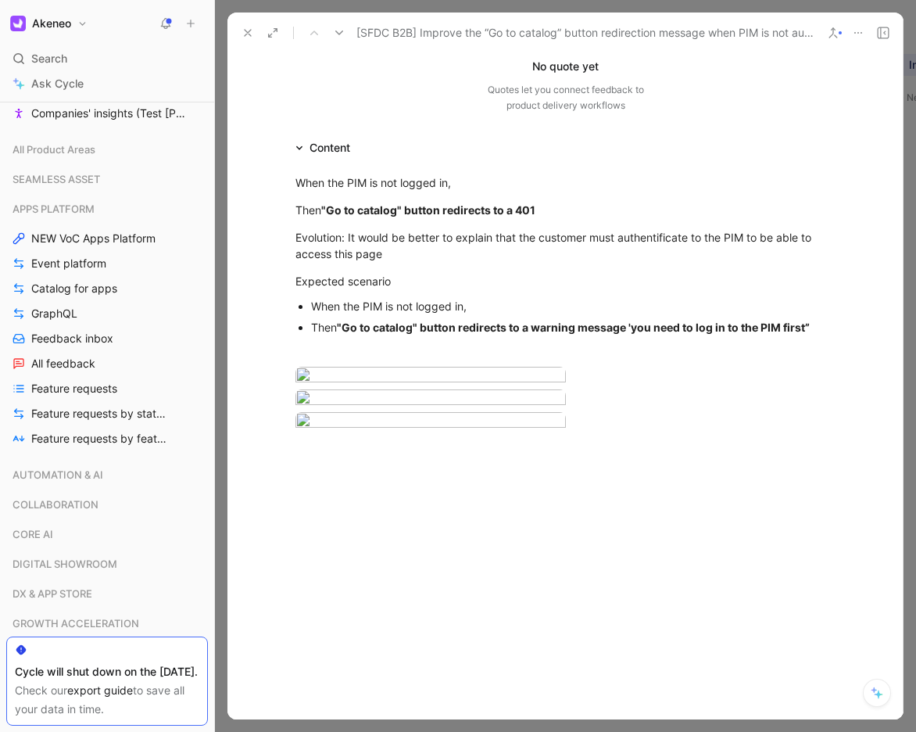
drag, startPoint x: 813, startPoint y: 330, endPoint x: 250, endPoint y: 167, distance: 586.0
click at [250, 167] on div "When the PIM is not logged in, Then "Go to catalog" button redirects to a 401 E…" at bounding box center [566, 301] width 676 height 289
copy div "When the PIM is not logged in, Then "Go to catalog" button redirects to a 401 E…"
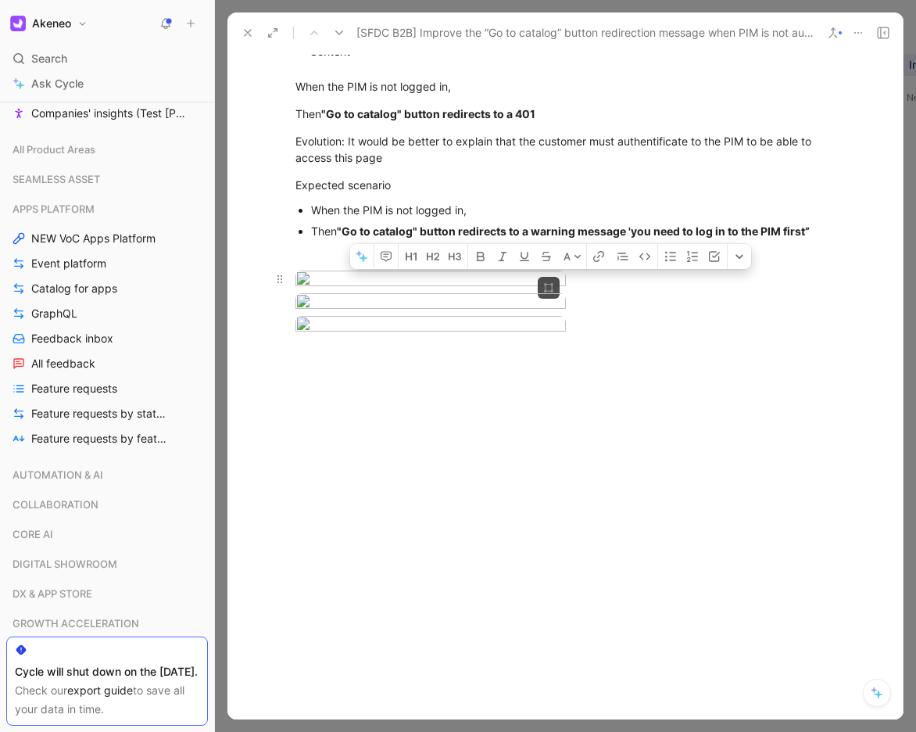
scroll to position [539, 0]
click at [446, 191] on body "Akeneo Search ⌘ K Ask Cycle Workspace Home G then H Feedback G then F Requests …" at bounding box center [458, 366] width 916 height 732
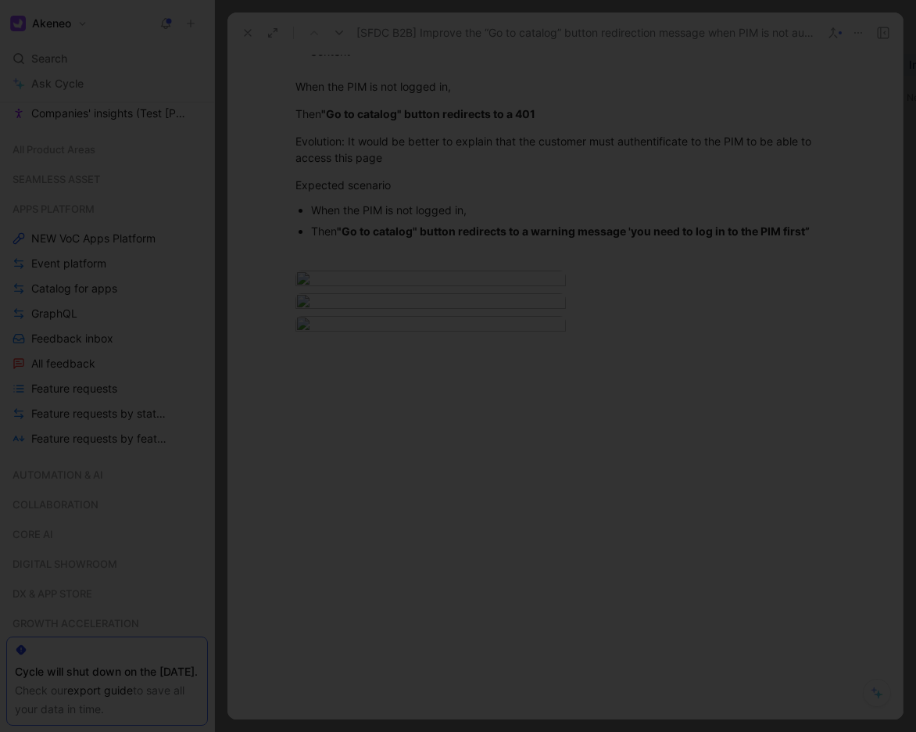
click at [514, 731] on div at bounding box center [458, 732] width 916 height 0
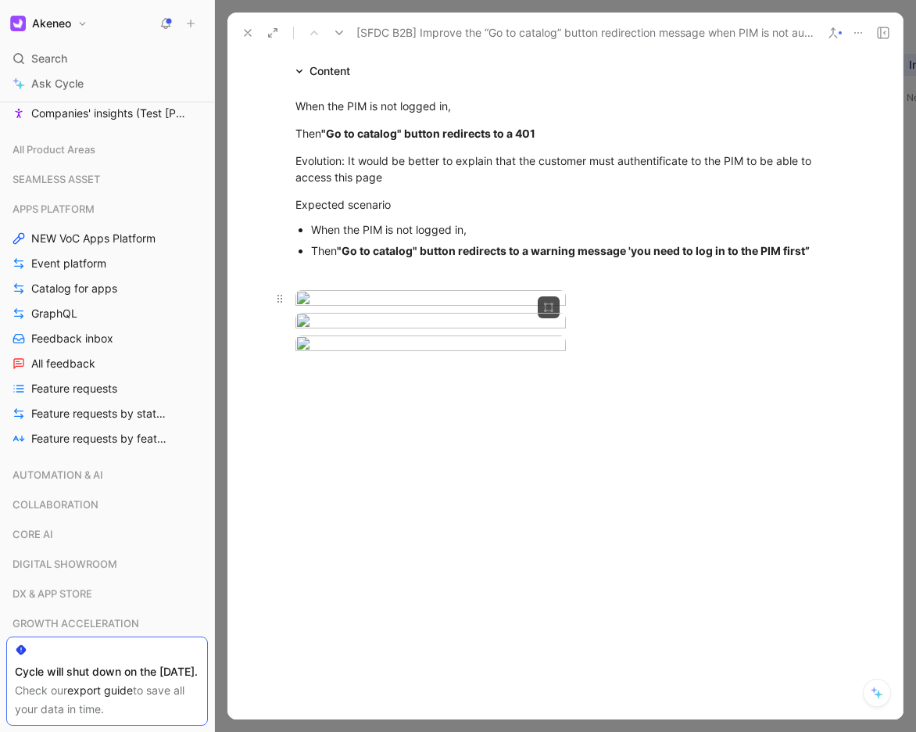
scroll to position [0, 0]
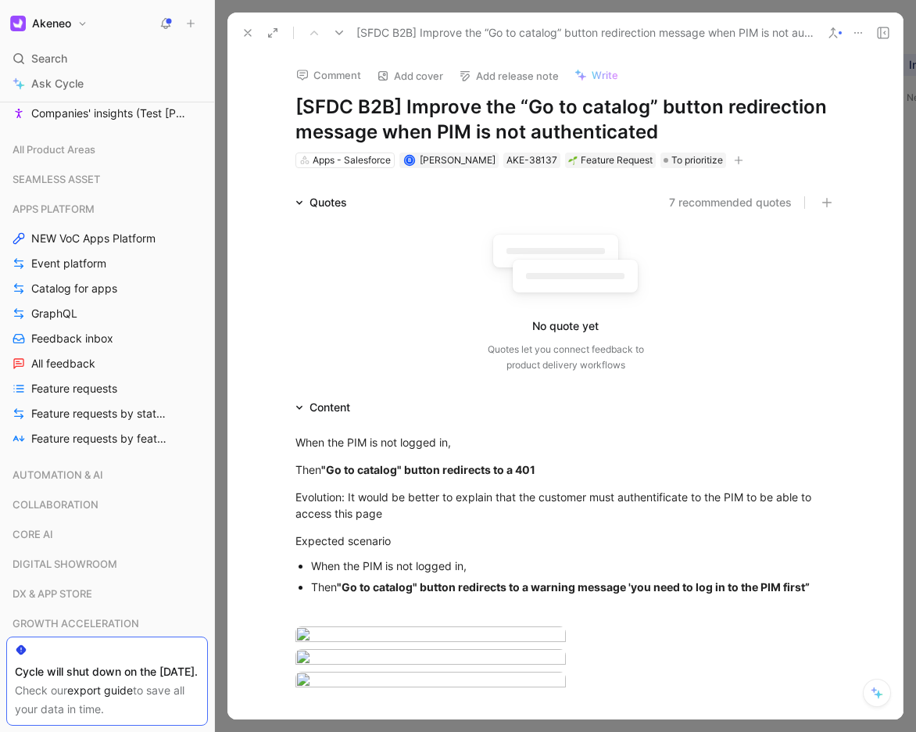
drag, startPoint x: 373, startPoint y: 469, endPoint x: 817, endPoint y: 589, distance: 460.0
click at [817, 589] on div "When the PIM is not logged in, Then "Go to catalog" button redirects to a 401 E…" at bounding box center [566, 561] width 676 height 289
copy div "When the PIM is not logged in, Then "Go to catalog" button redirects to a 401 E…"
click at [242, 27] on icon at bounding box center [248, 33] width 13 height 13
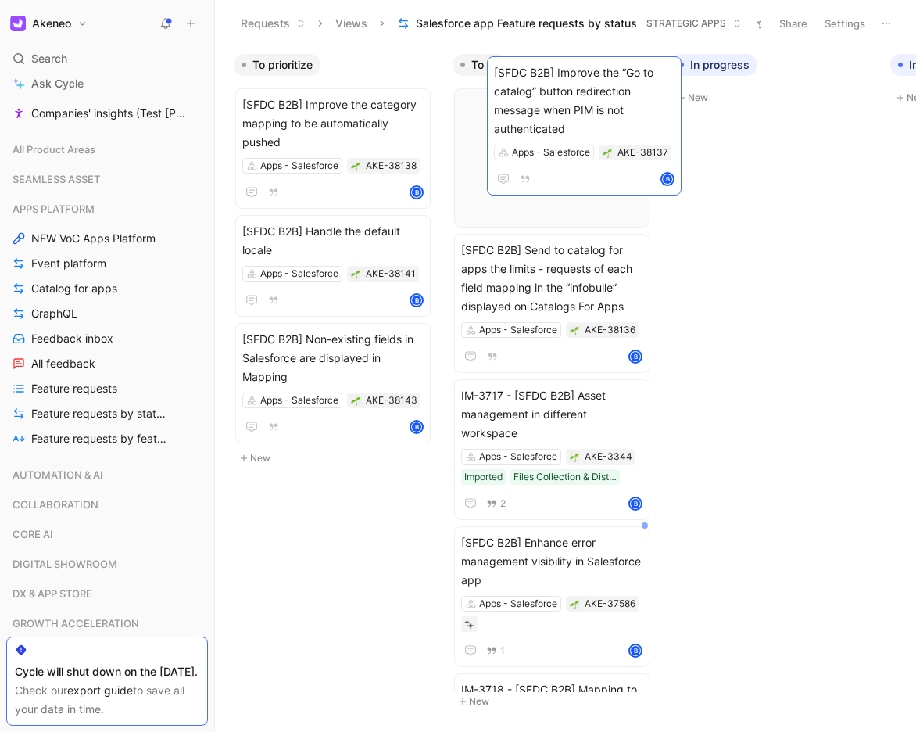
drag, startPoint x: 321, startPoint y: 142, endPoint x: 446, endPoint y: 135, distance: 126.0
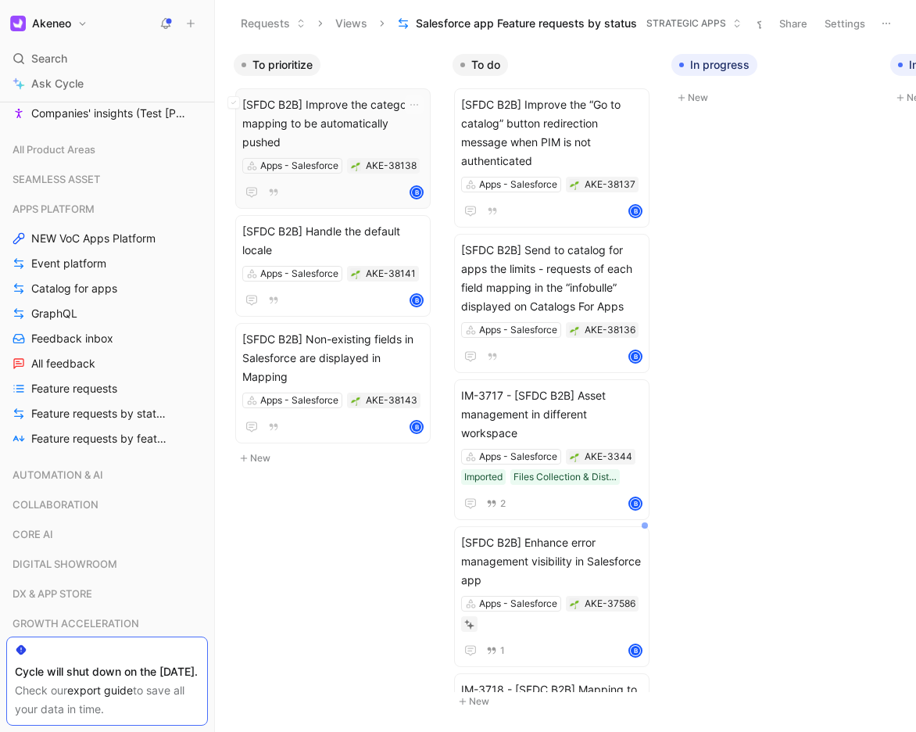
click at [345, 121] on span "[SFDC B2B] Improve the category mapping to be automatically pushed" at bounding box center [332, 123] width 181 height 56
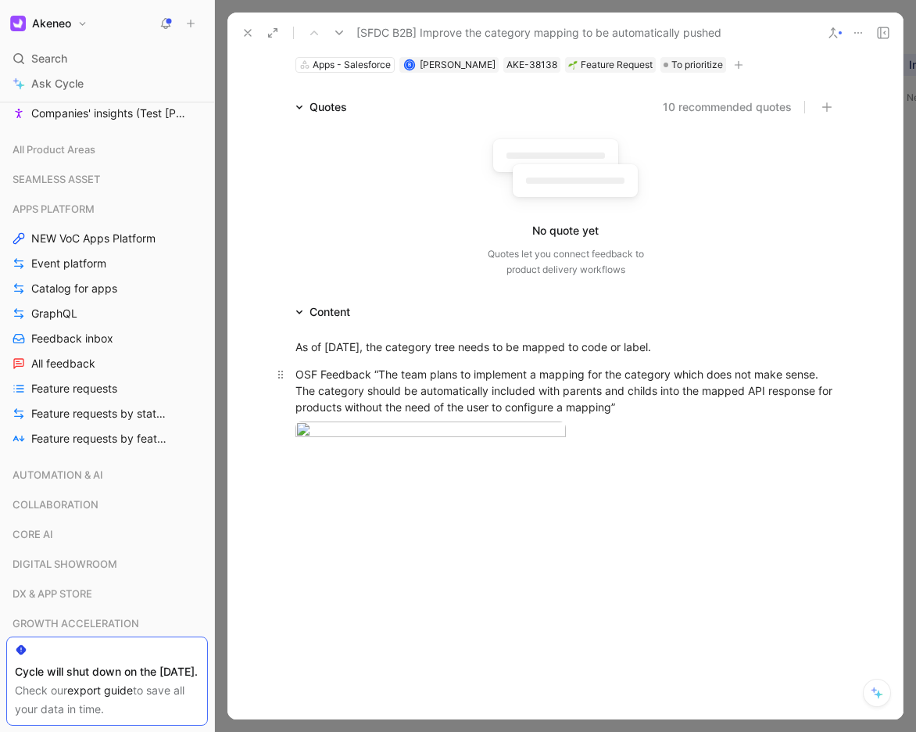
scroll to position [109, 0]
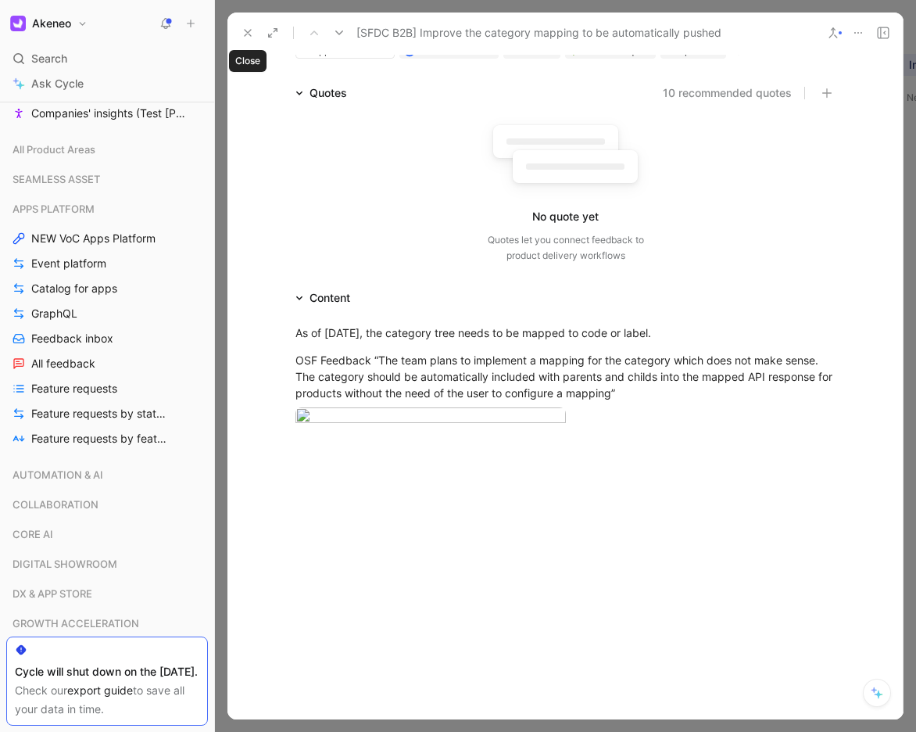
click at [242, 34] on icon at bounding box center [248, 33] width 13 height 13
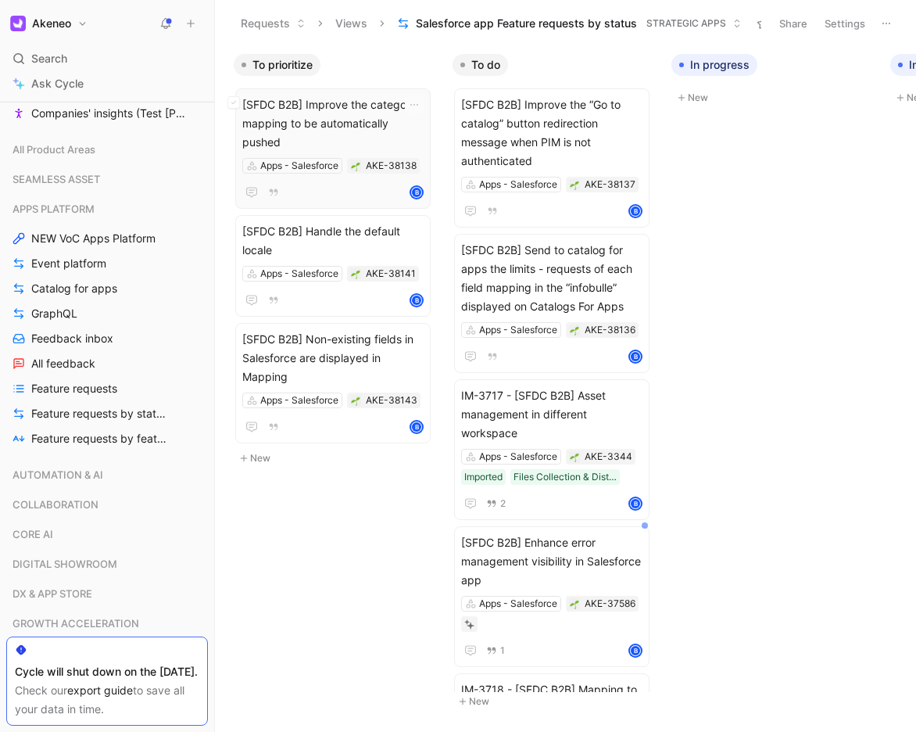
click at [344, 118] on span "[SFDC B2B] Improve the category mapping to be automatically pushed" at bounding box center [332, 123] width 181 height 56
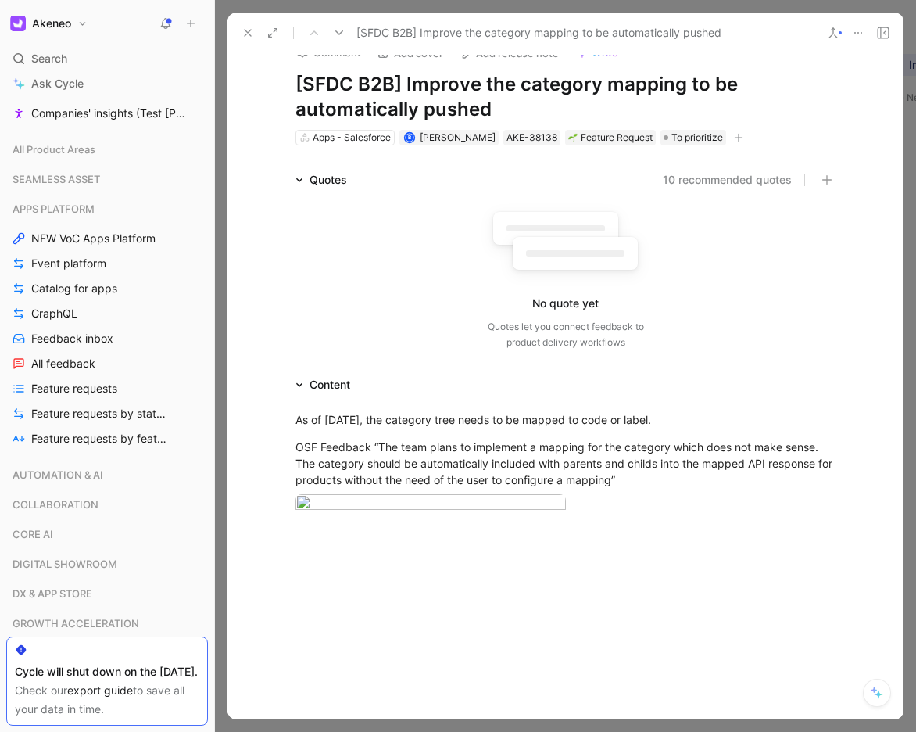
scroll to position [23, 0]
drag, startPoint x: 400, startPoint y: 85, endPoint x: 538, endPoint y: 87, distance: 138.4
click at [538, 87] on h1 "[SFDC B2B] Improve the category mapping to be automatically pushed" at bounding box center [566, 96] width 541 height 50
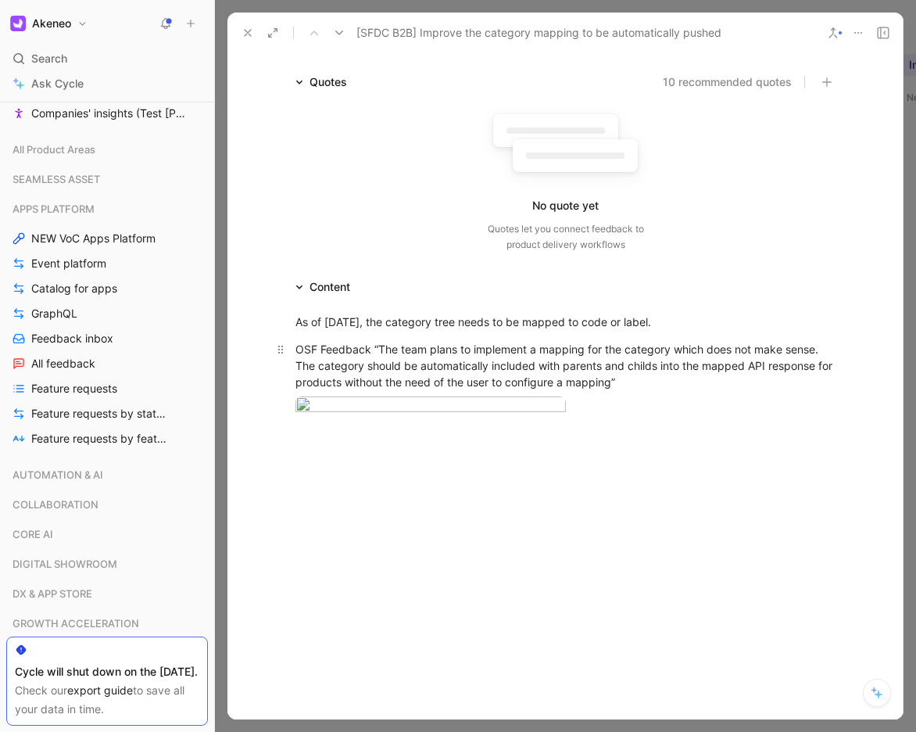
scroll to position [124, 0]
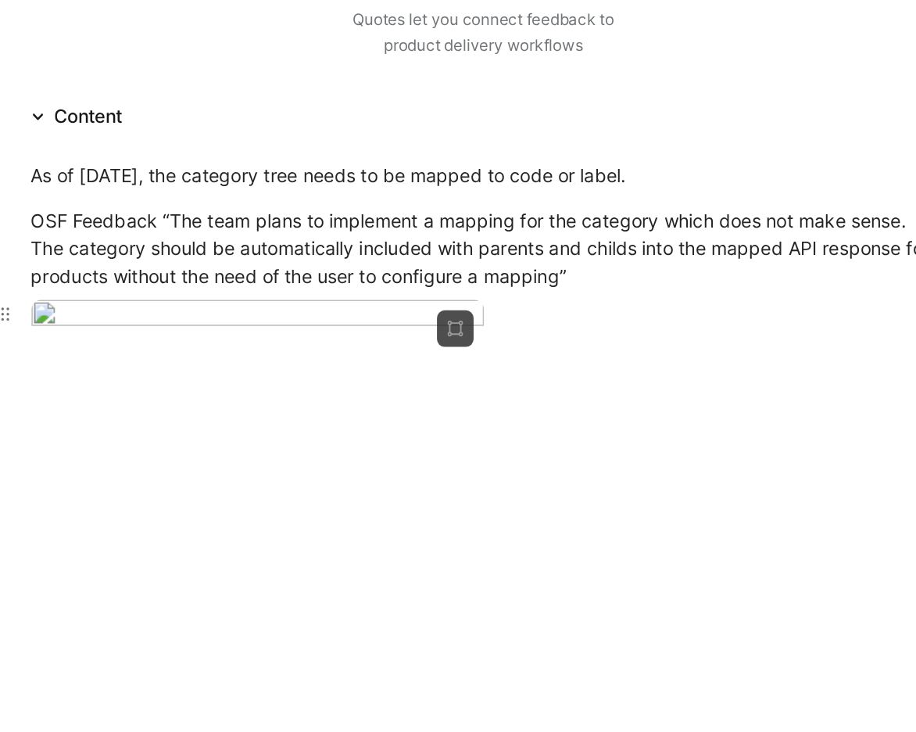
click at [421, 497] on body "Akeneo Search ⌘ K Ask Cycle Workspace Home G then H Feedback G then F Requests …" at bounding box center [458, 366] width 916 height 732
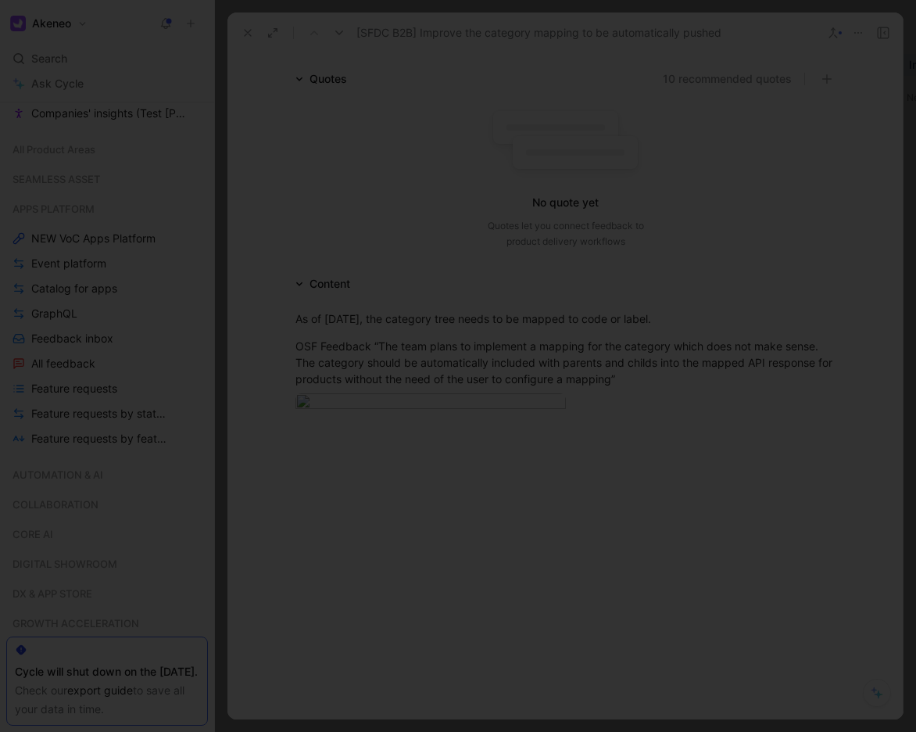
click at [740, 731] on div at bounding box center [458, 732] width 916 height 0
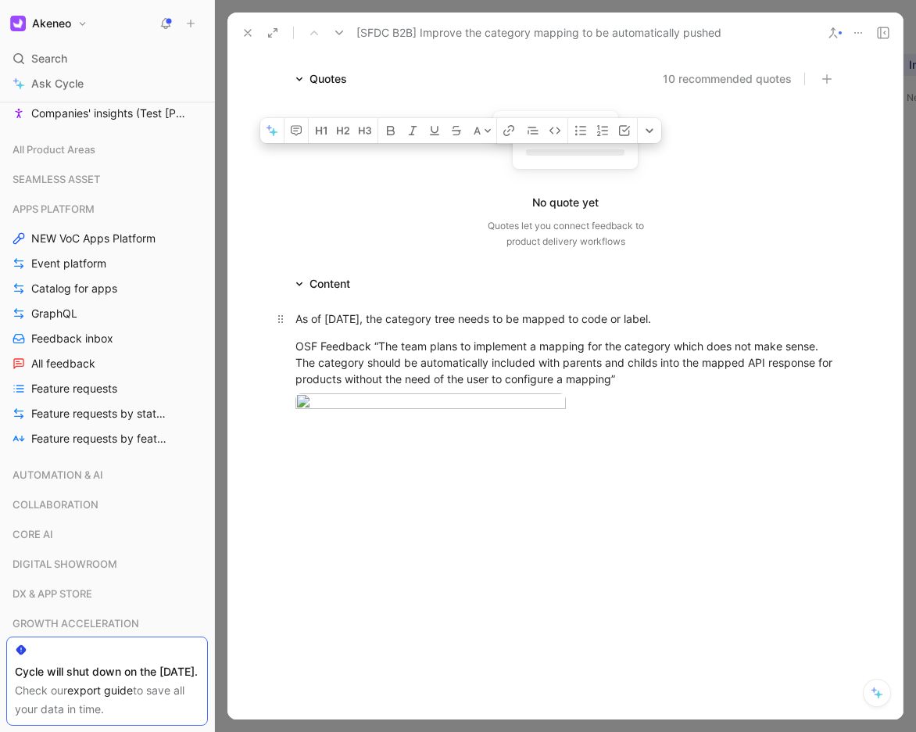
drag, startPoint x: 643, startPoint y: 380, endPoint x: 286, endPoint y: 323, distance: 361.1
click at [286, 321] on div "As of [DATE], the category tree needs to be mapped to code or label. OSF Feedba…" at bounding box center [566, 373] width 676 height 161
click at [238, 28] on button at bounding box center [248, 33] width 22 height 22
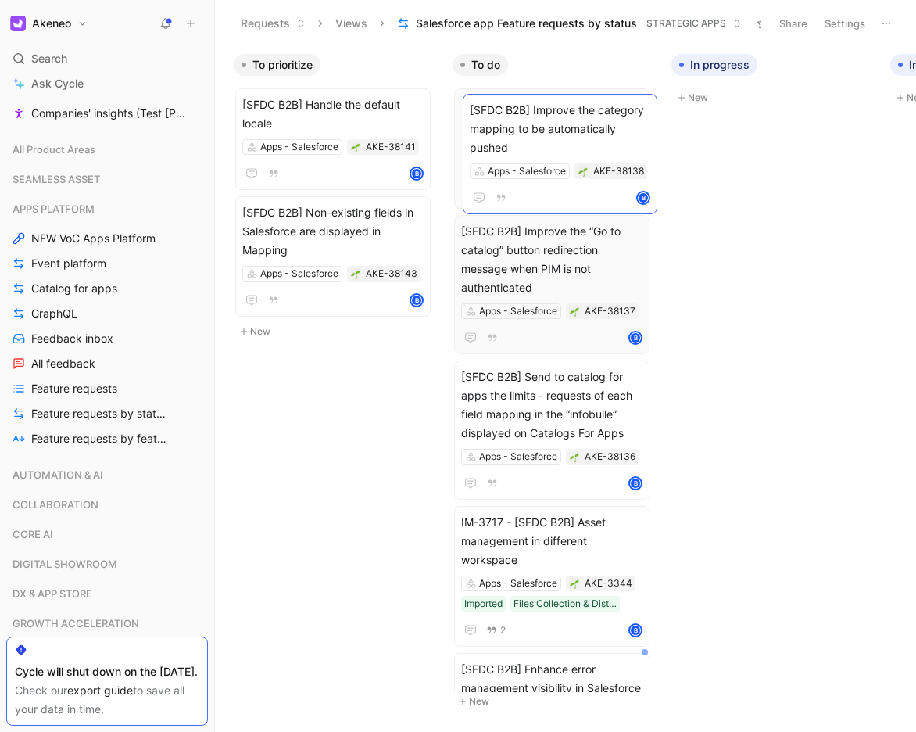
drag, startPoint x: 324, startPoint y: 129, endPoint x: 529, endPoint y: 135, distance: 205.0
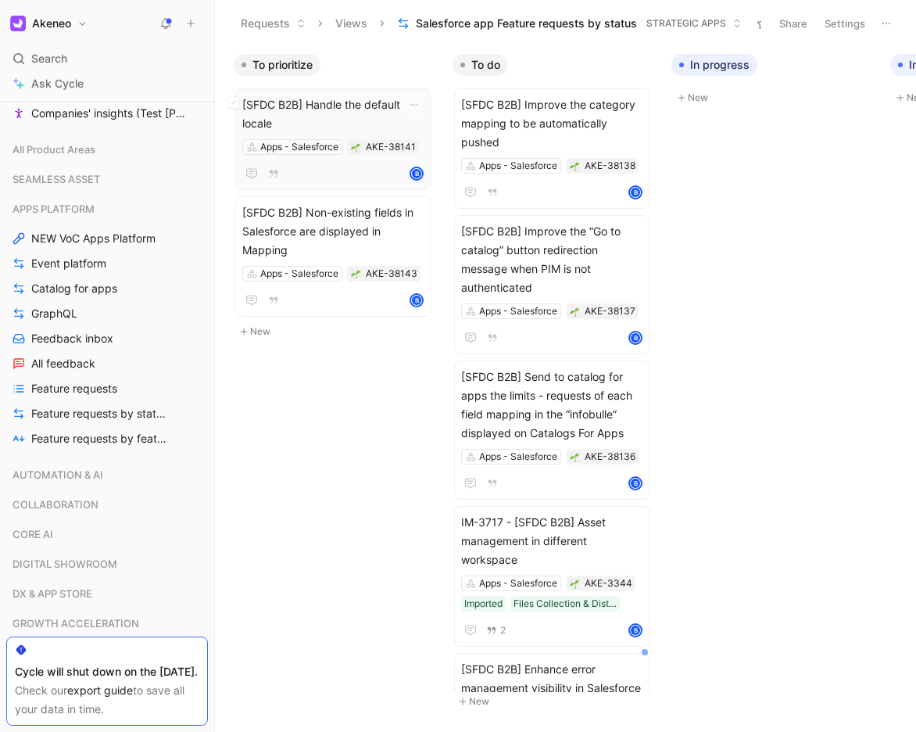
click at [331, 112] on span "[SFDC B2B] Handle the default locale" at bounding box center [332, 114] width 181 height 38
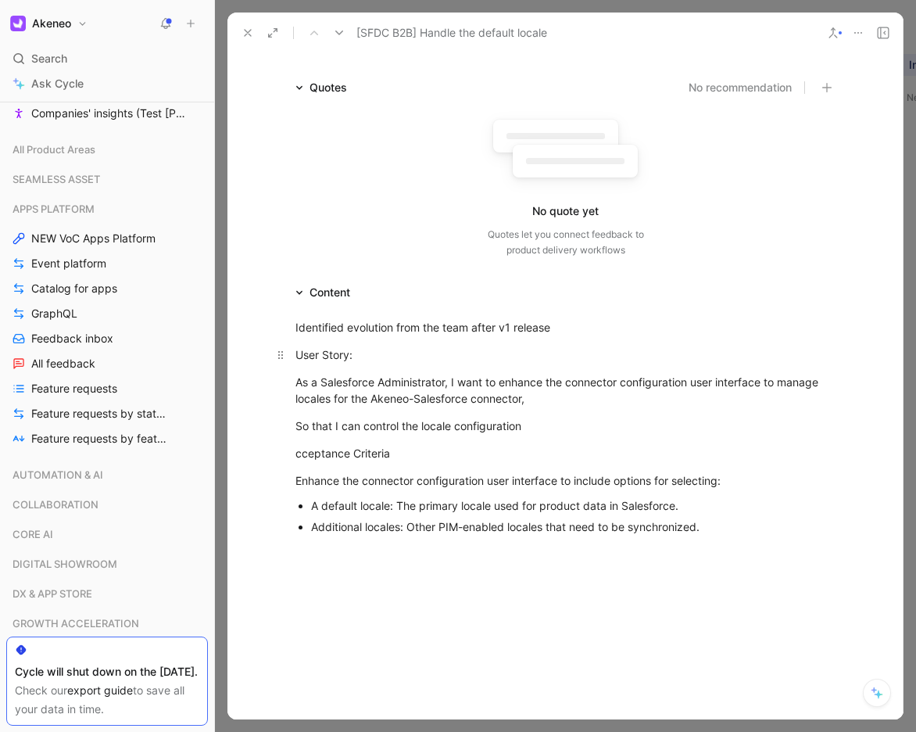
scroll to position [85, 0]
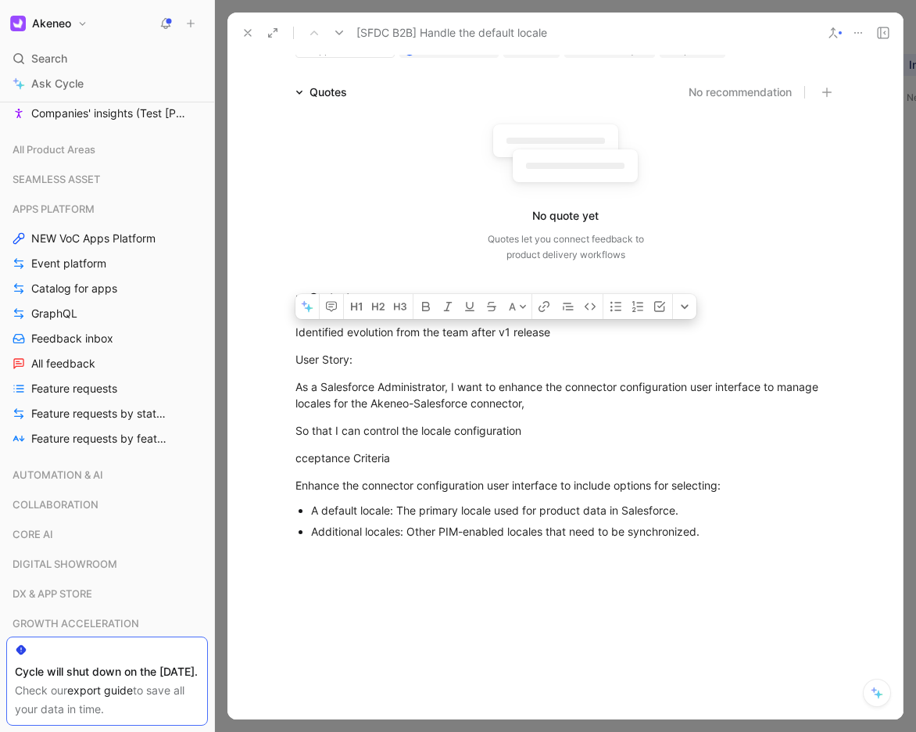
drag, startPoint x: 429, startPoint y: 349, endPoint x: 734, endPoint y: 550, distance: 365.6
click at [734, 550] on div "Identified evolution from the team after v1 release User Story: As a Salesforce…" at bounding box center [566, 431] width 676 height 248
click at [251, 33] on icon at bounding box center [248, 33] width 13 height 13
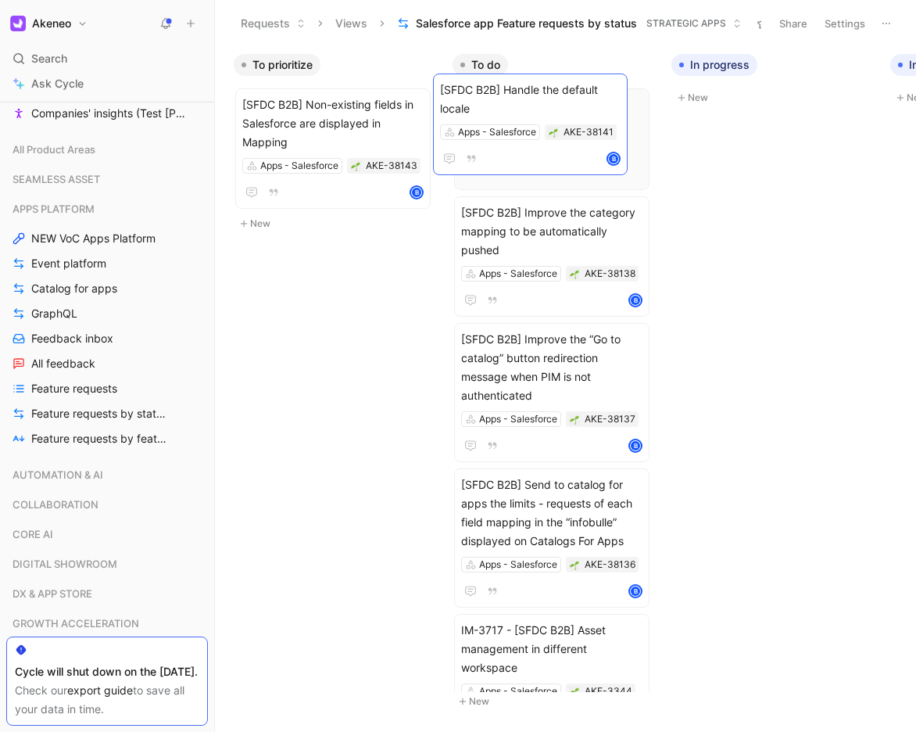
drag, startPoint x: 332, startPoint y: 120, endPoint x: 530, endPoint y: 105, distance: 198.4
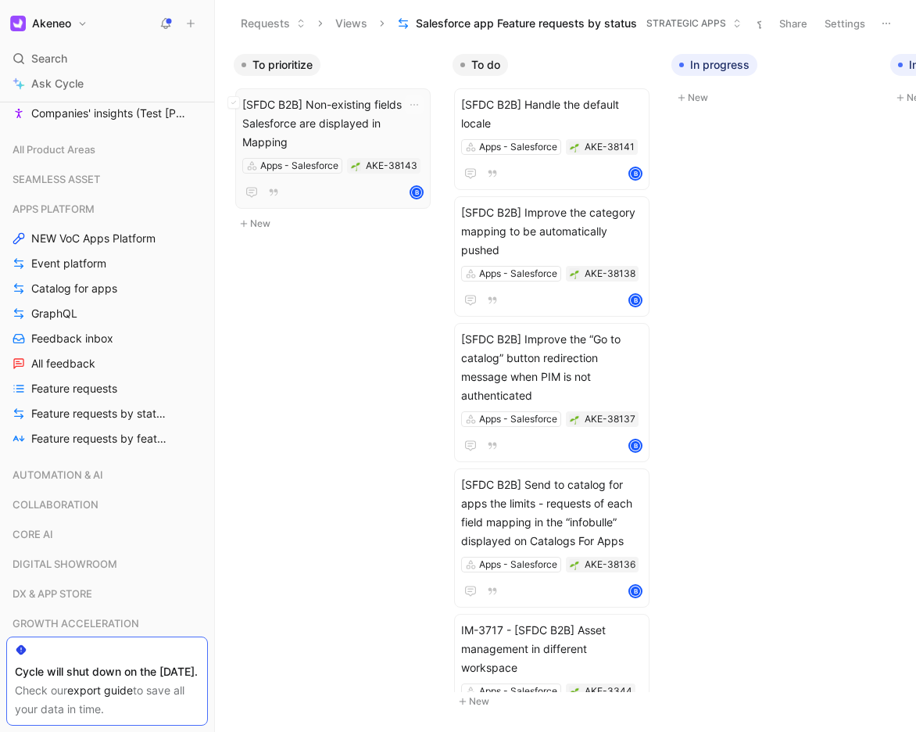
click at [338, 129] on span "[SFDC B2B] Non-existing fields in Salesforce are displayed in Mapping" at bounding box center [332, 123] width 181 height 56
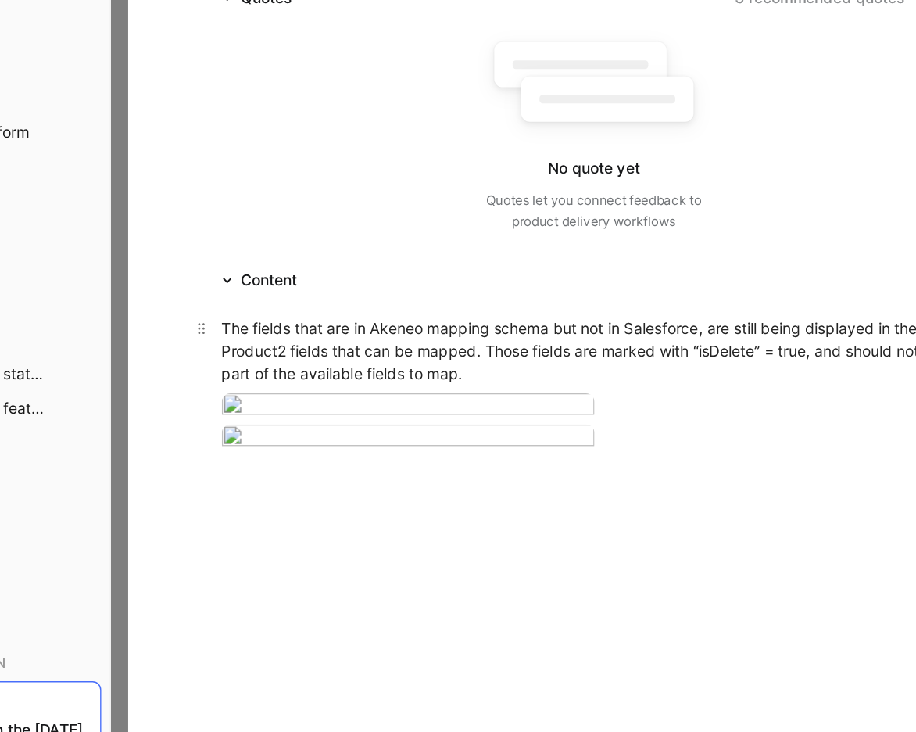
scroll to position [74, 0]
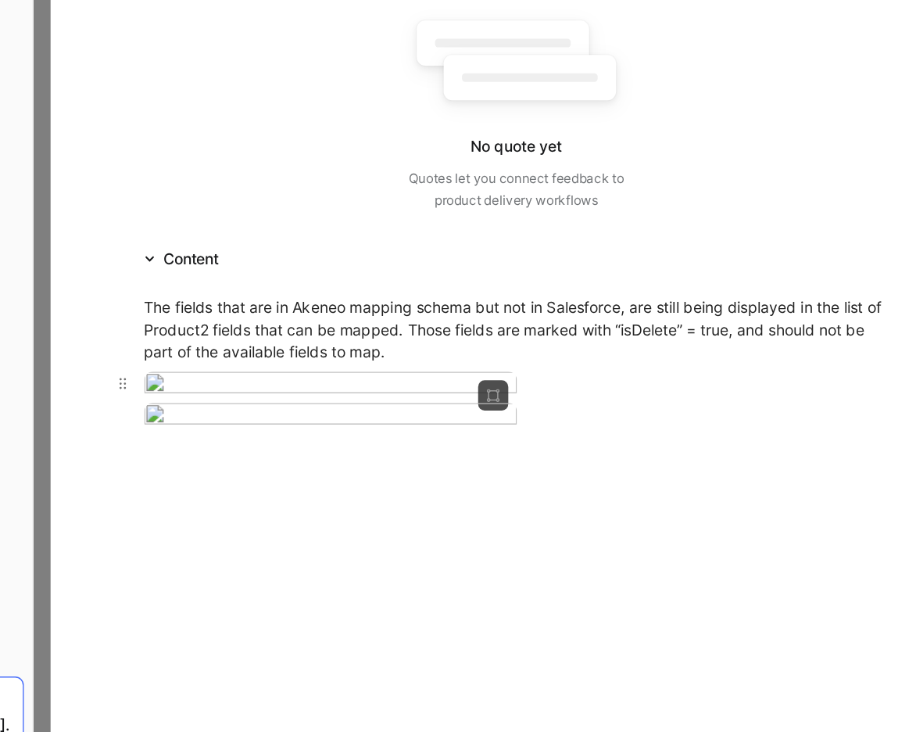
click at [450, 464] on body "Akeneo Search ⌘ K Ask Cycle Workspace Home G then H Feedback G then F Requests …" at bounding box center [458, 366] width 916 height 732
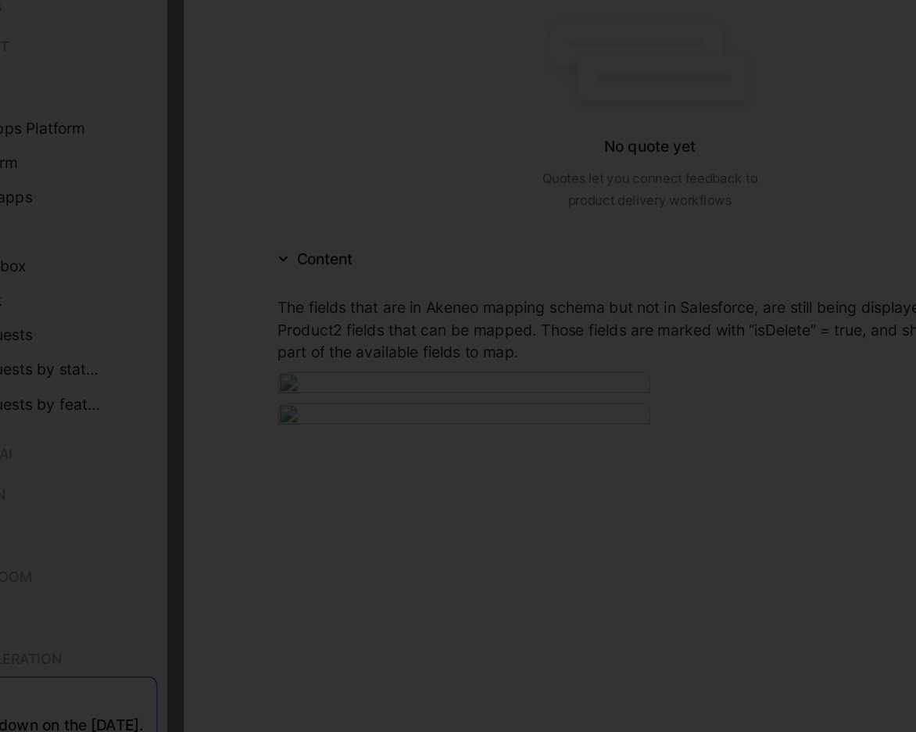
click at [376, 731] on div at bounding box center [458, 732] width 916 height 0
click at [407, 582] on body "Akeneo Search ⌘ K Ask Cycle Workspace Home G then H Feedback G then F Requests …" at bounding box center [458, 366] width 916 height 732
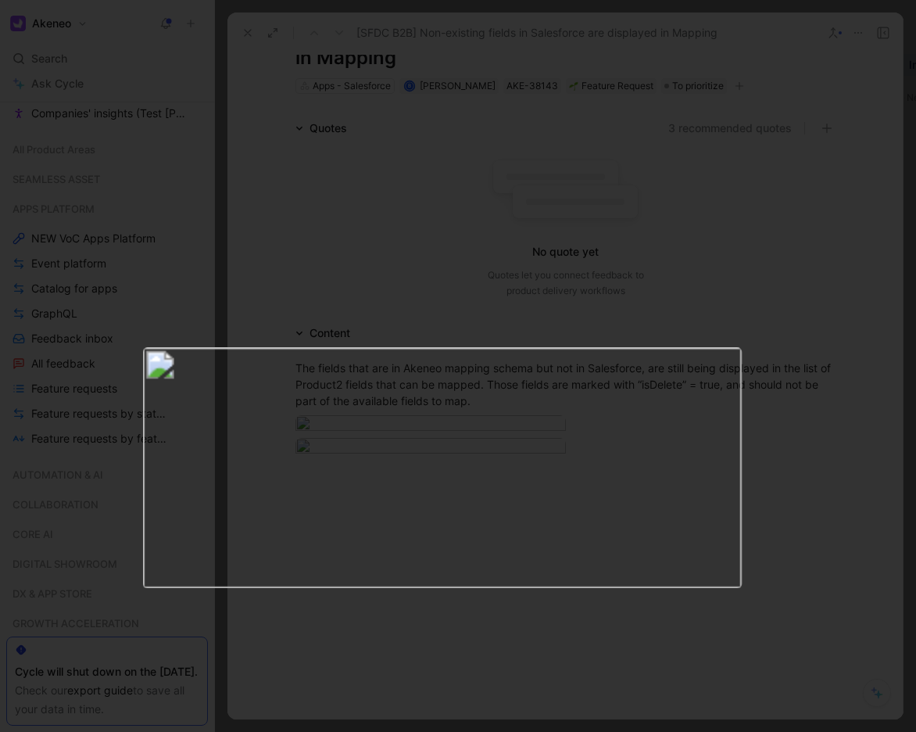
click at [331, 612] on div at bounding box center [426, 574] width 271 height 109
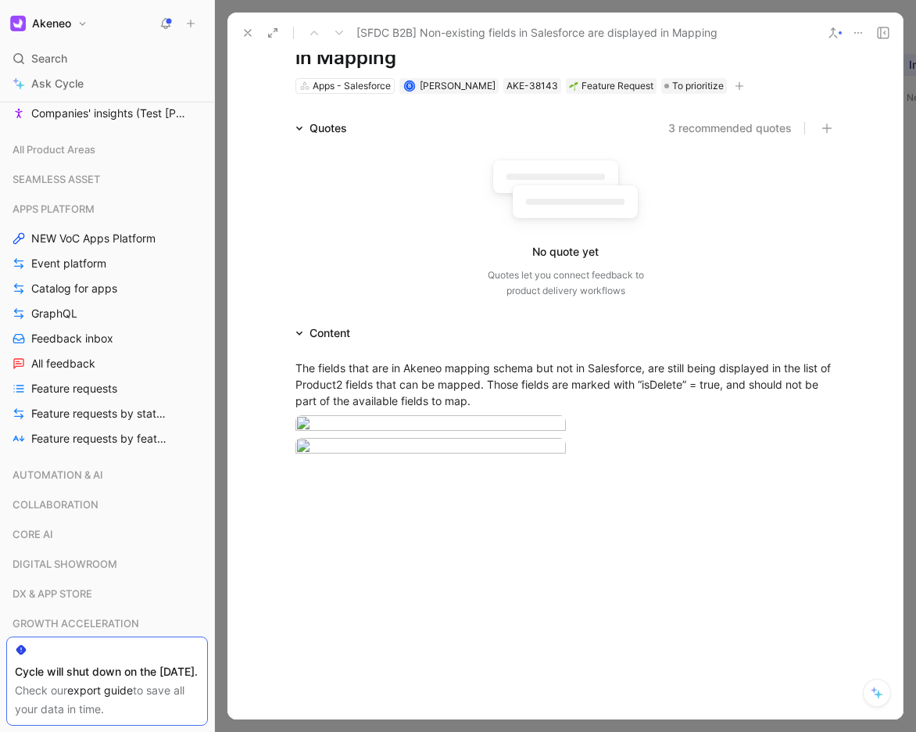
click at [246, 33] on icon at bounding box center [248, 33] width 13 height 13
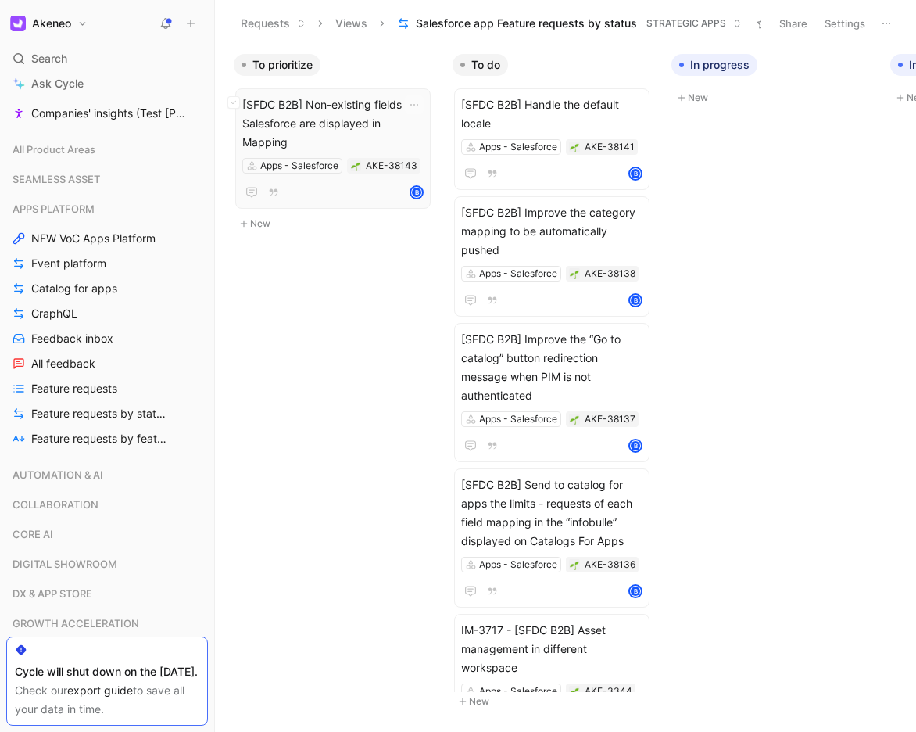
click at [327, 122] on span "[SFDC B2B] Non-existing fields in Salesforce are displayed in Mapping" at bounding box center [332, 123] width 181 height 56
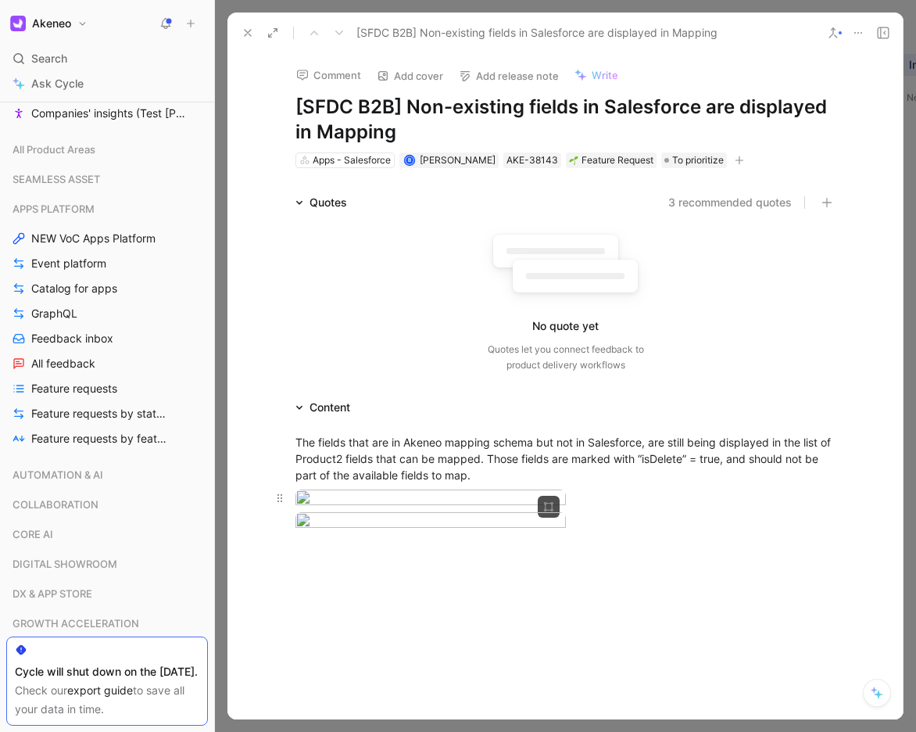
scroll to position [15, 0]
